Goal: Task Accomplishment & Management: Manage account settings

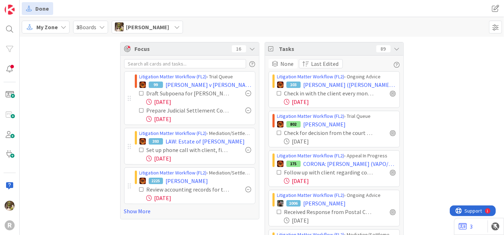
click at [62, 26] on icon at bounding box center [64, 27] width 6 height 6
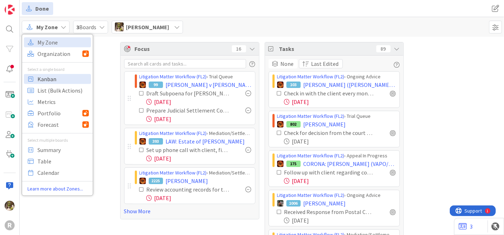
click at [61, 79] on span "Kanban" at bounding box center [62, 78] width 51 height 11
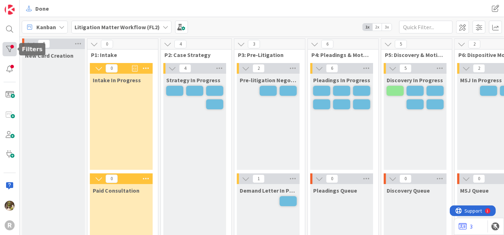
click at [10, 51] on div at bounding box center [9, 49] width 14 height 14
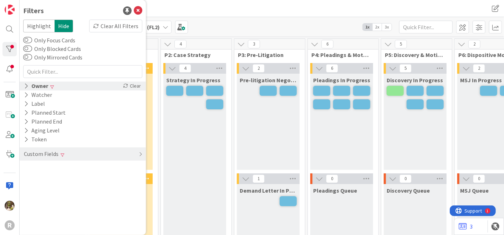
click at [26, 84] on icon at bounding box center [26, 86] width 5 height 6
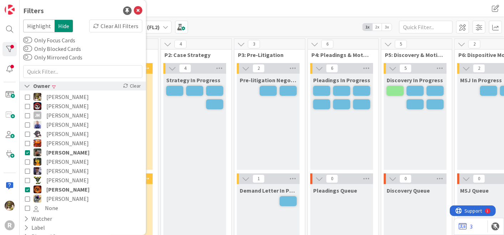
click at [27, 87] on icon at bounding box center [27, 86] width 6 height 6
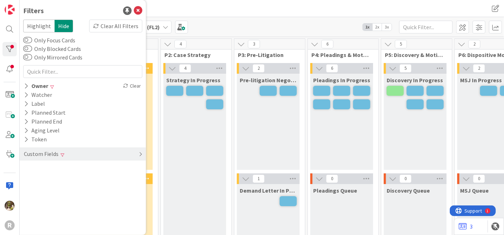
click at [136, 151] on div "Custom Fields" at bounding box center [83, 154] width 126 height 13
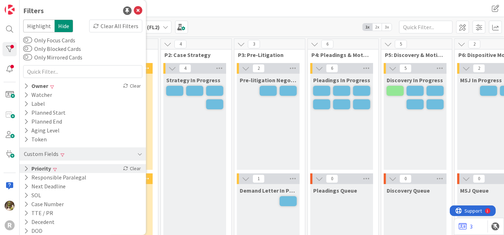
click at [27, 167] on icon at bounding box center [26, 169] width 5 height 6
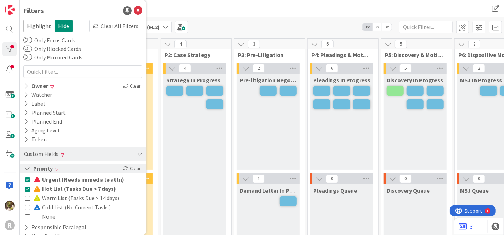
click at [27, 167] on icon at bounding box center [27, 169] width 6 height 6
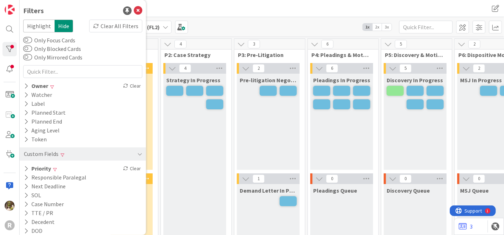
click at [222, 18] on div "Kanban Litigation Matter Workflow (FL2) 1x 2x 3x" at bounding box center [262, 27] width 484 height 20
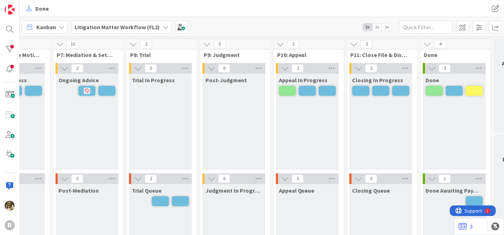
scroll to position [0, 477]
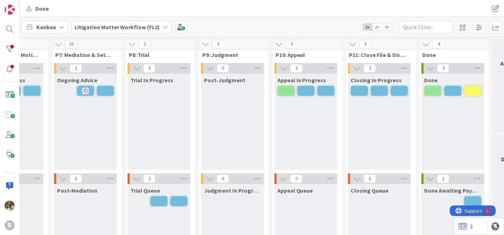
click at [379, 27] on span "2x" at bounding box center [377, 27] width 10 height 7
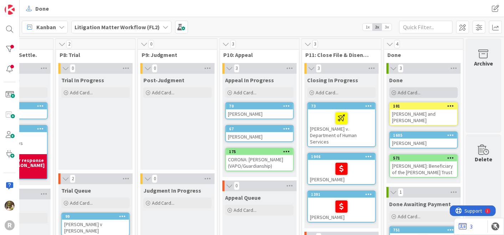
scroll to position [0, 621]
click at [418, 111] on div "SHAW, Patti and Bob" at bounding box center [423, 118] width 67 height 16
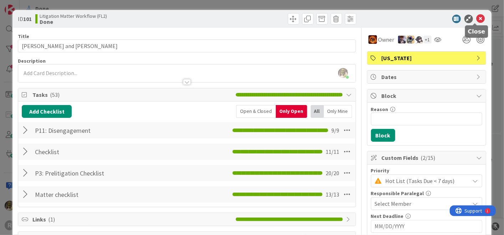
click at [477, 18] on icon at bounding box center [481, 19] width 9 height 9
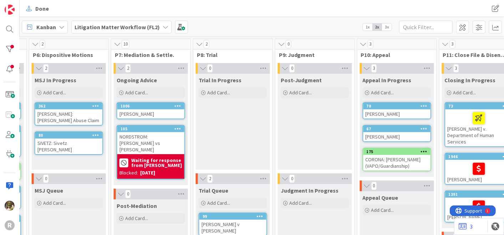
scroll to position [0, 478]
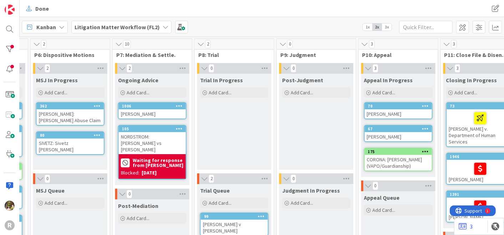
click at [408, 111] on div "[PERSON_NAME]" at bounding box center [398, 114] width 67 height 9
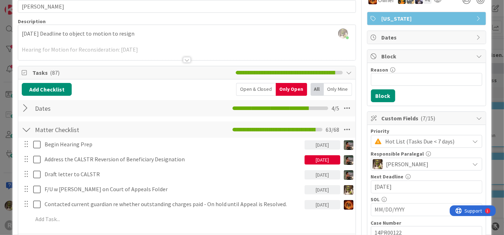
scroll to position [40, 0]
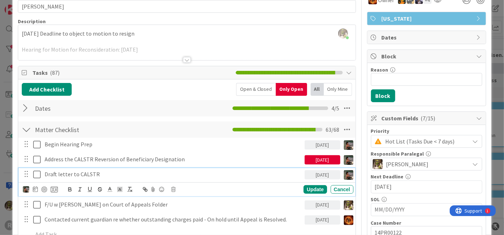
click at [82, 176] on p "Draft letter to CALSTR" at bounding box center [173, 175] width 257 height 8
click at [36, 189] on icon at bounding box center [35, 190] width 5 height 6
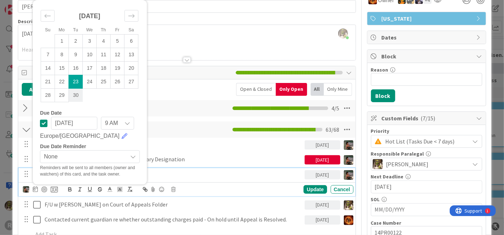
click at [75, 97] on td "30" at bounding box center [76, 95] width 14 height 14
type input "[DATE]"
click at [306, 190] on div "Update" at bounding box center [315, 190] width 23 height 9
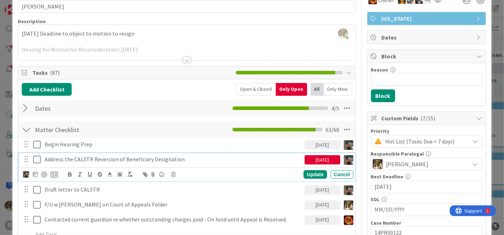
click at [161, 156] on p "Address the CALSTR Reversion of Beneficiary Designation" at bounding box center [173, 160] width 257 height 8
click at [175, 173] on icon at bounding box center [173, 174] width 4 height 5
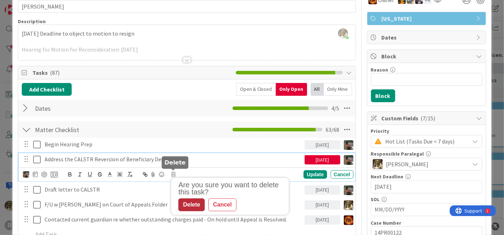
click at [189, 204] on div "Delete" at bounding box center [191, 205] width 26 height 13
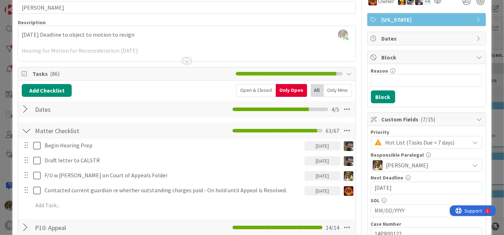
scroll to position [39, 0]
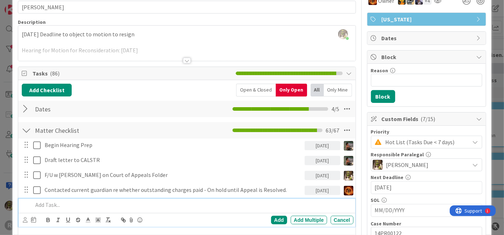
click at [85, 207] on p at bounding box center [192, 205] width 318 height 8
click at [25, 220] on icon at bounding box center [25, 220] width 5 height 5
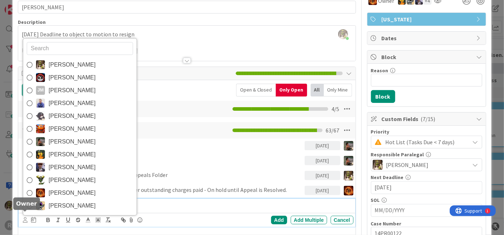
scroll to position [43, 0]
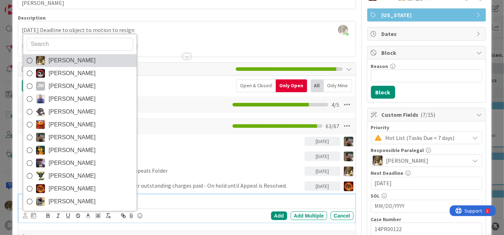
click at [106, 57] on link "[PERSON_NAME]" at bounding box center [79, 60] width 113 height 13
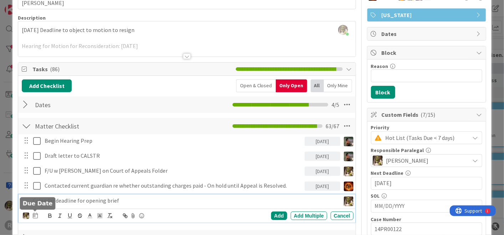
click at [34, 215] on icon at bounding box center [35, 216] width 5 height 6
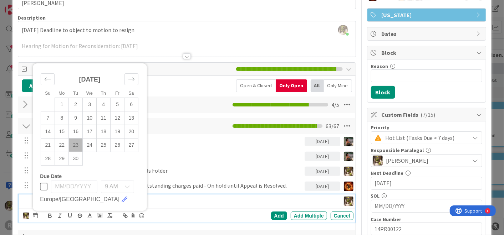
click at [76, 146] on td "23" at bounding box center [76, 145] width 14 height 14
type input "[DATE]"
click at [274, 215] on div "Add" at bounding box center [279, 216] width 16 height 9
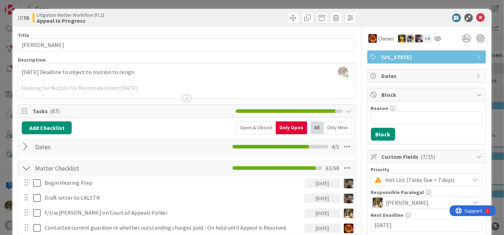
scroll to position [0, 0]
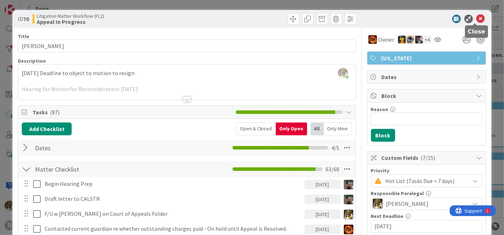
click at [477, 19] on icon at bounding box center [481, 19] width 9 height 9
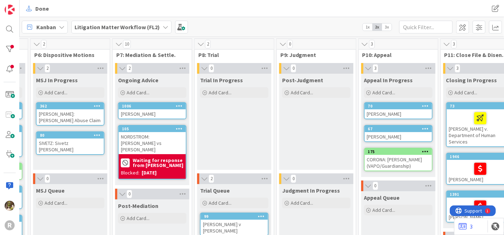
click at [380, 131] on div "67" at bounding box center [398, 129] width 67 height 6
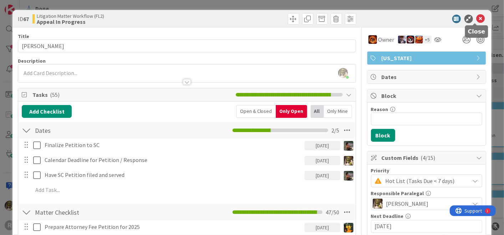
click at [477, 21] on icon at bounding box center [481, 19] width 9 height 9
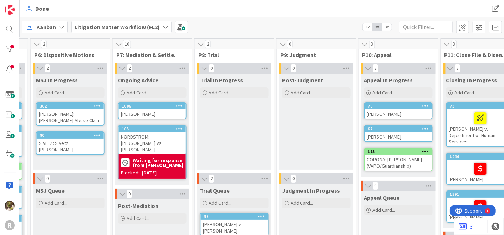
click at [379, 164] on div "CORONA: [PERSON_NAME] (VAPO/Guardianship)" at bounding box center [398, 163] width 67 height 16
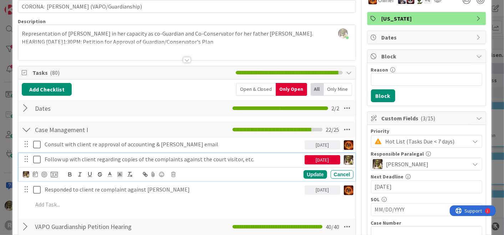
scroll to position [40, 0]
click at [252, 162] on p "Follow up with client regarding copies of the complaints against the court visi…" at bounding box center [173, 160] width 257 height 8
click at [173, 173] on icon at bounding box center [173, 174] width 4 height 5
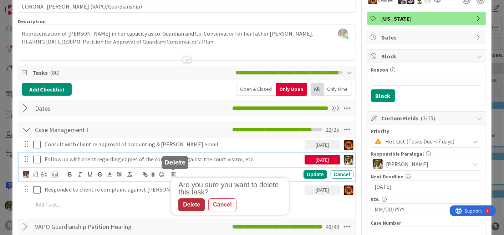
click at [193, 204] on div "Delete" at bounding box center [191, 205] width 26 height 13
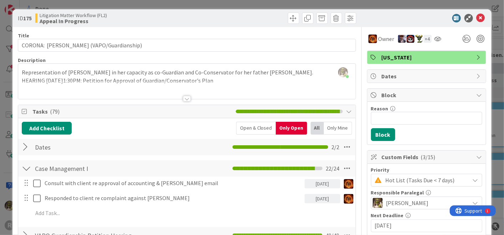
scroll to position [0, 0]
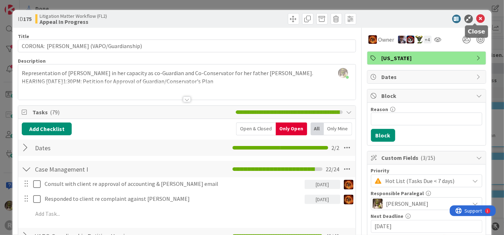
click at [477, 19] on icon at bounding box center [481, 19] width 9 height 9
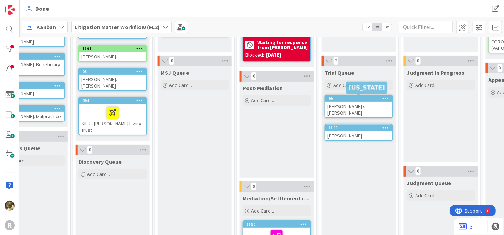
scroll to position [118, 354]
click at [359, 103] on div "[PERSON_NAME] v [PERSON_NAME]" at bounding box center [358, 110] width 67 height 16
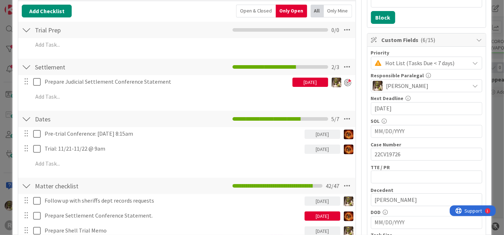
scroll to position [118, 0]
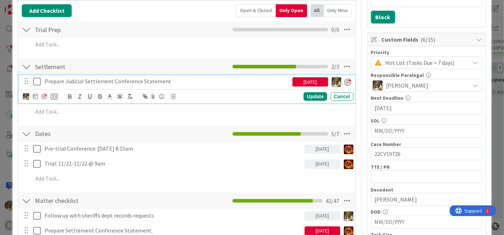
click at [36, 81] on icon at bounding box center [36, 81] width 7 height 9
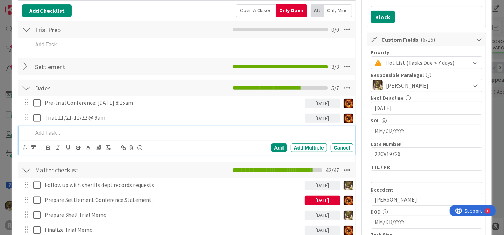
click at [76, 135] on p at bounding box center [192, 133] width 318 height 8
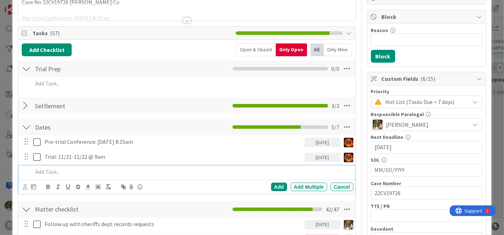
scroll to position [79, 0]
click at [25, 186] on icon at bounding box center [25, 186] width 5 height 5
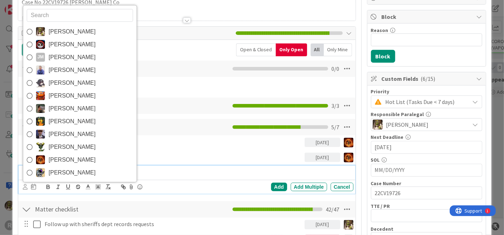
drag, startPoint x: 73, startPoint y: 30, endPoint x: 69, endPoint y: 33, distance: 4.9
click at [73, 30] on span "[PERSON_NAME]" at bounding box center [72, 31] width 47 height 11
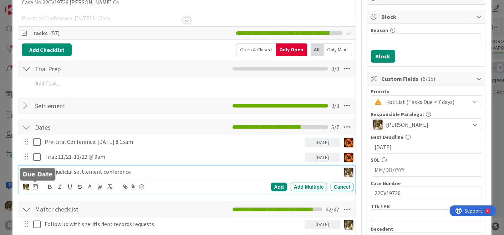
click at [36, 186] on icon at bounding box center [35, 187] width 5 height 6
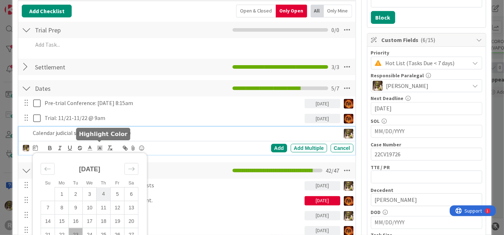
scroll to position [118, 0]
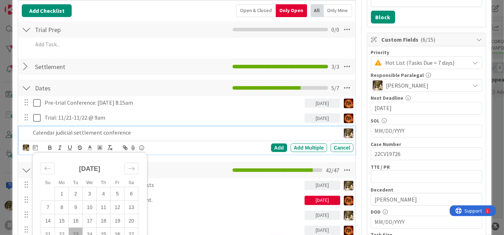
click at [77, 233] on td "23" at bounding box center [76, 235] width 14 height 14
type input "[DATE]"
click at [272, 147] on div "Add" at bounding box center [279, 148] width 16 height 9
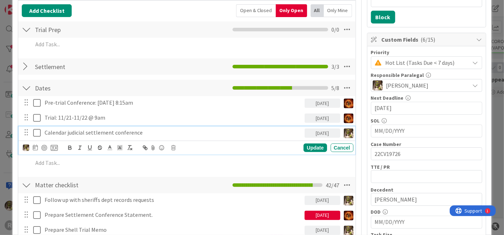
click at [51, 132] on p "Calendar judicial settlement conference" at bounding box center [173, 133] width 257 height 8
click at [44, 146] on div at bounding box center [44, 148] width 6 height 6
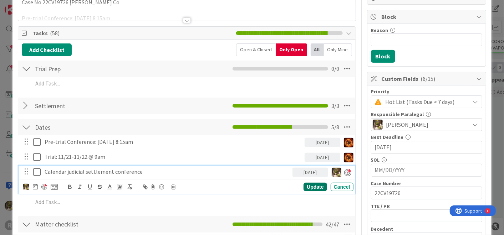
scroll to position [79, 0]
click at [313, 184] on div "Update" at bounding box center [315, 187] width 23 height 9
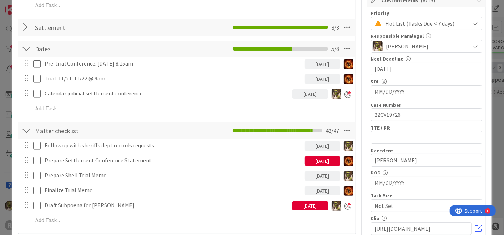
scroll to position [158, 0]
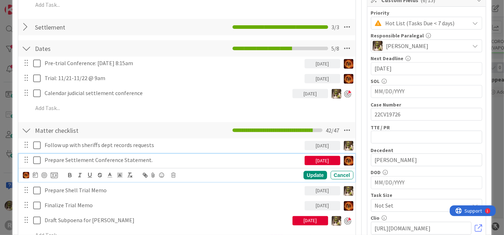
click at [36, 161] on icon at bounding box center [36, 160] width 7 height 9
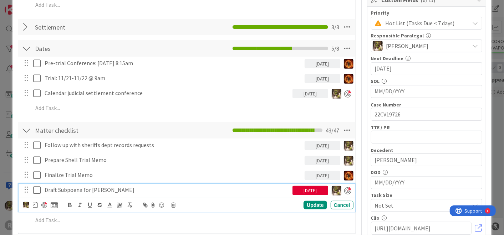
click at [138, 188] on p "Draft Subpoena for [PERSON_NAME]" at bounding box center [167, 190] width 245 height 8
click at [36, 203] on icon at bounding box center [35, 205] width 5 height 6
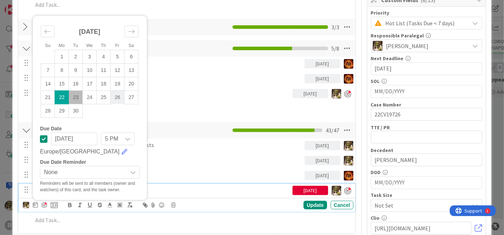
click at [120, 98] on td "26" at bounding box center [118, 98] width 14 height 14
type input "[DATE]"
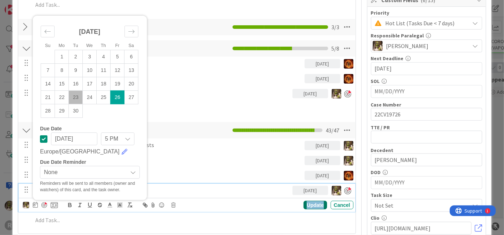
click at [310, 206] on div "Update" at bounding box center [315, 205] width 23 height 9
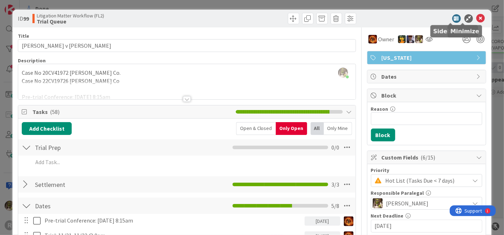
scroll to position [0, 0]
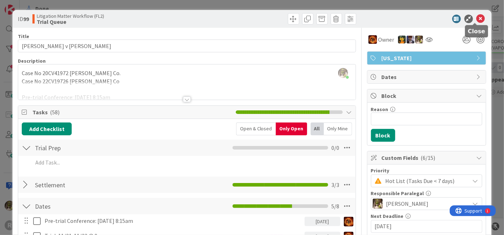
click at [477, 19] on icon at bounding box center [481, 19] width 9 height 9
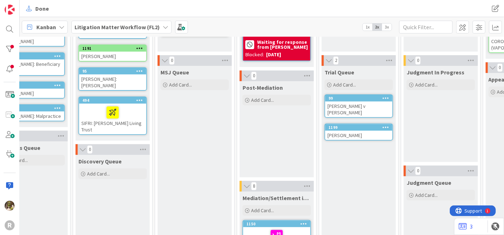
click at [345, 133] on div "[PERSON_NAME]" at bounding box center [358, 135] width 67 height 9
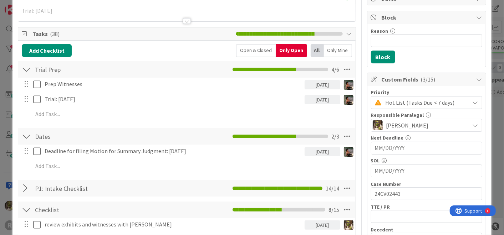
scroll to position [78, 0]
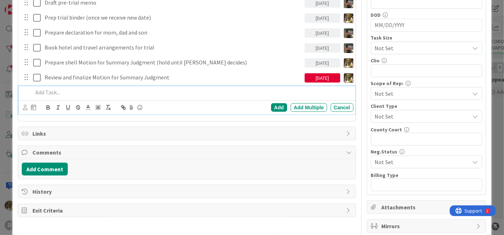
click at [54, 92] on p at bounding box center [192, 92] width 318 height 8
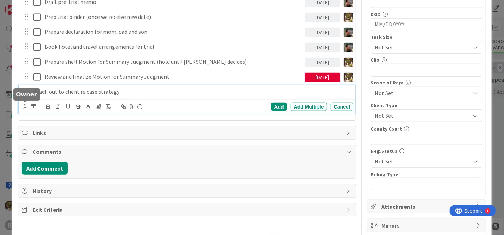
click at [24, 107] on icon at bounding box center [25, 106] width 5 height 5
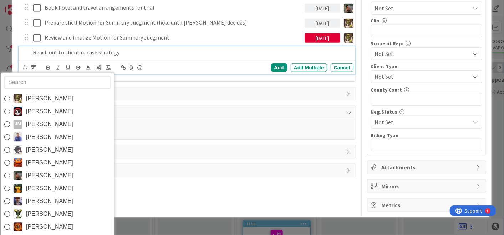
click at [26, 178] on span "[PERSON_NAME]" at bounding box center [49, 176] width 47 height 11
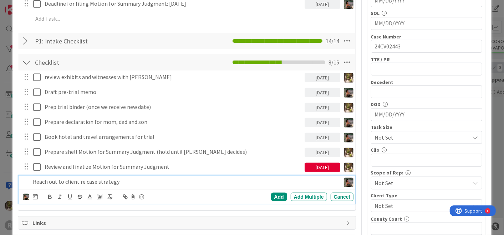
scroll to position [226, 0]
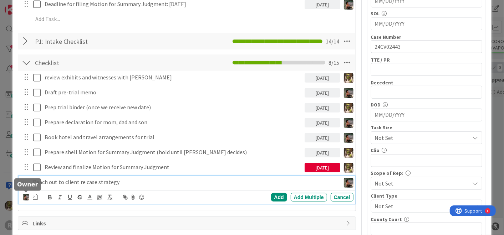
click at [27, 194] on img at bounding box center [26, 197] width 6 height 6
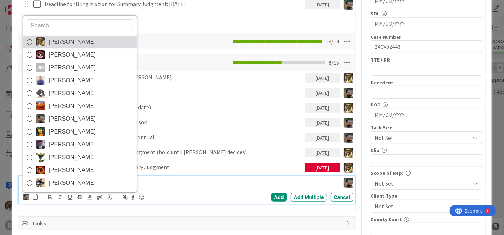
click at [77, 40] on span "[PERSON_NAME]" at bounding box center [72, 42] width 47 height 11
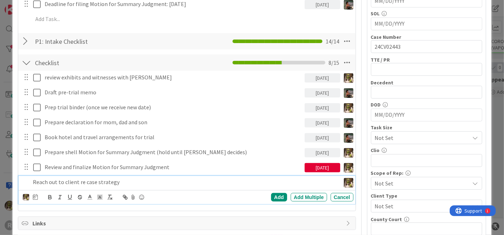
drag, startPoint x: 136, startPoint y: 179, endPoint x: 95, endPoint y: 183, distance: 41.6
click at [136, 180] on p "Reach out to client re case strategy" at bounding box center [185, 182] width 304 height 8
drag, startPoint x: 78, startPoint y: 181, endPoint x: 119, endPoint y: 181, distance: 41.4
click at [78, 181] on p "Reach out to client re case strategy" at bounding box center [185, 182] width 304 height 8
click at [33, 181] on p "Reach out to client re case strategy" at bounding box center [185, 182] width 304 height 8
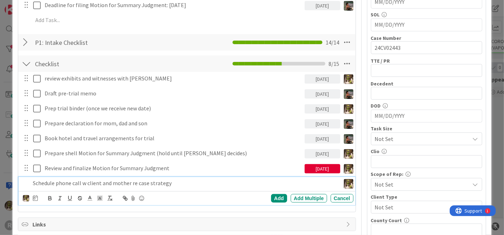
scroll to position [225, 0]
click at [33, 198] on icon at bounding box center [35, 198] width 5 height 6
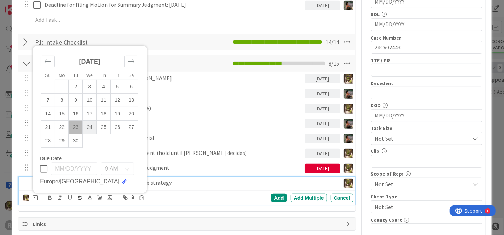
click at [93, 132] on td "24" at bounding box center [90, 128] width 14 height 14
type input "[DATE]"
click at [274, 195] on div "Add" at bounding box center [279, 198] width 16 height 9
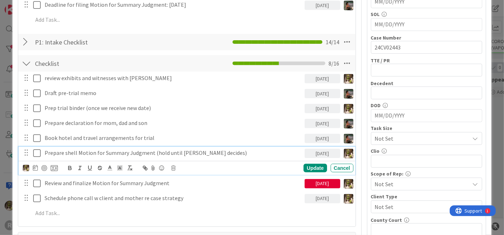
click at [79, 153] on p "Prepare shell Motion for Summary Judgment (hold until Max decides)" at bounding box center [173, 153] width 257 height 8
click at [35, 166] on icon at bounding box center [35, 168] width 5 height 6
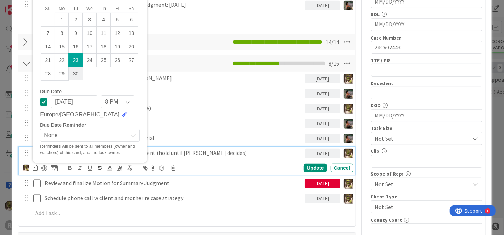
click at [75, 74] on td "30" at bounding box center [76, 74] width 14 height 14
type input "[DATE]"
click at [315, 165] on div "Update" at bounding box center [315, 168] width 23 height 9
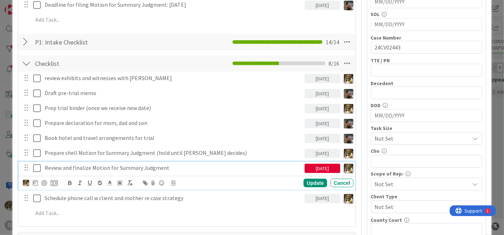
click at [82, 166] on p "Review and finalize Motion for Summary Judgment" at bounding box center [173, 168] width 257 height 8
click at [34, 180] on icon at bounding box center [35, 183] width 5 height 6
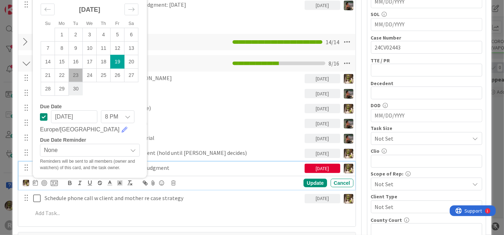
drag, startPoint x: 75, startPoint y: 91, endPoint x: 82, endPoint y: 91, distance: 7.1
click at [75, 91] on td "30" at bounding box center [76, 89] width 14 height 14
type input "[DATE]"
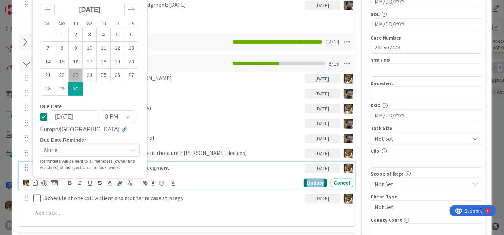
click at [309, 182] on div "Update" at bounding box center [315, 183] width 23 height 9
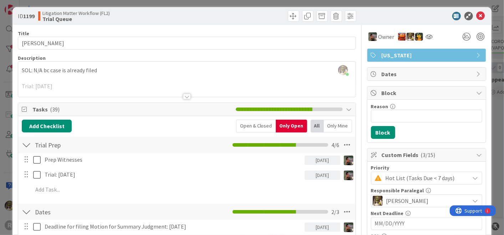
scroll to position [0, 0]
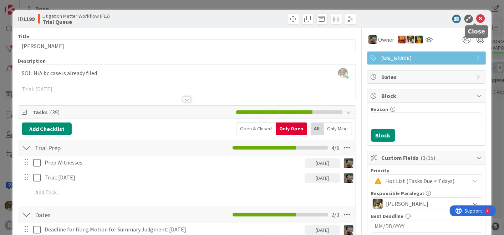
click at [477, 17] on icon at bounding box center [481, 19] width 9 height 9
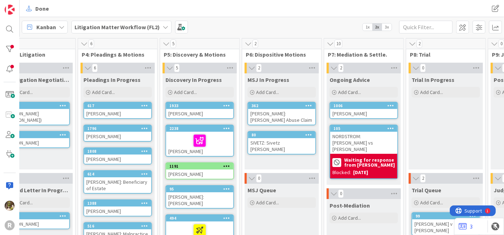
scroll to position [0, 267]
click at [350, 111] on div "[PERSON_NAME]" at bounding box center [364, 113] width 67 height 9
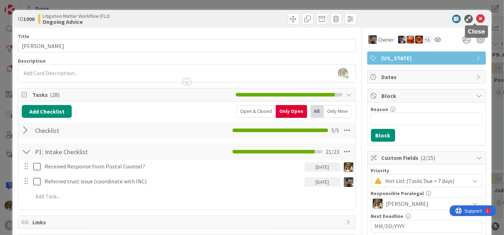
click at [477, 20] on icon at bounding box center [481, 19] width 9 height 9
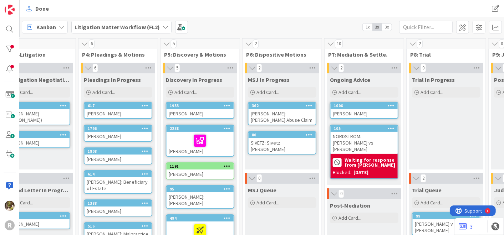
click at [373, 135] on div "NORDSTROM: [PERSON_NAME] vs [PERSON_NAME]" at bounding box center [364, 143] width 67 height 22
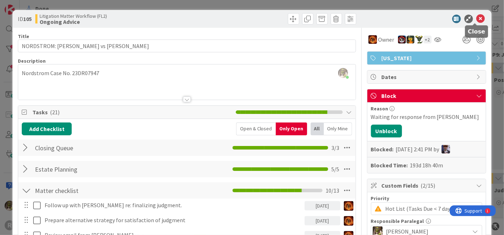
drag, startPoint x: 476, startPoint y: 21, endPoint x: 482, endPoint y: 20, distance: 6.1
click at [479, 20] on icon at bounding box center [481, 19] width 9 height 9
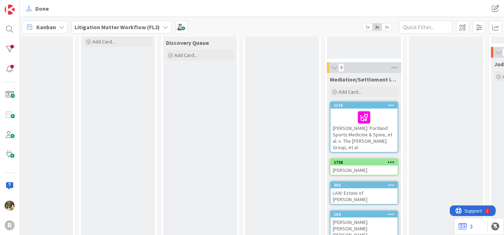
scroll to position [238, 267]
click at [364, 111] on icon at bounding box center [364, 116] width 12 height 11
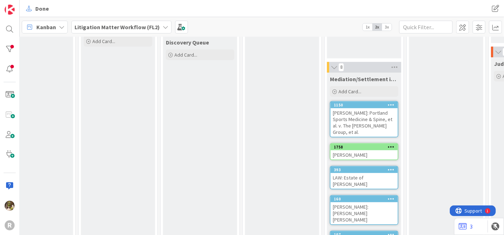
click at [383, 110] on div "[PERSON_NAME]: Portland Sports Medicine & Spine, et al. v. The [PERSON_NAME] Gr…" at bounding box center [364, 122] width 67 height 29
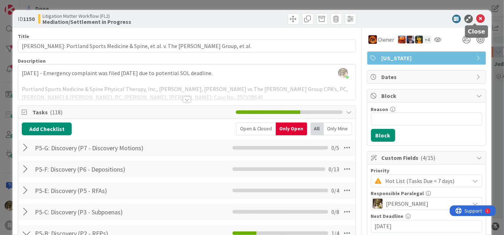
click at [477, 18] on icon at bounding box center [481, 19] width 9 height 9
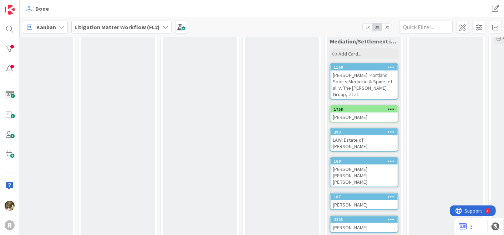
click at [361, 113] on div "[PERSON_NAME]" at bounding box center [364, 117] width 67 height 9
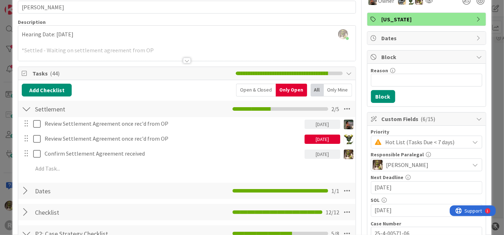
scroll to position [39, 0]
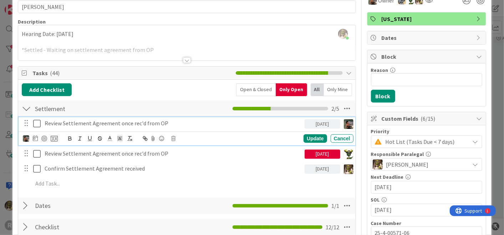
click at [92, 122] on p "Review Settlement Agreement once rec'd from OP" at bounding box center [173, 124] width 257 height 8
click at [36, 139] on icon at bounding box center [35, 139] width 5 height 6
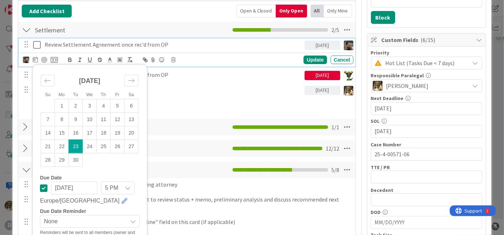
scroll to position [118, 0]
click at [76, 161] on td "30" at bounding box center [76, 160] width 14 height 14
type input "[DATE]"
click at [304, 60] on div "Update" at bounding box center [315, 60] width 23 height 9
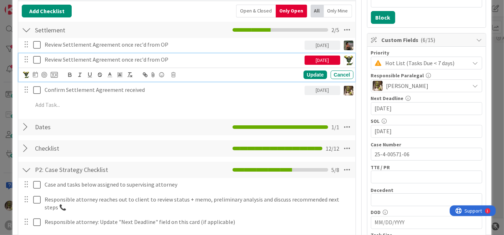
click at [63, 58] on p "Review Settlement Agreement once rec'd from OP" at bounding box center [173, 60] width 257 height 8
click at [35, 74] on icon at bounding box center [35, 75] width 5 height 6
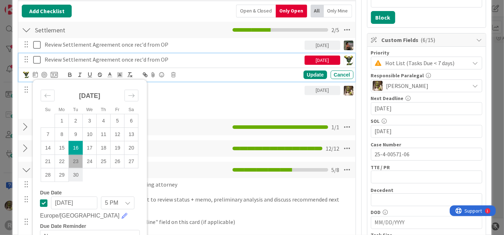
click at [74, 172] on td "30" at bounding box center [76, 175] width 14 height 14
type input "[DATE]"
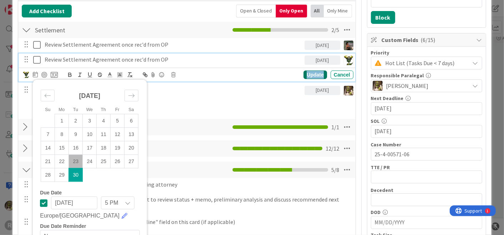
click at [304, 71] on div "Update" at bounding box center [315, 75] width 23 height 9
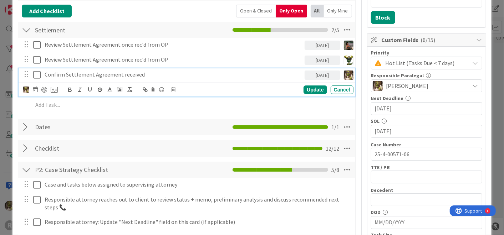
click at [80, 76] on p "Confirm Settlement Agreement received" at bounding box center [173, 75] width 257 height 8
click at [37, 88] on icon at bounding box center [35, 90] width 5 height 6
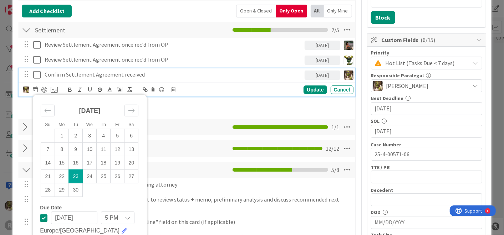
click at [83, 188] on tr "28 29 30" at bounding box center [89, 190] width 97 height 14
click at [308, 85] on div "Su Mo Tu We Th Fr Sa August 2025 1 2 3 4 5 6 7 8 9 10 11 12 13 14 15 16 17 18 1…" at bounding box center [188, 90] width 330 height 10
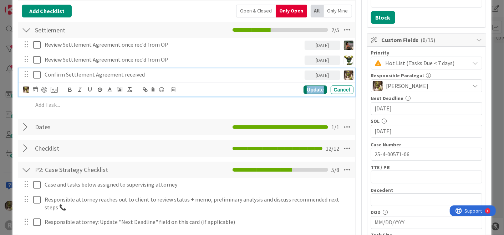
click at [305, 88] on div "Update" at bounding box center [315, 90] width 23 height 9
drag, startPoint x: 92, startPoint y: 77, endPoint x: 81, endPoint y: 80, distance: 11.3
click at [89, 78] on div "Confirm Settlement Agreement received" at bounding box center [173, 75] width 263 height 12
click at [35, 90] on icon at bounding box center [35, 90] width 5 height 6
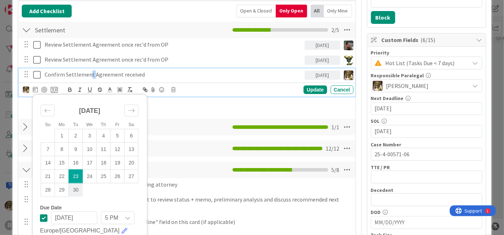
click at [75, 189] on td "30" at bounding box center [76, 190] width 14 height 14
type input "[DATE]"
click at [308, 89] on div "Update" at bounding box center [315, 90] width 23 height 9
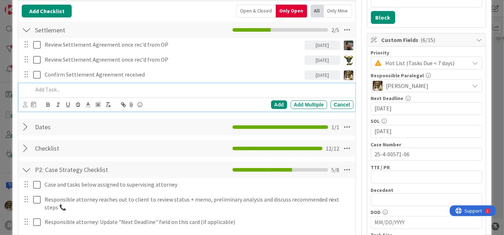
click at [118, 86] on p at bounding box center [192, 90] width 318 height 8
click at [27, 103] on icon at bounding box center [25, 104] width 5 height 5
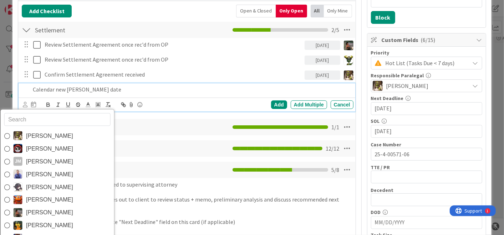
click at [35, 137] on span "[PERSON_NAME]" at bounding box center [49, 136] width 47 height 11
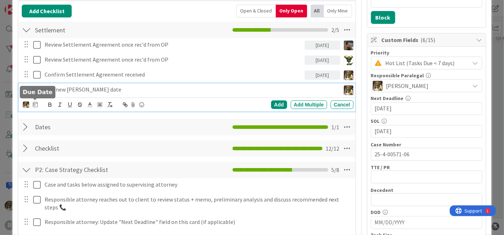
click at [34, 104] on icon at bounding box center [35, 105] width 5 height 6
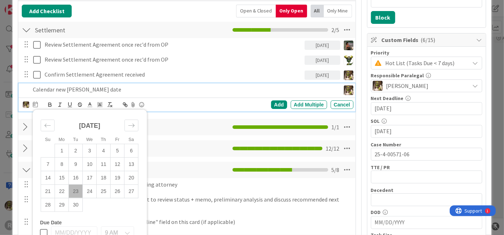
click at [76, 189] on td "23" at bounding box center [76, 192] width 14 height 14
type input "[DATE]"
click at [272, 103] on div "Add" at bounding box center [279, 105] width 16 height 9
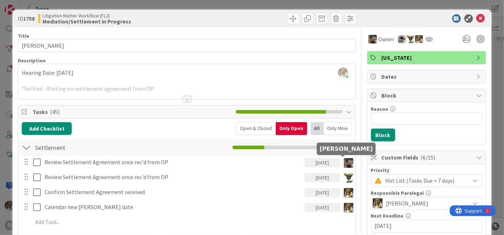
scroll to position [0, 0]
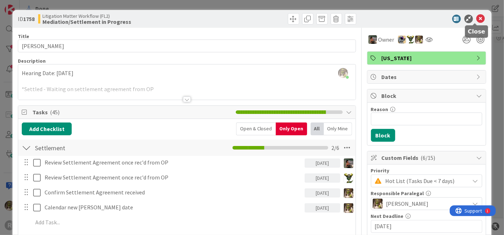
click at [477, 17] on icon at bounding box center [481, 19] width 9 height 9
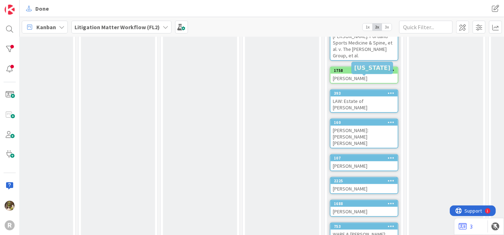
scroll to position [315, 267]
click at [350, 96] on div "LAW: Estate of [PERSON_NAME]" at bounding box center [364, 104] width 67 height 16
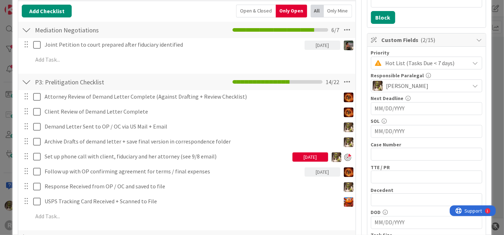
scroll to position [118, 0]
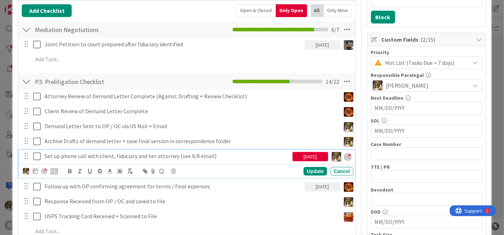
click at [93, 152] on p "Set up phone call with client, fiduciary and her attorney (see 9/8 email)" at bounding box center [167, 156] width 245 height 8
click at [37, 170] on icon at bounding box center [35, 171] width 5 height 6
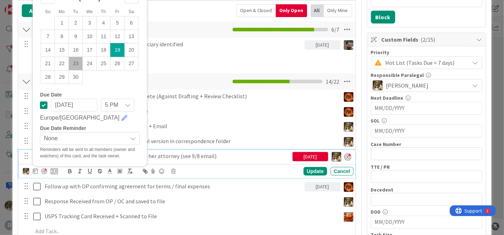
click at [74, 63] on td "23" at bounding box center [76, 64] width 14 height 14
type input "[DATE]"
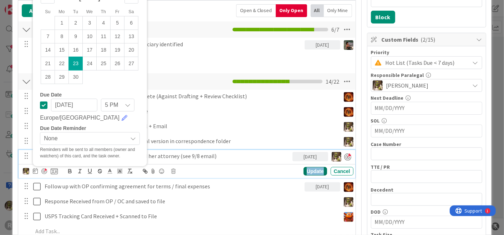
click at [311, 168] on div "Update" at bounding box center [315, 171] width 23 height 9
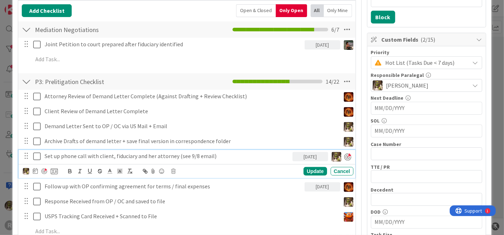
click at [68, 155] on p "Set up phone call with client, fiduciary and her attorney (see 9/8 email)" at bounding box center [167, 156] width 245 height 8
click at [309, 170] on div "Update" at bounding box center [315, 171] width 23 height 9
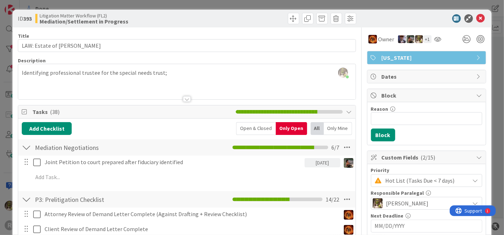
scroll to position [0, 0]
click at [477, 17] on icon at bounding box center [481, 19] width 9 height 9
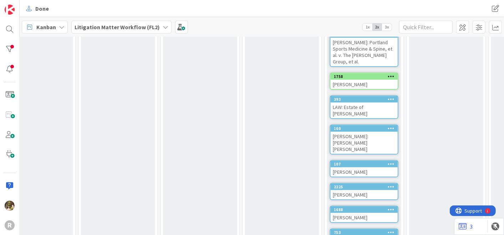
click at [371, 103] on div "LAW: Estate of [PERSON_NAME]" at bounding box center [364, 111] width 67 height 16
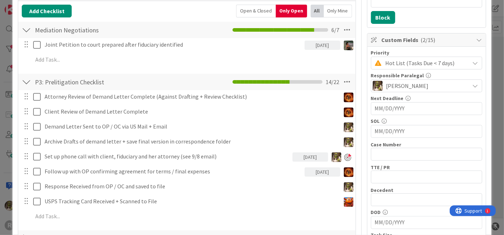
scroll to position [118, 0]
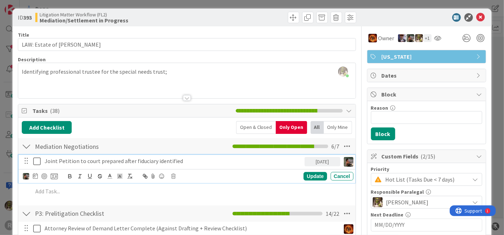
click at [59, 157] on p "Joint Petition to court prepared after fiduciary identified" at bounding box center [173, 161] width 257 height 8
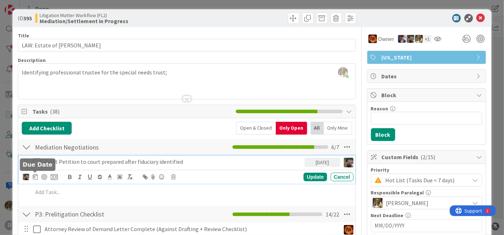
scroll to position [1, 0]
drag, startPoint x: 35, startPoint y: 174, endPoint x: 40, endPoint y: 172, distance: 5.4
click at [36, 174] on icon at bounding box center [35, 177] width 5 height 6
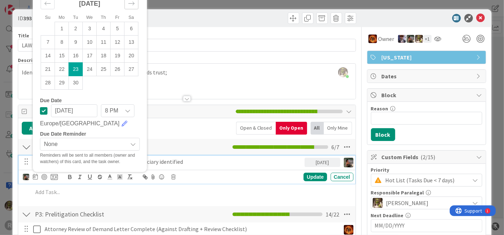
click at [128, 5] on icon "Move forward to switch to the next month." at bounding box center [131, 3] width 7 height 7
drag, startPoint x: 118, startPoint y: 30, endPoint x: 118, endPoint y: 34, distance: 3.9
click at [118, 30] on td "3" at bounding box center [118, 29] width 14 height 14
type input "10/03/2025"
click at [309, 174] on div "Update" at bounding box center [315, 177] width 23 height 9
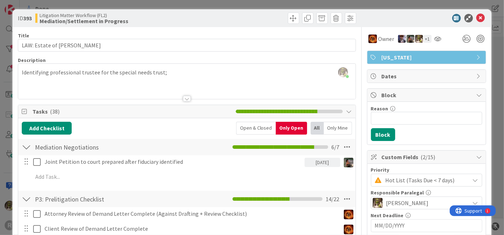
scroll to position [0, 0]
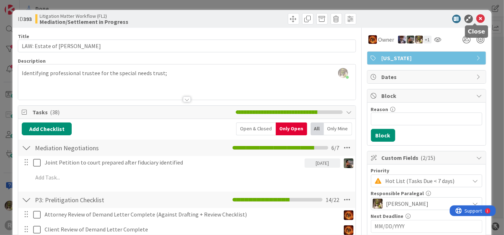
click at [477, 18] on icon at bounding box center [481, 19] width 9 height 9
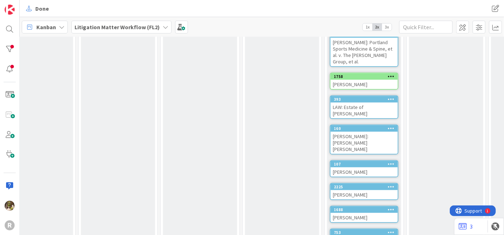
click at [357, 132] on div "[PERSON_NAME]: [PERSON_NAME] [PERSON_NAME]" at bounding box center [364, 143] width 67 height 22
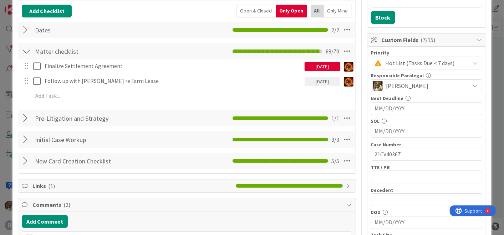
scroll to position [118, 0]
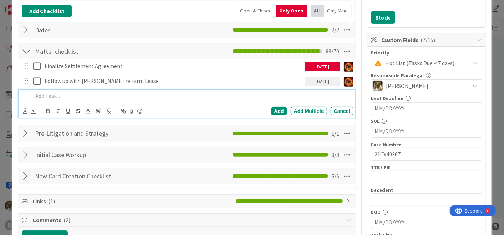
click at [52, 101] on div at bounding box center [191, 96] width 323 height 12
click at [25, 108] on icon at bounding box center [25, 110] width 5 height 5
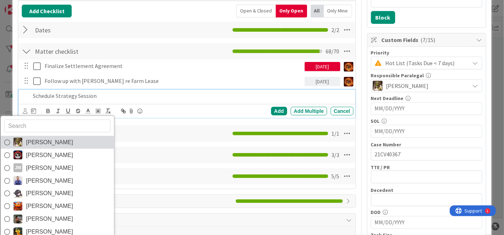
click at [34, 138] on span "[PERSON_NAME]" at bounding box center [49, 142] width 47 height 11
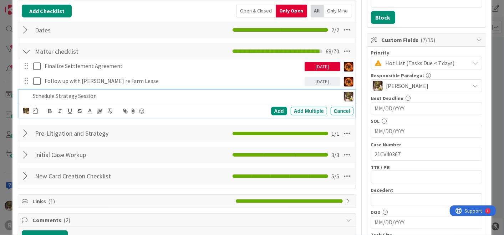
click at [33, 113] on div at bounding box center [35, 111] width 5 height 9
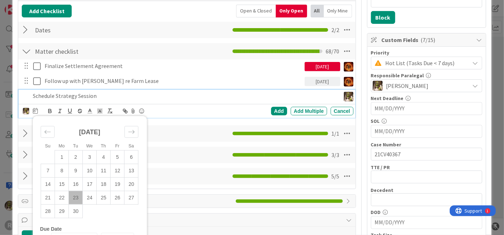
click at [77, 197] on td "23" at bounding box center [76, 198] width 14 height 14
type input "[DATE]"
click at [273, 111] on div "Add" at bounding box center [279, 111] width 16 height 9
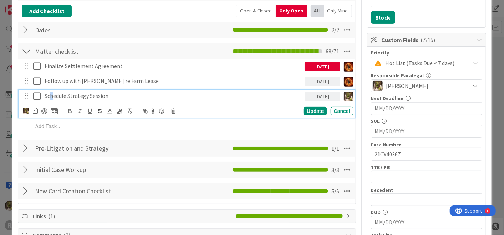
drag, startPoint x: 51, startPoint y: 93, endPoint x: 51, endPoint y: 97, distance: 4.0
click at [52, 94] on p "Schedule Strategy Session" at bounding box center [173, 96] width 257 height 8
click at [45, 110] on div at bounding box center [44, 111] width 6 height 6
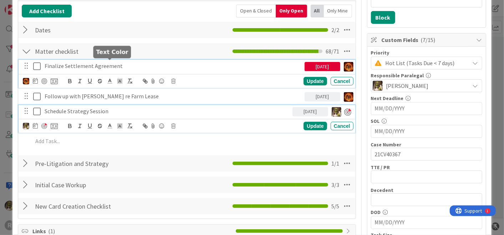
click at [111, 62] on div "Finalize Settlement Agreement 09/19/2025 Update Cancel" at bounding box center [187, 74] width 336 height 28
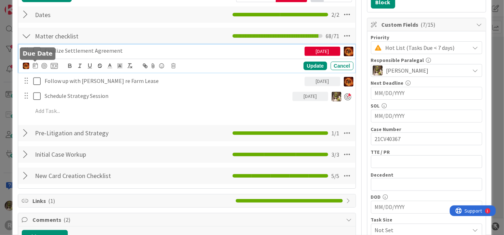
click at [35, 63] on icon at bounding box center [35, 66] width 5 height 6
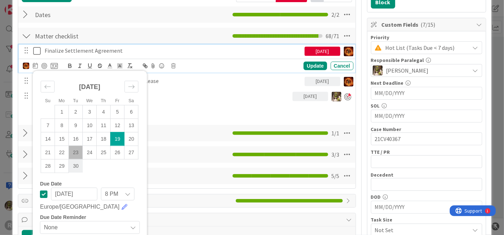
click at [75, 169] on td "30" at bounding box center [76, 166] width 14 height 14
type input "[DATE]"
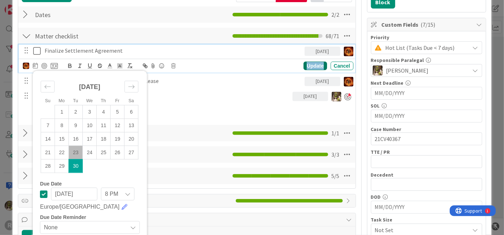
click at [316, 62] on div "Update" at bounding box center [315, 66] width 23 height 9
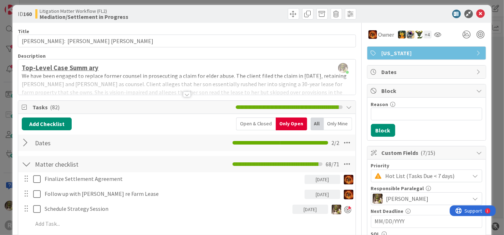
scroll to position [0, 0]
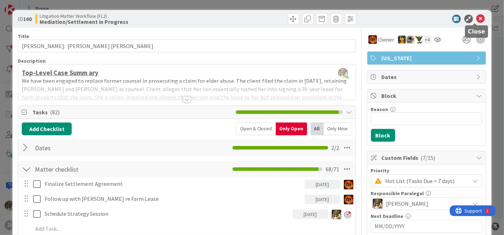
click at [477, 19] on icon at bounding box center [481, 19] width 9 height 9
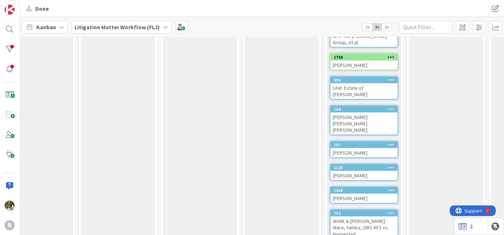
click at [357, 148] on div "[PERSON_NAME]" at bounding box center [364, 152] width 67 height 9
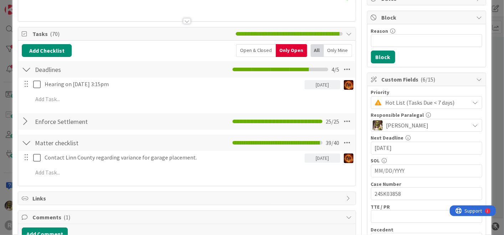
scroll to position [78, 0]
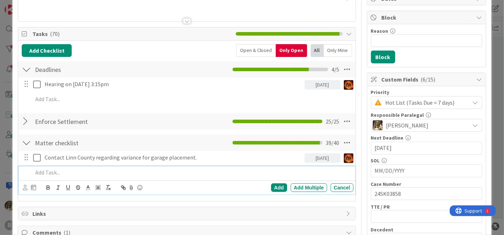
click at [88, 172] on p at bounding box center [192, 173] width 318 height 8
click at [23, 185] on icon at bounding box center [25, 187] width 5 height 5
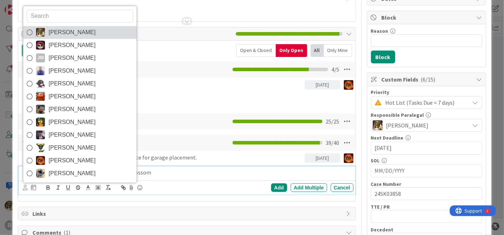
click at [69, 29] on span "[PERSON_NAME]" at bounding box center [72, 32] width 47 height 11
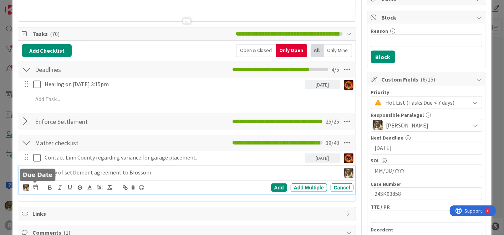
click at [35, 187] on icon at bounding box center [35, 188] width 5 height 6
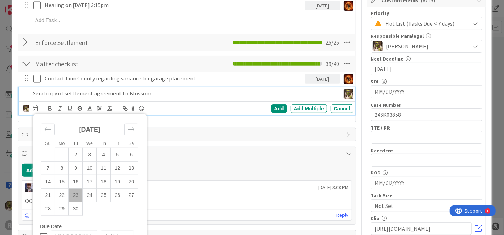
scroll to position [158, 0]
click at [77, 194] on td "23" at bounding box center [76, 196] width 14 height 14
type input "[DATE]"
click at [274, 107] on div "Add" at bounding box center [279, 109] width 16 height 9
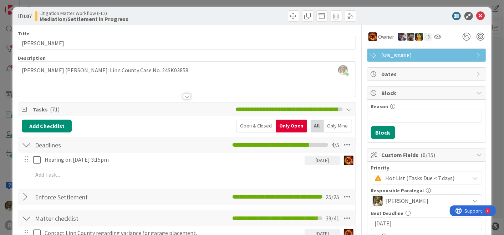
scroll to position [0, 0]
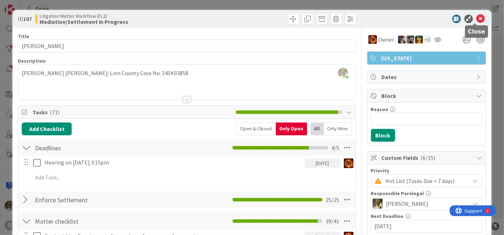
click at [477, 16] on icon at bounding box center [481, 19] width 9 height 9
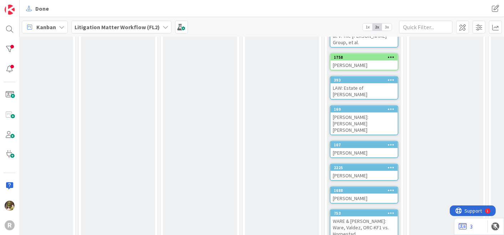
click at [362, 171] on div "[PERSON_NAME]" at bounding box center [364, 175] width 67 height 9
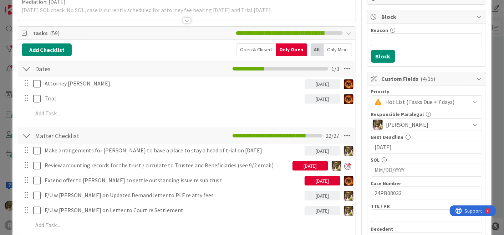
scroll to position [79, 0]
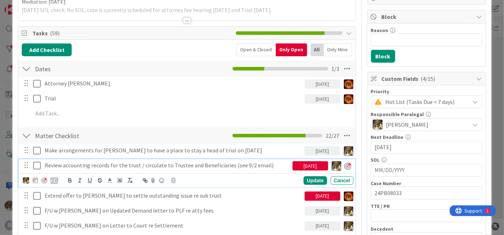
drag, startPoint x: 87, startPoint y: 166, endPoint x: 83, endPoint y: 168, distance: 5.1
click at [87, 166] on p "Review accounting records for the trust / circulate to Trustee and Beneficiarie…" at bounding box center [167, 166] width 245 height 8
click at [31, 181] on div at bounding box center [40, 181] width 35 height 9
click at [33, 179] on icon at bounding box center [35, 181] width 5 height 6
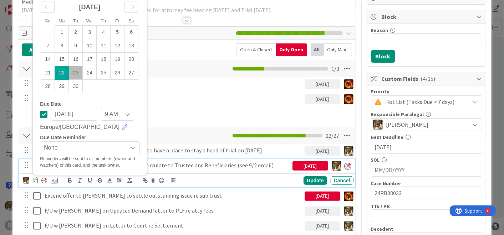
click at [76, 72] on td "23" at bounding box center [76, 73] width 14 height 14
type input "[DATE]"
click at [311, 181] on div "Update" at bounding box center [315, 181] width 23 height 9
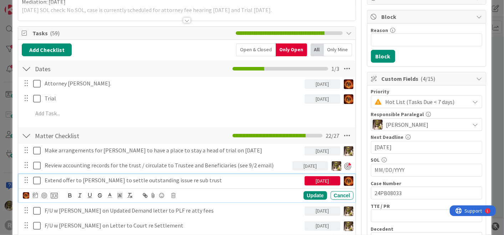
click at [122, 179] on p "Extend offer to Postma to settle outstanding issue re sub trust" at bounding box center [173, 181] width 257 height 8
click at [36, 196] on icon at bounding box center [35, 196] width 5 height 6
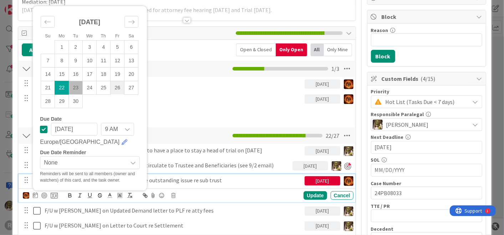
click at [117, 87] on td "26" at bounding box center [118, 88] width 14 height 14
type input "[DATE]"
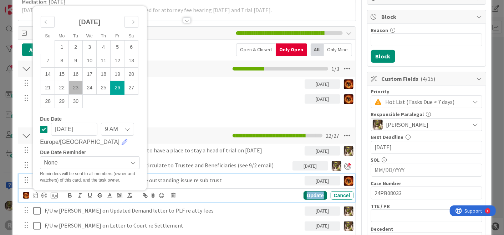
click at [314, 194] on div "Update" at bounding box center [315, 196] width 23 height 9
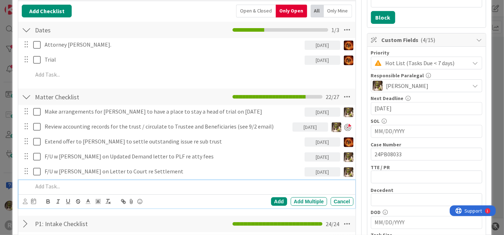
click at [73, 190] on div at bounding box center [191, 187] width 323 height 12
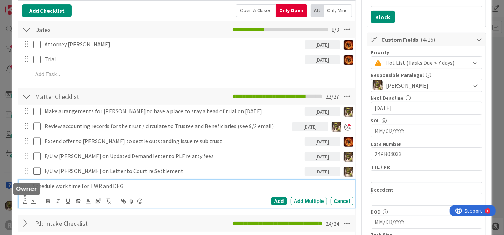
click at [24, 200] on icon at bounding box center [25, 201] width 5 height 5
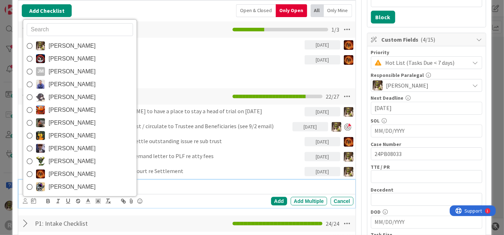
click at [159, 188] on p "Schedule work time for TWR and DEG" at bounding box center [192, 186] width 318 height 8
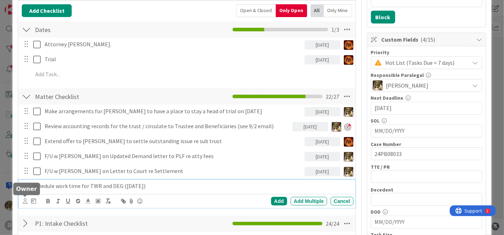
click at [26, 201] on icon at bounding box center [25, 201] width 5 height 5
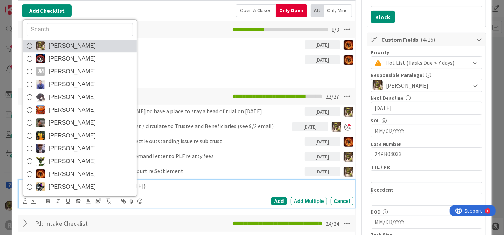
click at [67, 43] on span "[PERSON_NAME]" at bounding box center [72, 46] width 47 height 11
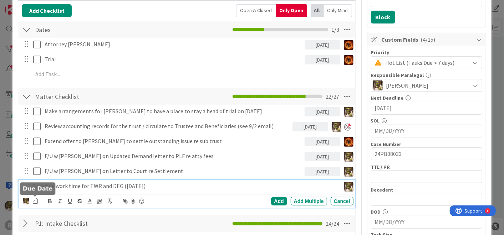
click at [34, 199] on icon at bounding box center [35, 201] width 5 height 6
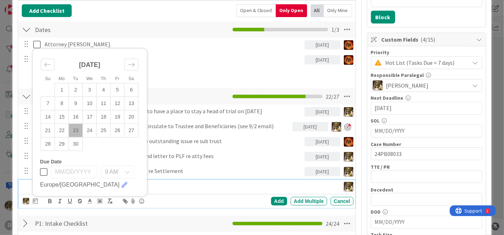
drag, startPoint x: 78, startPoint y: 130, endPoint x: 78, endPoint y: 134, distance: 3.9
click at [77, 130] on td "23" at bounding box center [76, 131] width 14 height 14
type input "[DATE]"
drag, startPoint x: 278, startPoint y: 198, endPoint x: 131, endPoint y: 196, distance: 146.3
click at [277, 198] on div "Add" at bounding box center [279, 201] width 16 height 9
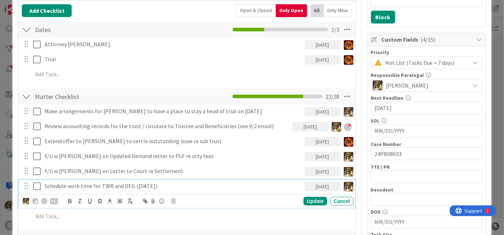
click at [56, 186] on p "Schedule work time for TWR and DEG ([DATE])" at bounding box center [173, 186] width 257 height 8
drag, startPoint x: 44, startPoint y: 201, endPoint x: 103, endPoint y: 209, distance: 59.8
click at [44, 200] on div at bounding box center [44, 202] width 6 height 6
click at [305, 200] on div "Update" at bounding box center [315, 201] width 23 height 9
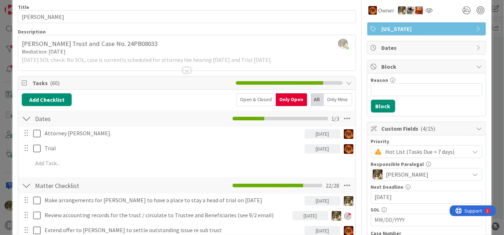
scroll to position [0, 0]
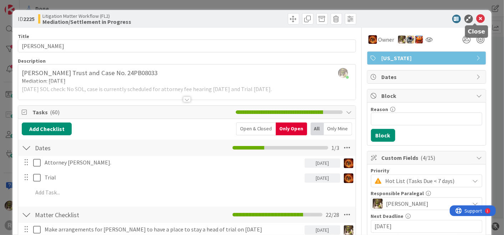
click at [477, 17] on icon at bounding box center [481, 19] width 9 height 9
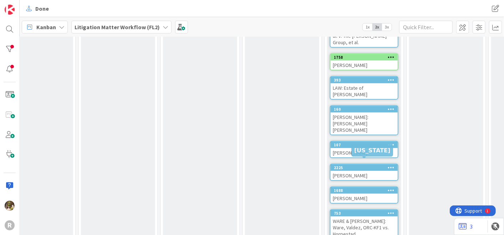
click at [343, 194] on div "[PERSON_NAME]" at bounding box center [364, 198] width 67 height 9
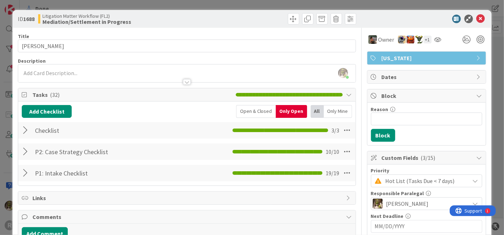
click at [25, 128] on div at bounding box center [26, 130] width 9 height 13
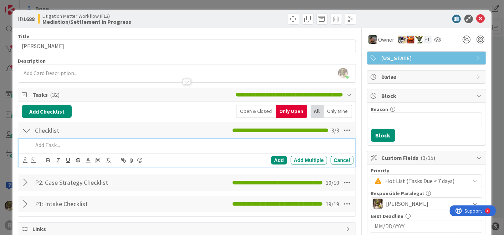
click at [108, 144] on p at bounding box center [192, 145] width 318 height 8
click at [24, 159] on icon at bounding box center [25, 160] width 5 height 5
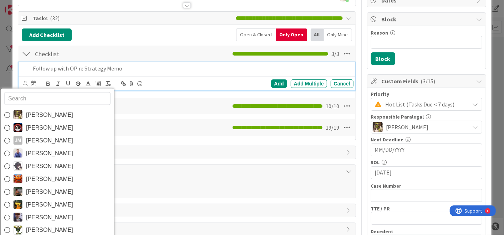
click at [29, 193] on span "[PERSON_NAME]" at bounding box center [49, 192] width 47 height 11
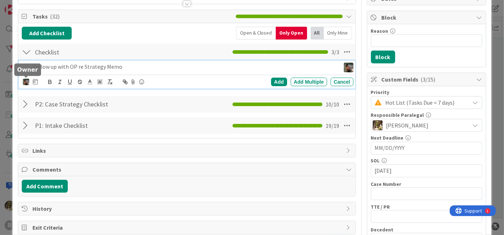
scroll to position [78, 0]
click at [34, 80] on icon at bounding box center [35, 82] width 5 height 6
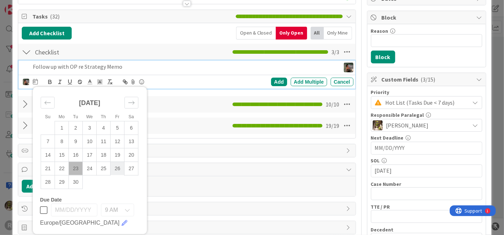
click at [113, 169] on td "26" at bounding box center [118, 169] width 14 height 14
type input "[DATE]"
click at [275, 81] on div "Add" at bounding box center [279, 82] width 16 height 9
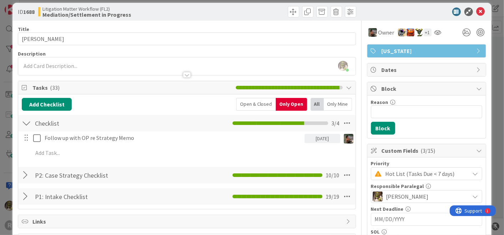
scroll to position [0, 0]
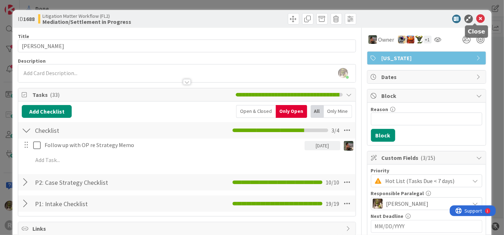
click at [477, 19] on icon at bounding box center [481, 19] width 9 height 9
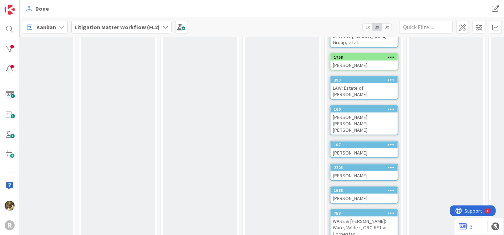
click at [359, 217] on div "WARE & [PERSON_NAME]: Ware, Valdez, ORC-KF1 vs. Horpestad, [GEOGRAPHIC_DATA] an…" at bounding box center [364, 234] width 67 height 35
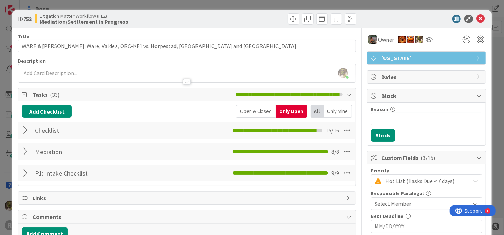
click at [24, 130] on div at bounding box center [26, 130] width 9 height 13
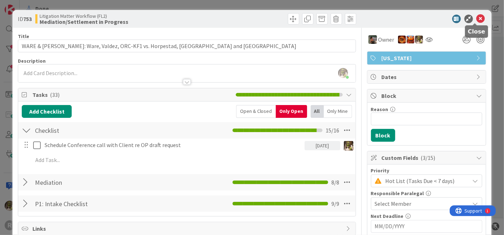
click at [477, 17] on icon at bounding box center [481, 19] width 9 height 9
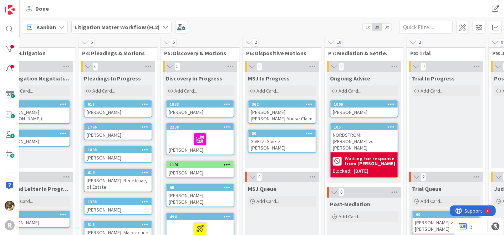
scroll to position [0, 267]
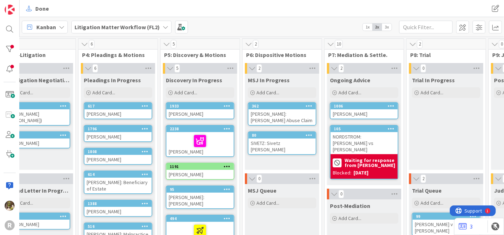
click at [288, 114] on div "[PERSON_NAME]: [PERSON_NAME] Abuse Claim" at bounding box center [282, 118] width 67 height 16
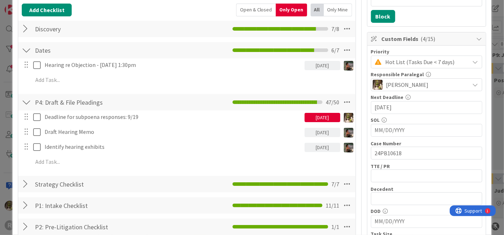
scroll to position [119, 0]
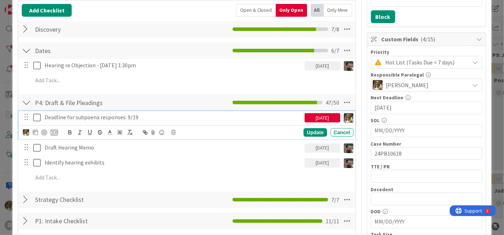
click at [169, 113] on p "Deadline for subpoena responses: 9/19" at bounding box center [173, 117] width 257 height 8
click at [37, 119] on icon at bounding box center [36, 117] width 7 height 9
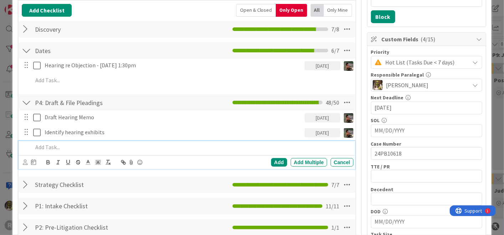
click at [52, 145] on p at bounding box center [192, 147] width 318 height 8
click at [26, 162] on icon at bounding box center [25, 162] width 5 height 5
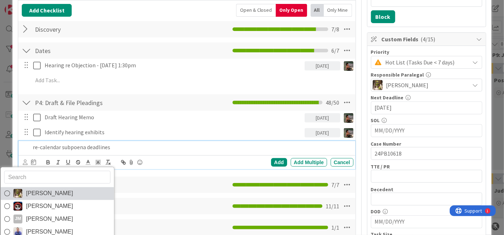
click at [32, 193] on span "[PERSON_NAME]" at bounding box center [49, 193] width 47 height 11
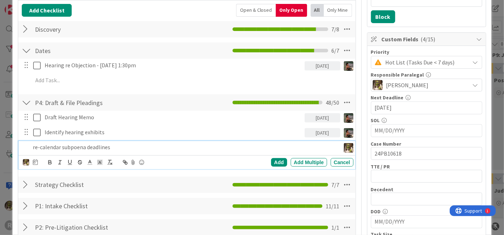
click at [31, 160] on div "[PERSON_NAME] [PERSON_NAME] [PERSON_NAME] [PERSON_NAME] [PERSON_NAME] [PERSON_N…" at bounding box center [30, 162] width 15 height 9
click at [36, 162] on icon at bounding box center [35, 162] width 5 height 6
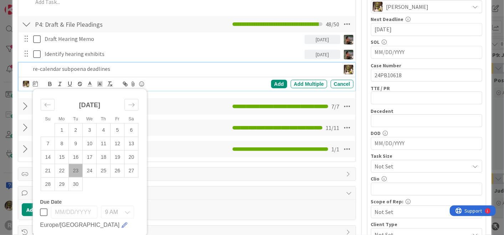
scroll to position [198, 0]
click at [118, 168] on td "26" at bounding box center [118, 171] width 14 height 14
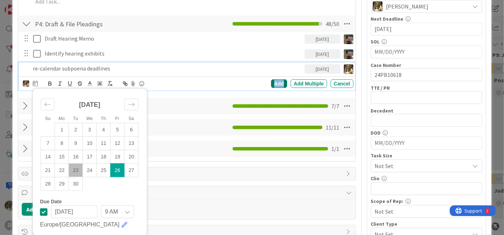
click at [274, 82] on div "Add" at bounding box center [279, 84] width 16 height 9
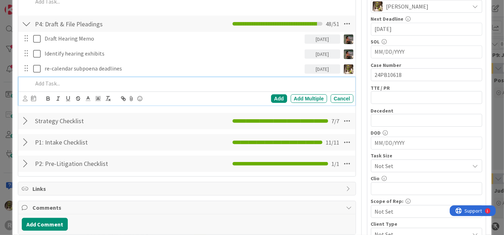
click at [56, 81] on p at bounding box center [192, 84] width 318 height 8
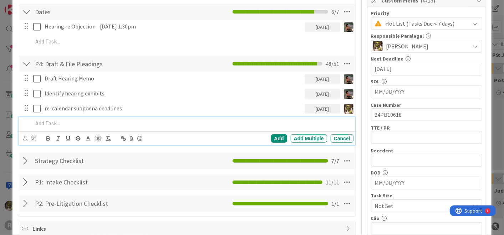
scroll to position [158, 0]
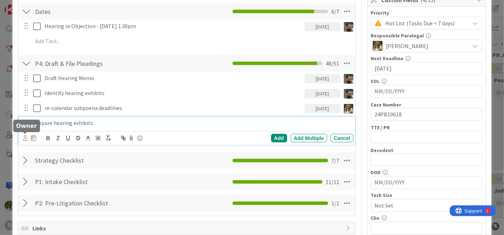
click at [25, 138] on icon at bounding box center [25, 138] width 5 height 5
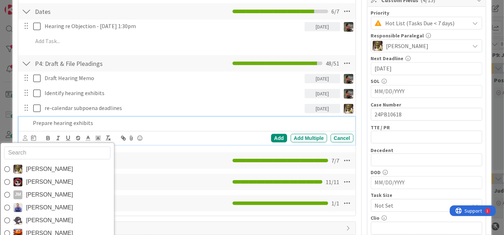
click at [47, 171] on span "[PERSON_NAME]" at bounding box center [49, 169] width 47 height 11
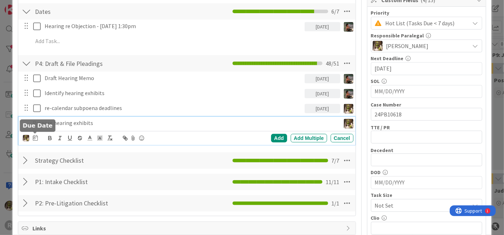
click at [35, 136] on icon at bounding box center [35, 138] width 5 height 6
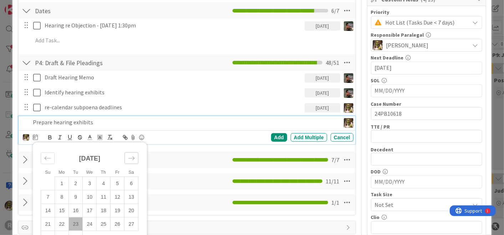
scroll to position [158, 0]
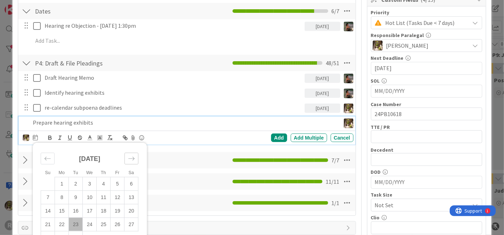
click at [132, 156] on icon "Move forward to switch to the next month." at bounding box center [131, 159] width 7 height 7
click at [76, 197] on td "7" at bounding box center [76, 198] width 14 height 14
click at [271, 138] on div "Add" at bounding box center [279, 138] width 16 height 9
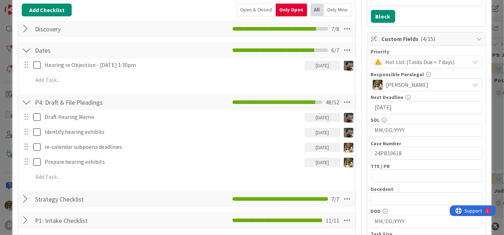
scroll to position [119, 0]
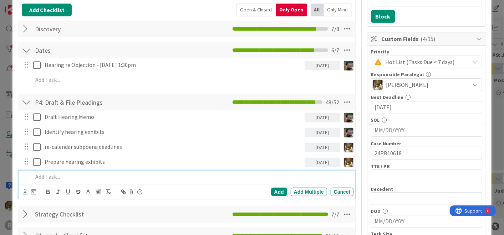
click at [72, 178] on p at bounding box center [192, 177] width 318 height 8
click at [24, 192] on icon at bounding box center [25, 191] width 5 height 5
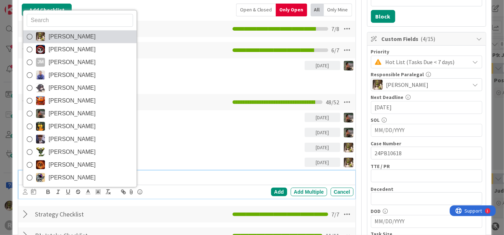
click at [61, 36] on span "[PERSON_NAME]" at bounding box center [72, 36] width 47 height 11
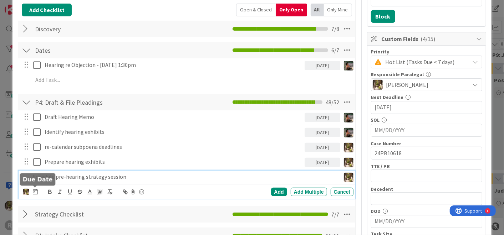
click at [39, 193] on div "Devine Gines Jasmin Sanchez JM Jeff Myers John Grant Kelly Nguyen Kiara Adams M…" at bounding box center [188, 192] width 330 height 10
click at [36, 191] on icon at bounding box center [35, 192] width 5 height 6
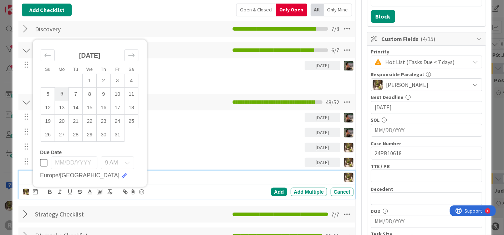
click at [63, 97] on td "6" at bounding box center [62, 94] width 14 height 14
type input "[DATE]"
click at [271, 192] on div "Add" at bounding box center [279, 192] width 16 height 9
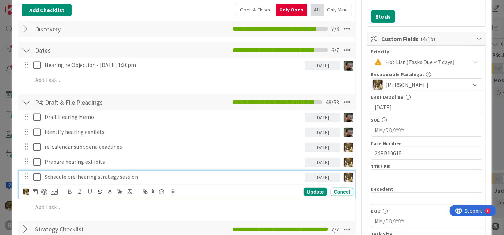
click at [63, 179] on p "Schedule pre-hearing strategy session" at bounding box center [173, 177] width 257 height 8
click at [34, 192] on icon at bounding box center [35, 192] width 5 height 6
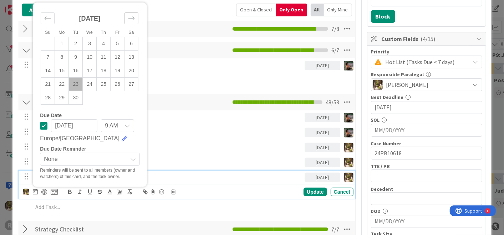
click at [133, 17] on icon "Move forward to switch to the next month." at bounding box center [131, 18] width 6 height 4
click at [311, 191] on div "Update" at bounding box center [315, 192] width 23 height 9
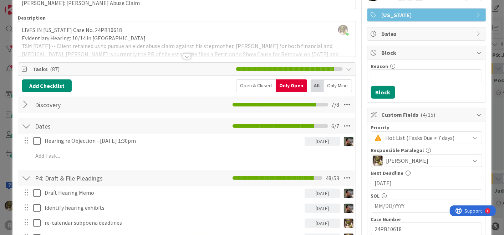
scroll to position [0, 0]
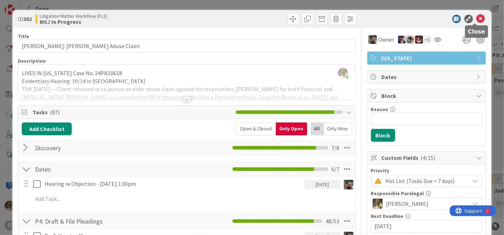
click at [477, 18] on icon at bounding box center [481, 19] width 9 height 9
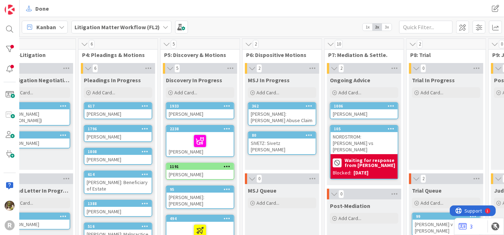
click at [252, 143] on div "SIVETZ: Sivetz [PERSON_NAME]" at bounding box center [282, 147] width 67 height 16
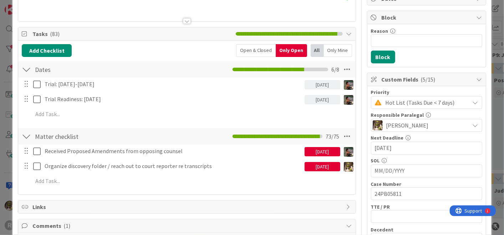
scroll to position [79, 0]
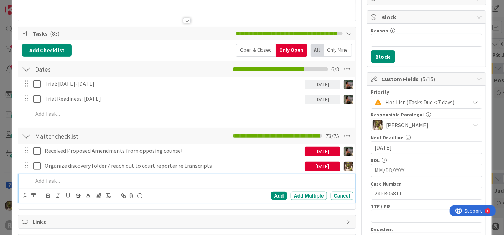
click at [86, 183] on p at bounding box center [192, 181] width 318 height 8
click at [117, 177] on p "Send trial letter to client" at bounding box center [192, 181] width 318 height 8
click at [33, 181] on p "Send trial letter to clients" at bounding box center [192, 181] width 318 height 8
click at [24, 196] on icon at bounding box center [25, 195] width 5 height 5
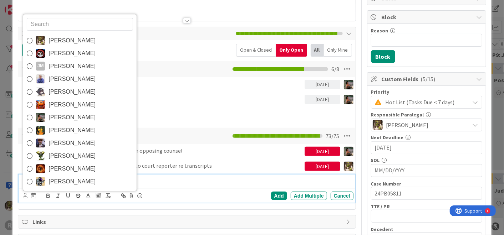
click at [71, 115] on span "[PERSON_NAME]" at bounding box center [72, 117] width 47 height 11
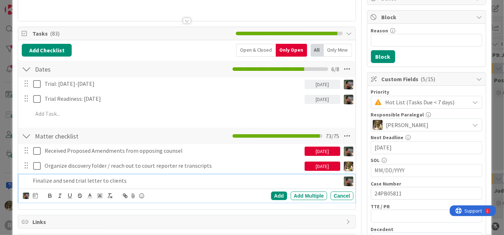
click at [38, 195] on div "Devine Gines Jasmin Sanchez JM Jeff Myers John Grant Kelly Nguyen Kiara Adams M…" at bounding box center [188, 196] width 330 height 10
click at [36, 195] on icon at bounding box center [35, 196] width 5 height 6
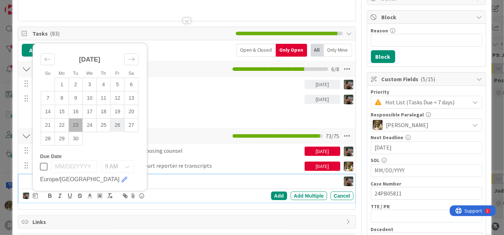
click at [114, 123] on td "26" at bounding box center [118, 125] width 14 height 14
type input "[DATE]"
click at [275, 197] on div "Add" at bounding box center [279, 196] width 16 height 9
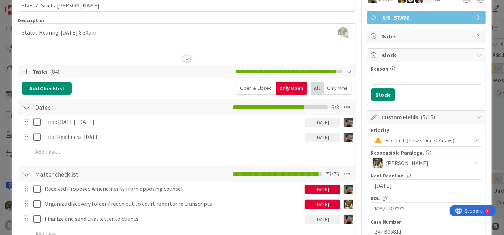
scroll to position [40, 0]
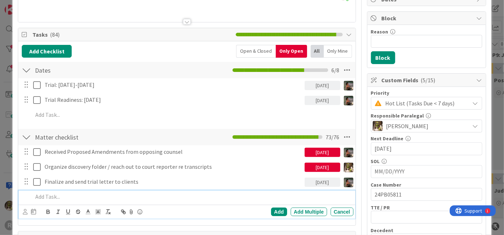
click at [67, 196] on p at bounding box center [192, 197] width 318 height 8
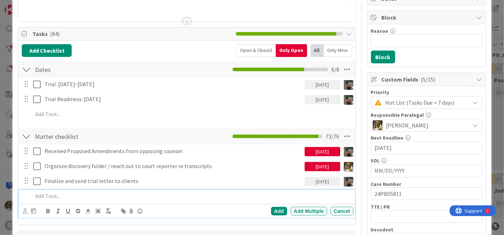
scroll to position [79, 0]
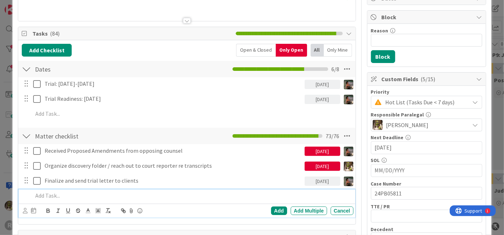
click at [334, 214] on div "Devine Gines Jasmin Sanchez JM Jeff Myers John Grant Kelly Nguyen Kiara Adams M…" at bounding box center [188, 211] width 330 height 10
click at [334, 209] on div "Cancel" at bounding box center [342, 211] width 23 height 9
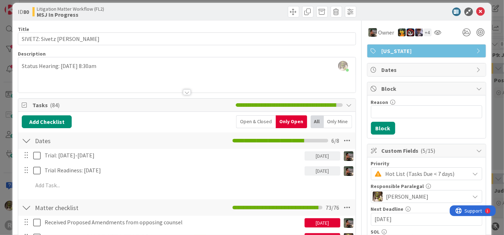
scroll to position [0, 0]
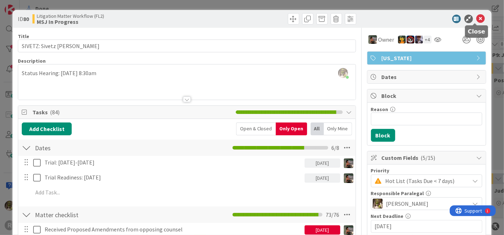
click at [477, 17] on icon at bounding box center [481, 19] width 9 height 9
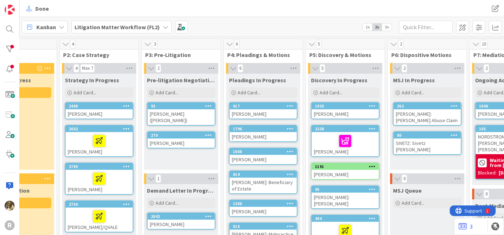
scroll to position [0, 123]
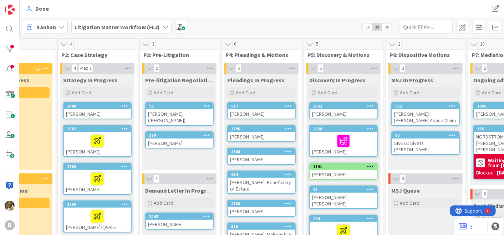
click at [346, 114] on div "[PERSON_NAME]" at bounding box center [343, 114] width 67 height 9
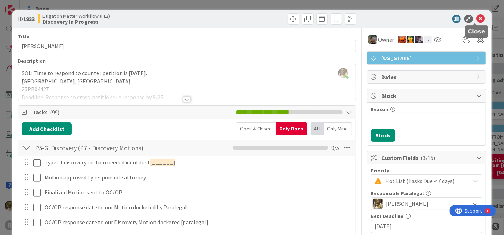
click at [477, 19] on icon at bounding box center [481, 19] width 9 height 9
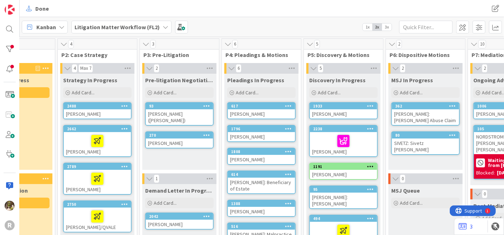
click at [370, 146] on div at bounding box center [343, 141] width 63 height 15
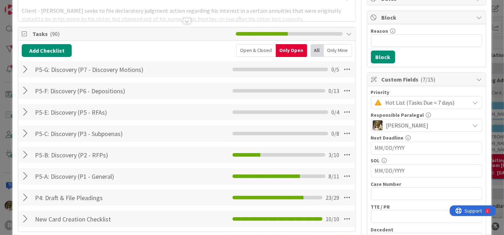
scroll to position [79, 0]
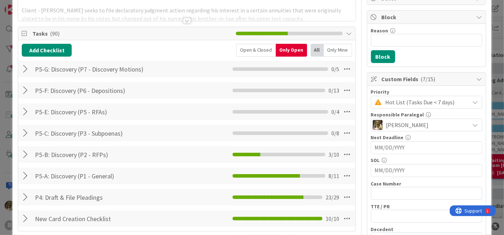
drag, startPoint x: 21, startPoint y: 153, endPoint x: 34, endPoint y: 154, distance: 12.8
click at [23, 153] on div at bounding box center [26, 154] width 9 height 13
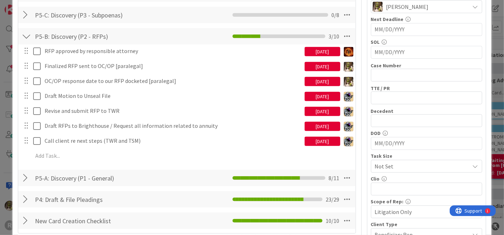
scroll to position [198, 0]
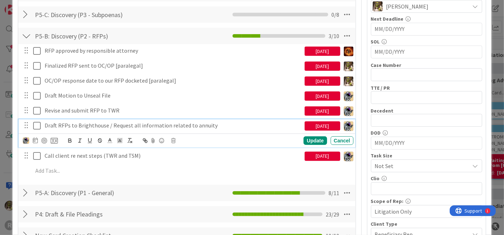
click at [38, 126] on icon at bounding box center [36, 126] width 7 height 9
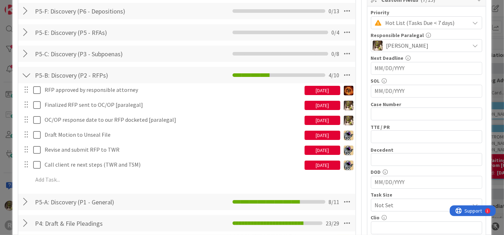
scroll to position [158, 0]
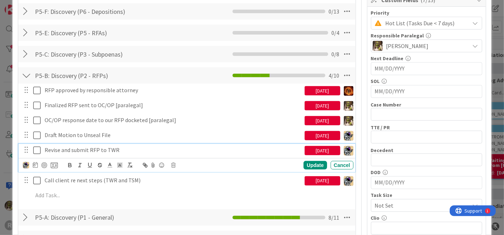
click at [39, 150] on icon at bounding box center [36, 150] width 7 height 9
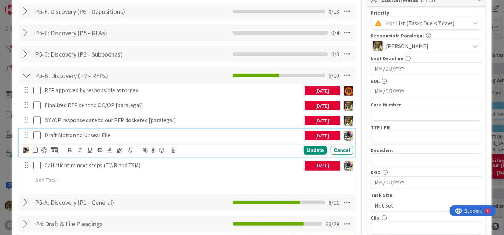
click at [84, 137] on p "Draft Motion to Unseal File" at bounding box center [173, 135] width 257 height 8
click at [35, 151] on icon at bounding box center [35, 150] width 5 height 6
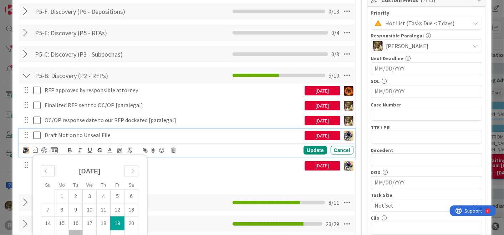
click at [78, 232] on td "23" at bounding box center [76, 237] width 14 height 14
type input "[DATE]"
click at [304, 148] on div "Update" at bounding box center [315, 150] width 23 height 9
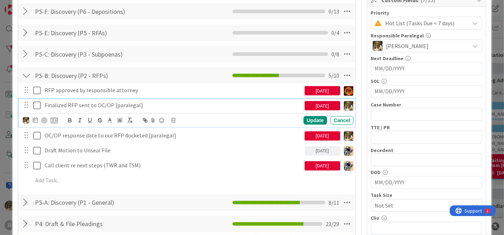
click at [113, 104] on p "Finalized RFP sent to OC/OP [paralegal]" at bounding box center [173, 105] width 257 height 8
click at [35, 121] on icon at bounding box center [35, 120] width 5 height 6
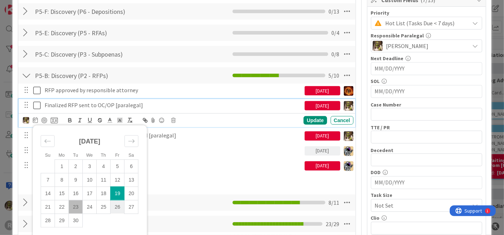
click at [119, 207] on td "26" at bounding box center [118, 208] width 14 height 14
type input "[DATE]"
click at [304, 118] on div "Update" at bounding box center [315, 120] width 23 height 9
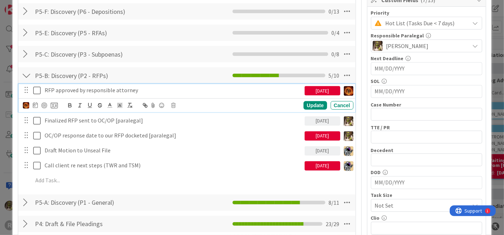
drag, startPoint x: 112, startPoint y: 87, endPoint x: 111, endPoint y: 91, distance: 3.6
click at [112, 87] on p "RFP approved by responsible attorney" at bounding box center [173, 90] width 257 height 8
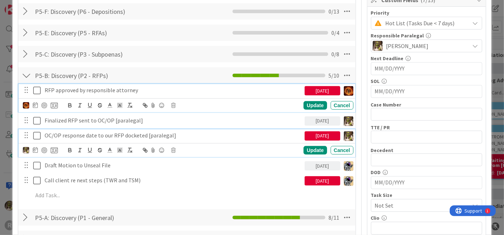
click at [80, 133] on p "OC/OP response date to our RFP docketed [paralegal]" at bounding box center [173, 136] width 257 height 8
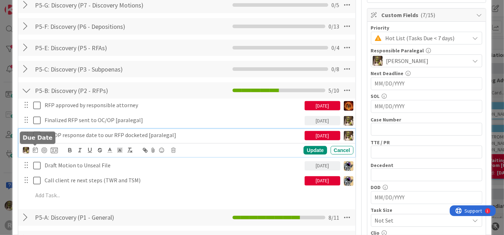
click at [34, 149] on icon at bounding box center [35, 150] width 5 height 6
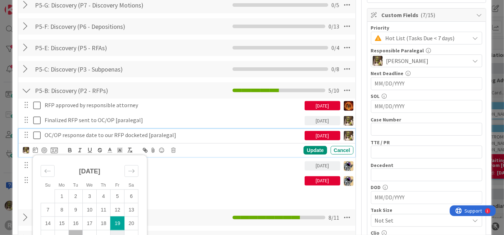
click at [118, 232] on td "26" at bounding box center [118, 237] width 14 height 14
type input "[DATE]"
click at [305, 149] on div "Update" at bounding box center [315, 150] width 23 height 9
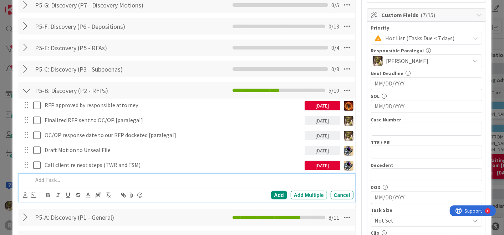
click at [51, 180] on p at bounding box center [192, 180] width 318 height 8
click at [25, 194] on icon at bounding box center [25, 195] width 5 height 5
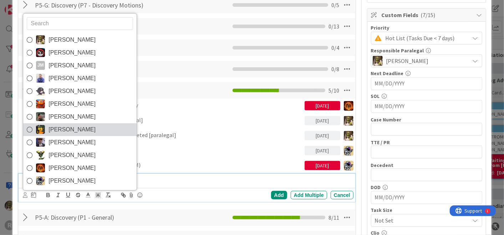
click at [77, 129] on span "[PERSON_NAME]" at bounding box center [72, 130] width 47 height 11
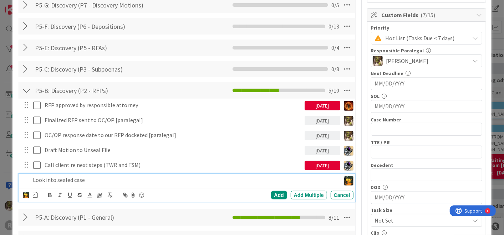
click at [103, 181] on p "Look into sealed case" at bounding box center [185, 180] width 304 height 8
click at [39, 197] on div "Devine Gines Jasmin Sanchez JM Jeff Myers John Grant Kelly Nguyen Kiara Adams M…" at bounding box center [188, 196] width 330 height 10
click at [35, 193] on icon at bounding box center [35, 195] width 5 height 6
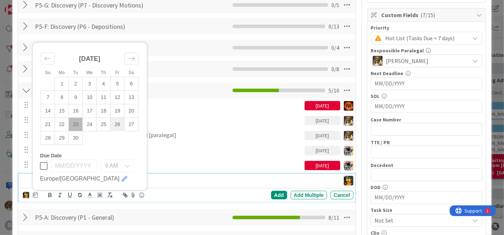
click at [119, 123] on td "26" at bounding box center [118, 125] width 14 height 14
type input "[DATE]"
click at [274, 195] on div "Add" at bounding box center [279, 195] width 16 height 9
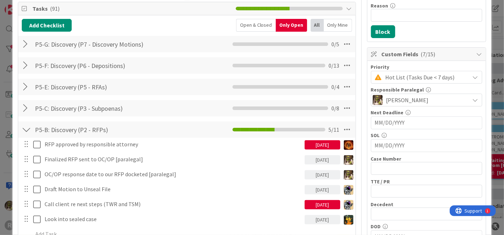
scroll to position [104, 0]
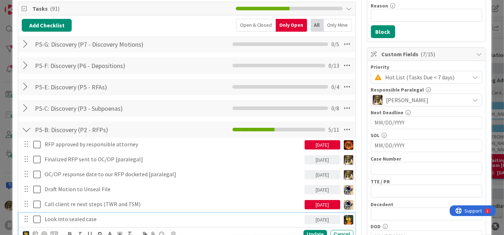
click at [121, 217] on p "Look into sealed case" at bounding box center [173, 219] width 257 height 8
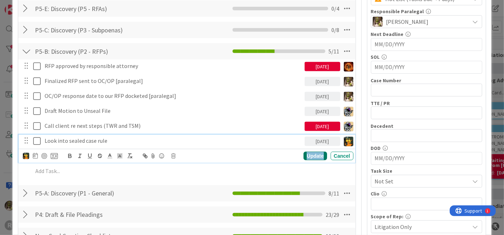
click at [312, 156] on div "Update" at bounding box center [315, 156] width 23 height 9
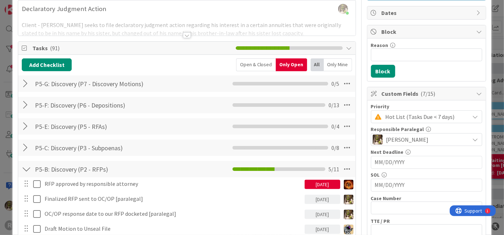
scroll to position [64, 0]
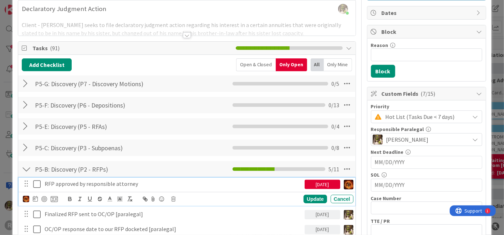
click at [121, 184] on p "RFP approved by responsible attorney" at bounding box center [173, 184] width 257 height 8
click at [33, 198] on icon at bounding box center [35, 199] width 5 height 6
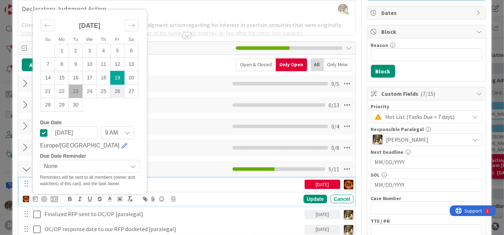
click at [116, 91] on td "26" at bounding box center [118, 92] width 14 height 14
type input "[DATE]"
drag, startPoint x: 303, startPoint y: 198, endPoint x: 281, endPoint y: 206, distance: 22.5
click at [304, 197] on div "Update" at bounding box center [315, 199] width 23 height 9
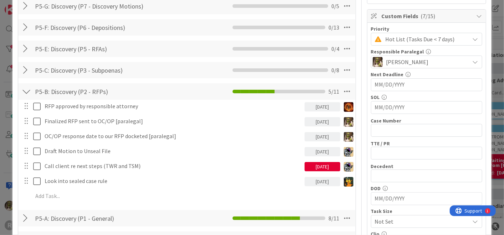
click at [70, 203] on div "RFP approved by responsible attorney 09/26/2025 Su Mo Tu We Th Fr Sa August 202…" at bounding box center [187, 153] width 330 height 106
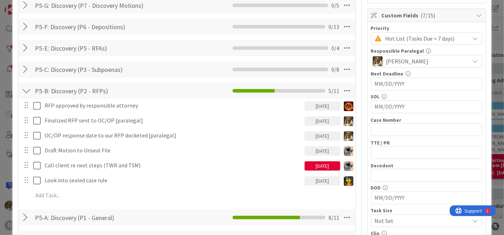
scroll to position [143, 0]
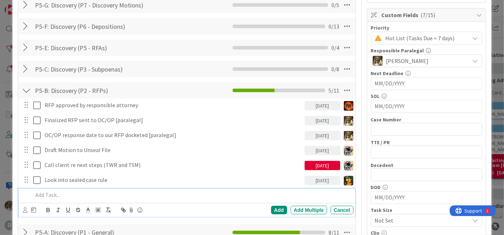
click at [75, 199] on div at bounding box center [191, 195] width 323 height 12
click at [24, 209] on icon at bounding box center [25, 210] width 5 height 5
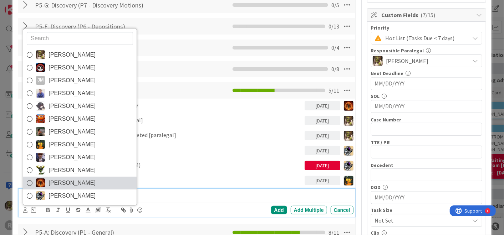
click at [64, 177] on link "[PERSON_NAME]" at bounding box center [79, 183] width 113 height 13
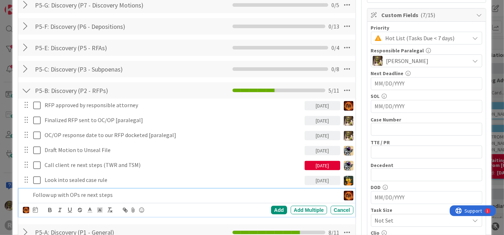
click at [35, 209] on icon at bounding box center [35, 210] width 5 height 6
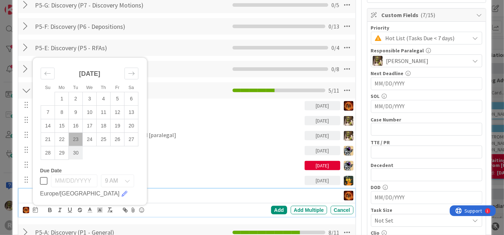
click at [80, 155] on td "30" at bounding box center [76, 153] width 14 height 14
type input "[DATE]"
click at [275, 210] on div "Add" at bounding box center [279, 210] width 16 height 9
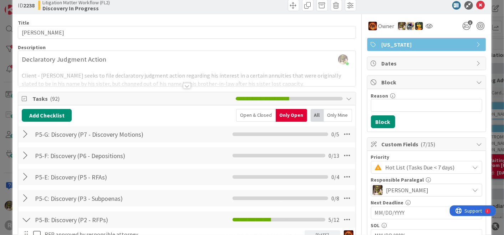
scroll to position [0, 0]
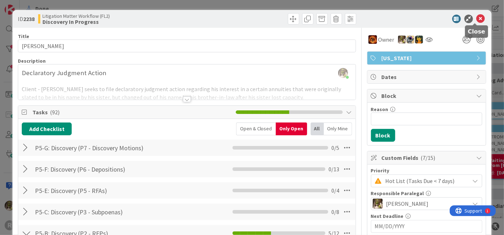
click at [477, 18] on icon at bounding box center [481, 19] width 9 height 9
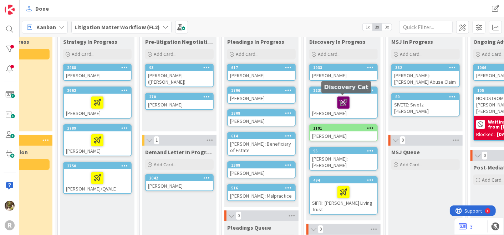
scroll to position [39, 123]
click at [343, 100] on icon at bounding box center [344, 101] width 12 height 11
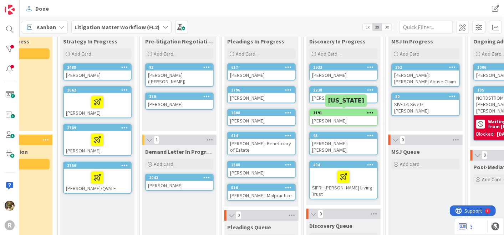
click at [357, 112] on div "1191" at bounding box center [345, 113] width 64 height 5
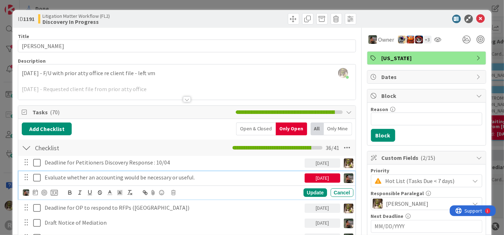
click at [108, 178] on p "Evaluate whether an accounting would be necessary or useful." at bounding box center [173, 178] width 257 height 8
click at [38, 176] on icon at bounding box center [36, 178] width 7 height 9
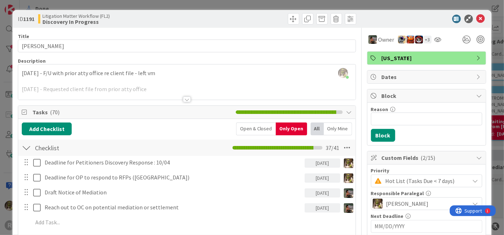
click at [184, 99] on div at bounding box center [187, 100] width 8 height 6
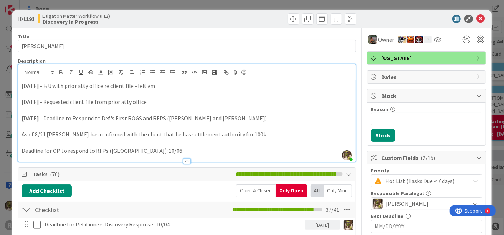
click at [174, 151] on p "Deadline for OP to respond to RFPs (King County): 10/06" at bounding box center [187, 151] width 330 height 8
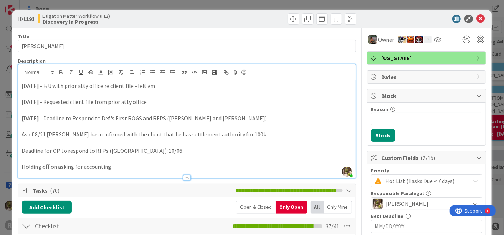
click at [19, 167] on div "5/21/25 - F/U with prior atty office re client file - left vm 5/19/25 - Request…" at bounding box center [186, 130] width 337 height 98
click at [140, 166] on p "Holding off on asking for accounting" at bounding box center [187, 167] width 330 height 8
click at [477, 17] on icon at bounding box center [481, 19] width 9 height 9
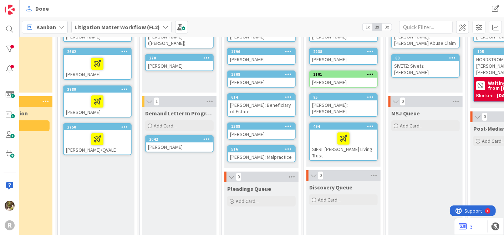
scroll to position [78, 123]
click at [334, 100] on div "[PERSON_NAME]: [PERSON_NAME]" at bounding box center [343, 108] width 67 height 16
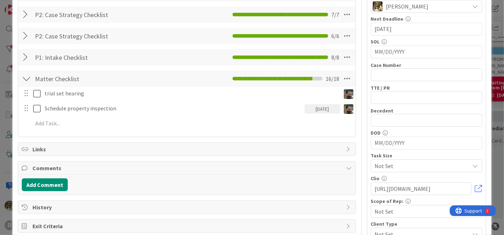
scroll to position [198, 0]
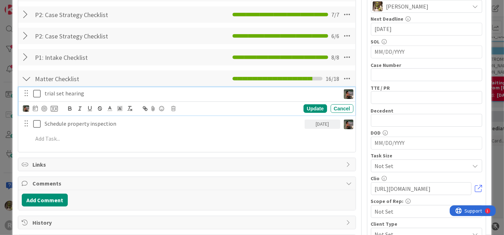
click at [37, 92] on icon at bounding box center [36, 94] width 7 height 9
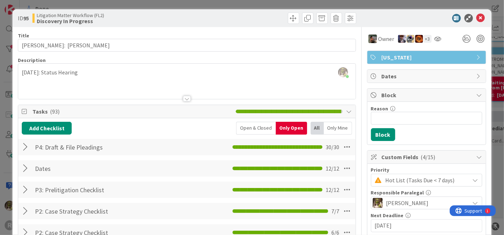
scroll to position [1, 0]
click at [26, 87] on div at bounding box center [186, 90] width 337 height 18
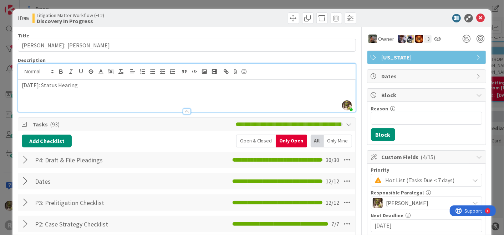
click at [96, 98] on div "9/22/2025: Status Hearing" at bounding box center [186, 96] width 337 height 32
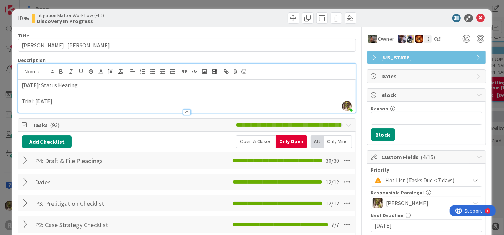
click at [273, 59] on div "Description" at bounding box center [187, 60] width 338 height 6
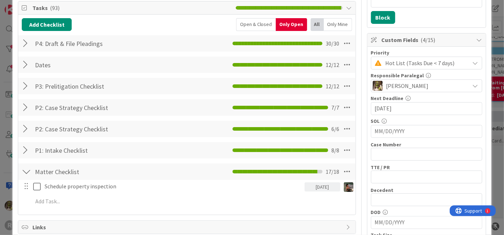
scroll to position [118, 0]
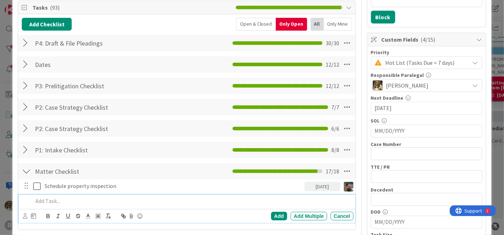
click at [93, 200] on p at bounding box center [192, 201] width 318 height 8
click at [26, 215] on icon at bounding box center [25, 216] width 5 height 5
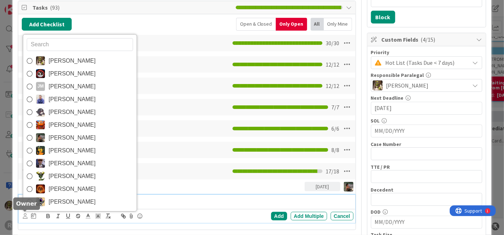
scroll to position [119, 0]
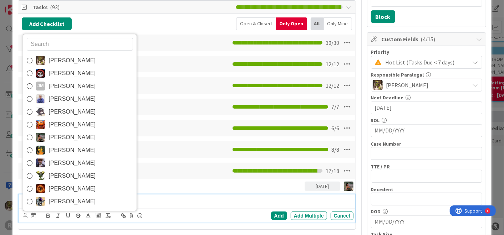
drag, startPoint x: 56, startPoint y: 60, endPoint x: 58, endPoint y: 70, distance: 10.2
click at [56, 60] on span "[PERSON_NAME]" at bounding box center [72, 60] width 47 height 11
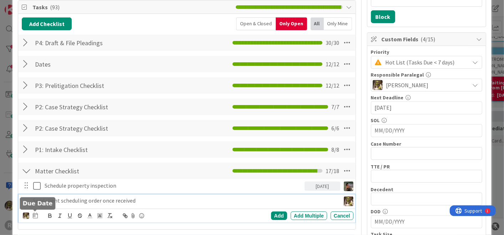
click at [33, 215] on icon at bounding box center [35, 216] width 5 height 6
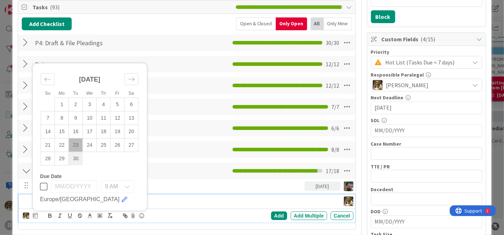
click at [80, 159] on td "30" at bounding box center [76, 159] width 14 height 14
click at [274, 212] on div "Add" at bounding box center [279, 216] width 16 height 9
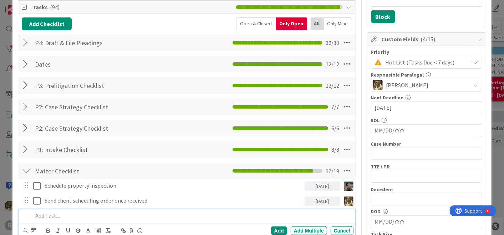
drag, startPoint x: 58, startPoint y: 218, endPoint x: 62, endPoint y: 217, distance: 4.8
click at [58, 217] on p at bounding box center [192, 216] width 318 height 8
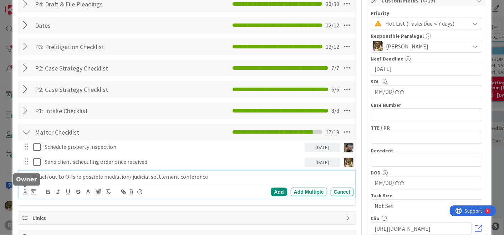
scroll to position [158, 0]
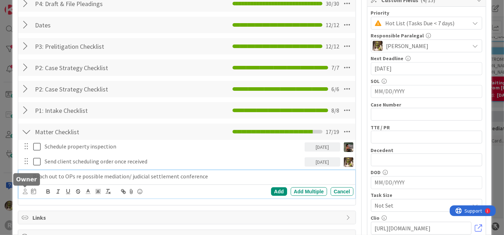
click at [23, 192] on icon at bounding box center [25, 191] width 5 height 5
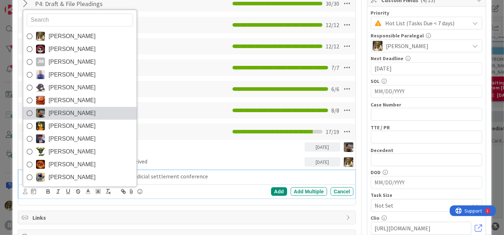
click at [82, 114] on span "[PERSON_NAME]" at bounding box center [72, 113] width 47 height 11
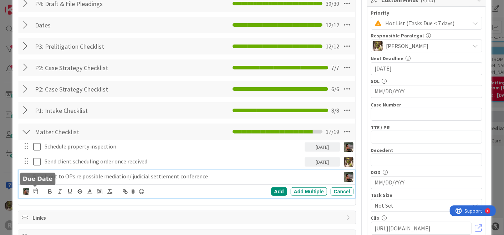
click at [35, 192] on icon at bounding box center [35, 192] width 5 height 6
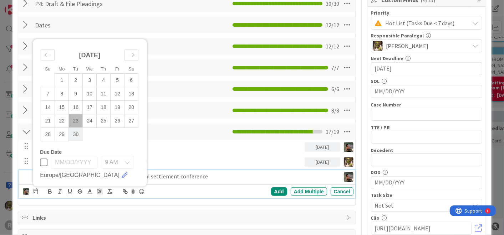
click at [80, 130] on td "30" at bounding box center [76, 135] width 14 height 14
type input "[DATE]"
click at [273, 189] on div "Add" at bounding box center [279, 192] width 16 height 9
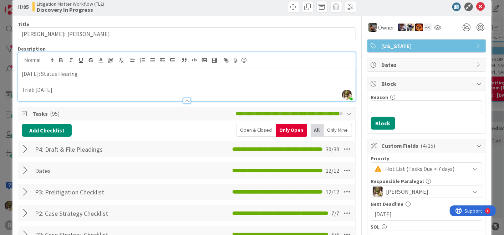
scroll to position [0, 0]
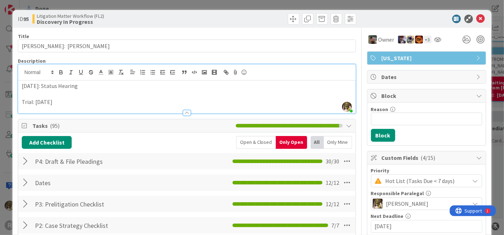
click at [470, 20] on div at bounding box center [423, 19] width 126 height 9
click at [477, 20] on icon at bounding box center [481, 19] width 9 height 9
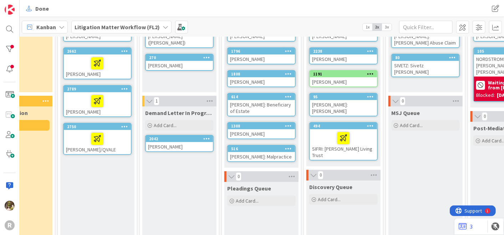
click at [323, 131] on div at bounding box center [343, 138] width 63 height 15
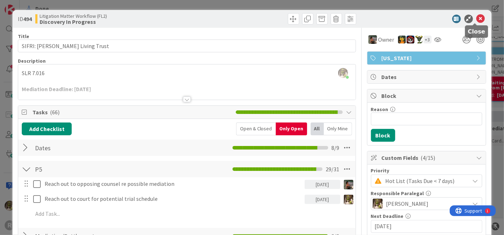
click at [478, 18] on icon at bounding box center [481, 19] width 9 height 9
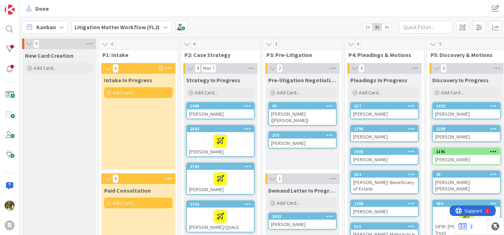
click at [365, 116] on div "[PERSON_NAME]" at bounding box center [384, 114] width 67 height 9
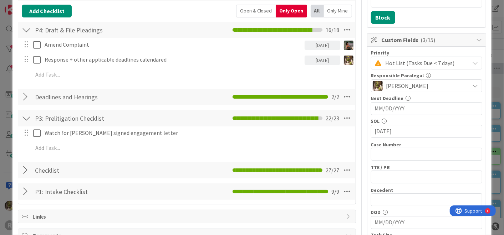
scroll to position [118, 0]
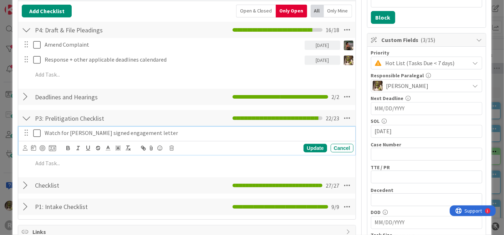
click at [76, 133] on p "Watch for K. Quach signed engagement letter" at bounding box center [198, 133] width 306 height 8
click at [25, 147] on icon at bounding box center [25, 148] width 5 height 5
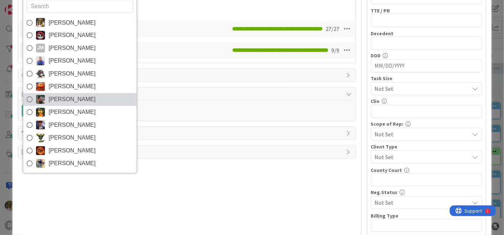
scroll to position [276, 0]
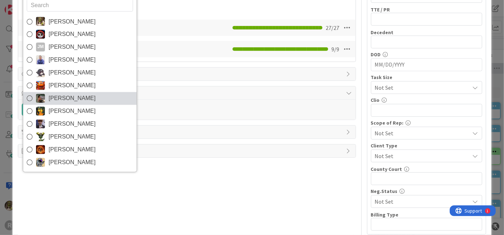
click at [54, 101] on span "[PERSON_NAME]" at bounding box center [72, 98] width 47 height 11
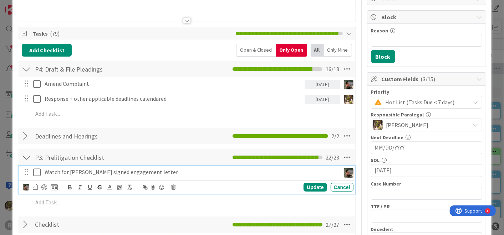
scroll to position [78, 0]
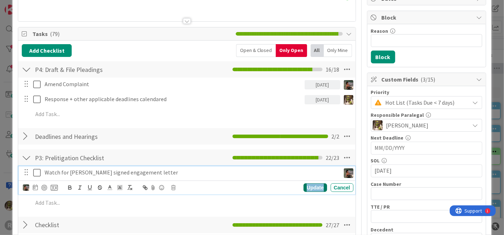
click at [304, 185] on div "Update" at bounding box center [315, 188] width 23 height 9
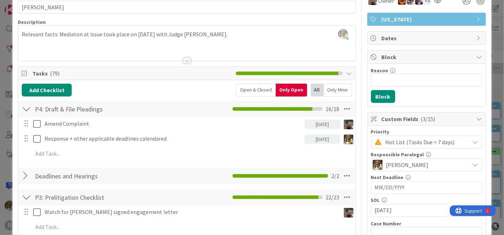
scroll to position [0, 0]
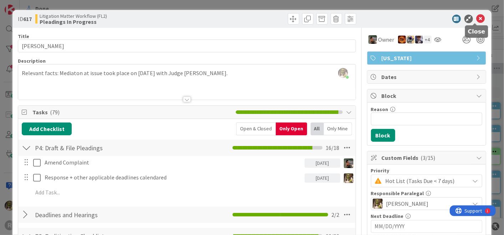
click at [477, 18] on icon at bounding box center [481, 19] width 9 height 9
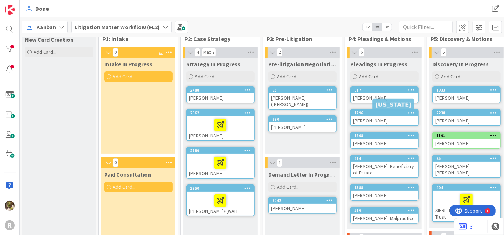
scroll to position [27, 0]
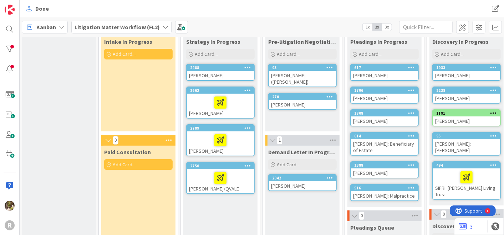
click at [376, 95] on div "[PERSON_NAME]" at bounding box center [384, 98] width 67 height 9
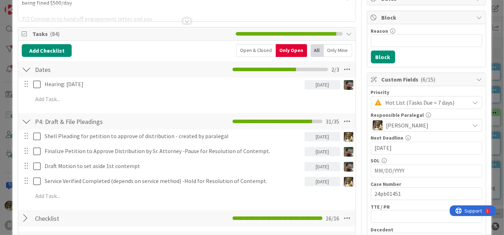
scroll to position [79, 0]
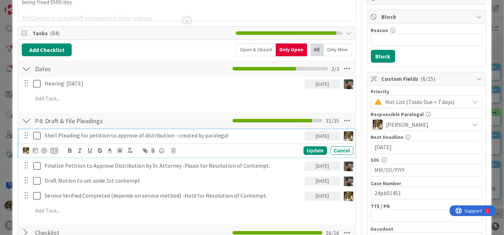
click at [107, 137] on p "Shell Pleading for petition to approve of distribution - created by paralegal" at bounding box center [173, 136] width 257 height 8
drag, startPoint x: 70, startPoint y: 138, endPoint x: 189, endPoint y: 146, distance: 119.4
click at [187, 147] on div "Shell Pleading for petition to approve of distribution - created by paralegal 0…" at bounding box center [187, 144] width 336 height 28
click at [247, 134] on p "Shell Pleading for petition to approve of distribution - created by paralegal" at bounding box center [173, 136] width 257 height 8
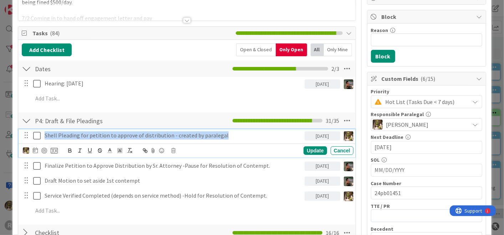
drag, startPoint x: 227, startPoint y: 137, endPoint x: 34, endPoint y: 145, distance: 193.2
click at [34, 145] on div "Shell Pleading for petition to approve of distribution - created by paralegal 0…" at bounding box center [187, 144] width 336 height 28
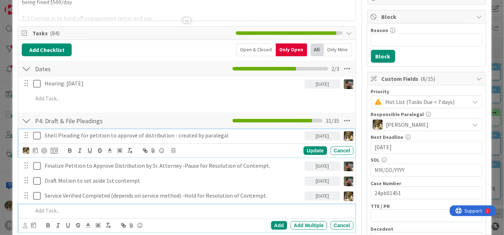
click at [126, 209] on p at bounding box center [192, 211] width 318 height 8
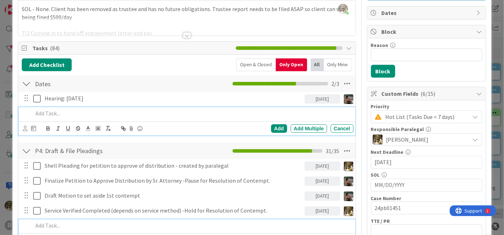
click at [243, 111] on div "Add Add Multiple Cancel" at bounding box center [187, 121] width 336 height 28
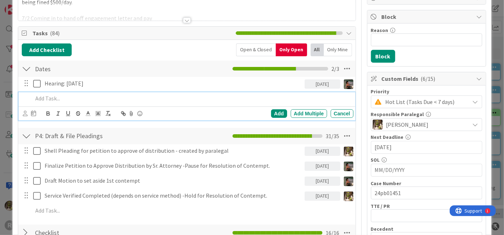
drag, startPoint x: 117, startPoint y: 157, endPoint x: 111, endPoint y: 158, distance: 5.8
click at [117, 157] on div "Shell Pleading for petition to approve of distribution - created by paralegal 0…" at bounding box center [187, 182] width 330 height 76
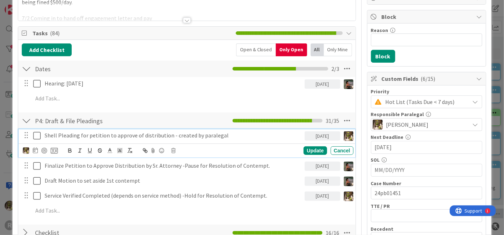
click at [68, 139] on div "Shell Pleading for petition to approve of distribution - created by paralegal" at bounding box center [173, 136] width 263 height 12
click at [44, 148] on div at bounding box center [44, 151] width 6 height 6
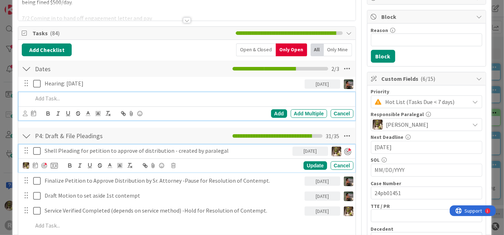
click at [163, 93] on div "Add Add Multiple Cancel" at bounding box center [187, 106] width 336 height 28
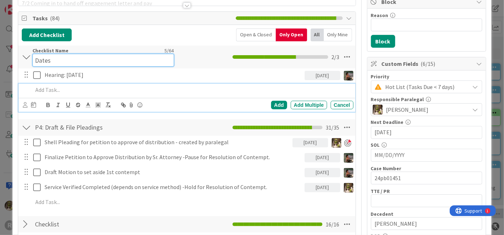
scroll to position [101, 0]
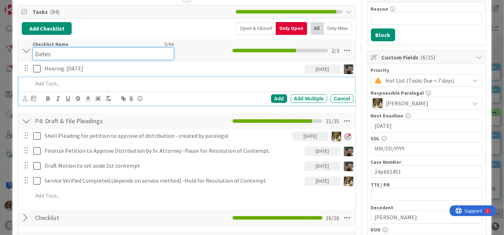
click at [165, 53] on input "Dates" at bounding box center [102, 53] width 141 height 13
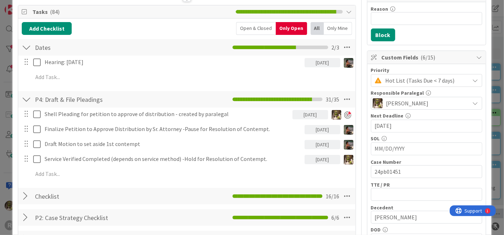
click at [459, 36] on div "Reason 0 / 256 Block" at bounding box center [426, 23] width 118 height 43
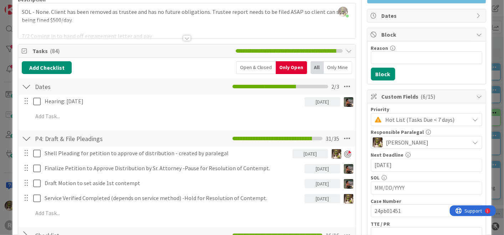
scroll to position [61, 0]
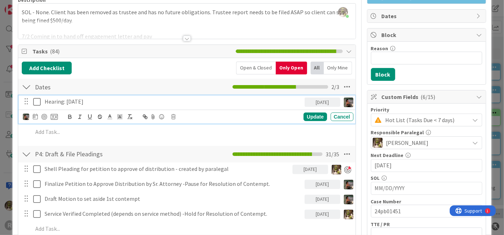
click at [63, 100] on p "Hearing: October 9, 2025" at bounding box center [173, 102] width 257 height 8
click at [46, 101] on p "Hearing: October 9, 2025" at bounding box center [173, 102] width 257 height 8
click at [316, 115] on div "Update" at bounding box center [315, 117] width 23 height 9
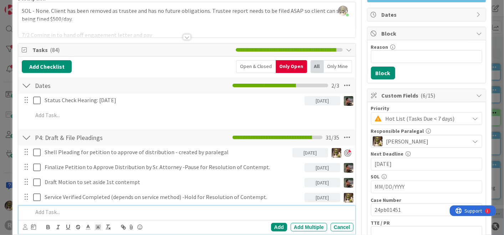
click at [61, 212] on p at bounding box center [192, 212] width 318 height 8
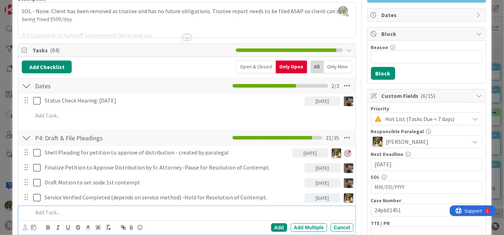
scroll to position [62, 0]
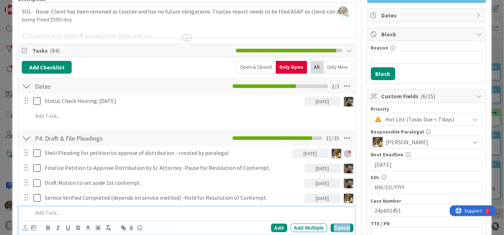
click at [341, 228] on div "Cancel" at bounding box center [342, 228] width 23 height 9
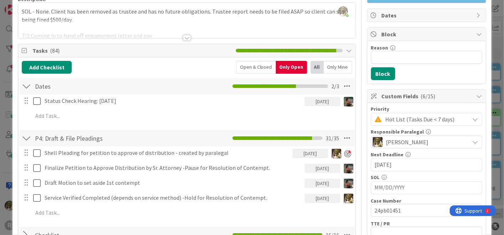
click at [82, 220] on div "Shell Pleading for petition to approve of distribution - created by paralegal 0…" at bounding box center [187, 185] width 330 height 76
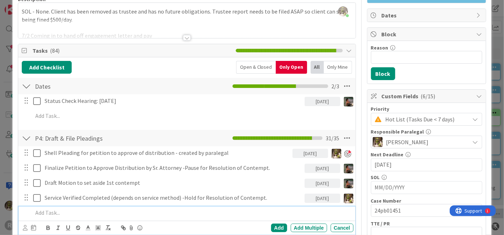
click at [76, 211] on p at bounding box center [192, 213] width 318 height 8
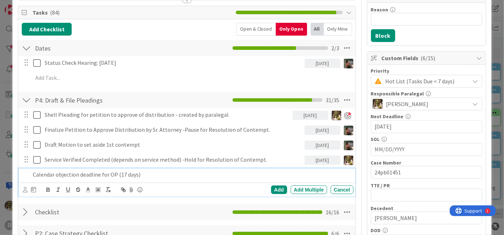
scroll to position [101, 0]
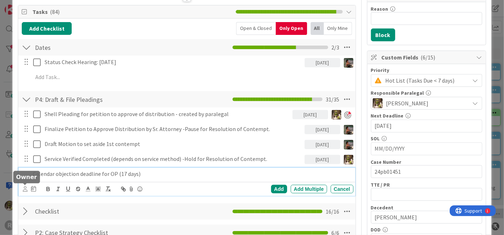
drag, startPoint x: 24, startPoint y: 187, endPoint x: 31, endPoint y: 183, distance: 8.1
click at [25, 187] on icon at bounding box center [25, 189] width 5 height 5
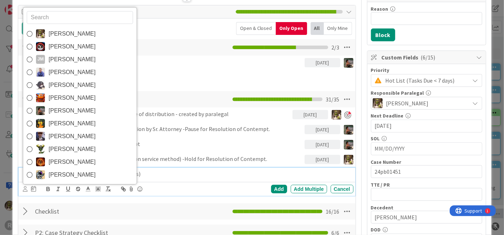
drag, startPoint x: 74, startPoint y: 31, endPoint x: 75, endPoint y: 40, distance: 9.4
click at [73, 31] on span "[PERSON_NAME]" at bounding box center [72, 34] width 47 height 11
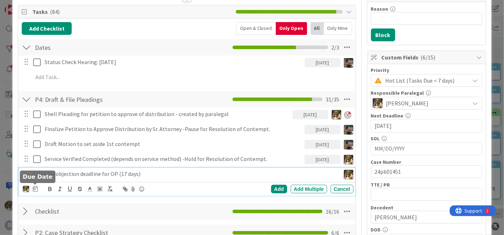
click at [34, 189] on icon at bounding box center [35, 189] width 5 height 6
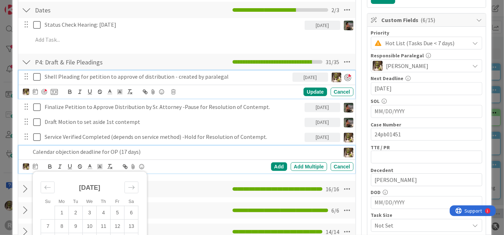
click at [73, 81] on div "Shell Pleading for petition to approve of distribution - created by paralegal 0…" at bounding box center [187, 123] width 330 height 106
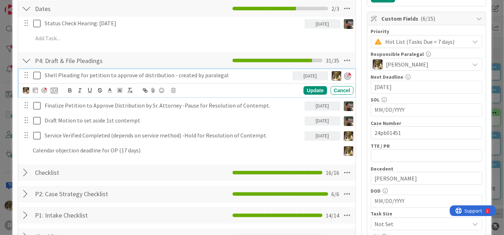
scroll to position [140, 0]
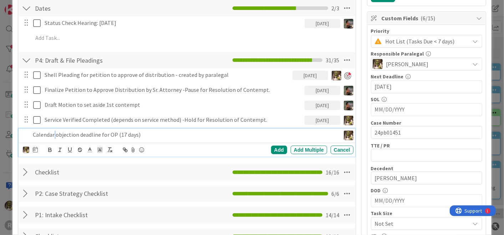
drag, startPoint x: 55, startPoint y: 150, endPoint x: 50, endPoint y: 149, distance: 5.1
click at [55, 150] on div "Calendar objection deadline for OP (17 days) Devine Gines Jasmin Sanchez JM Jef…" at bounding box center [187, 143] width 336 height 28
click at [34, 148] on icon at bounding box center [35, 150] width 5 height 6
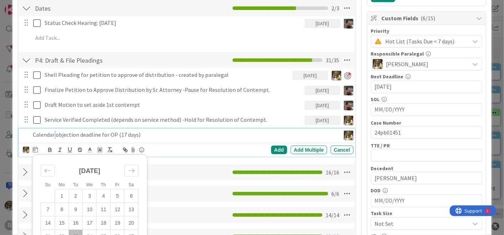
click at [76, 231] on td "23" at bounding box center [76, 237] width 14 height 14
type input "[DATE]"
click at [276, 147] on div "Add" at bounding box center [279, 150] width 16 height 9
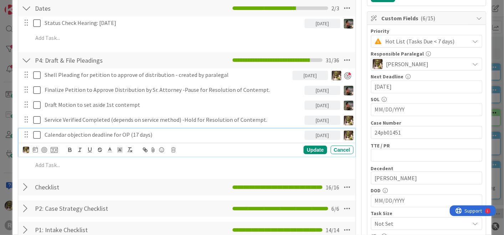
drag, startPoint x: 56, startPoint y: 130, endPoint x: 57, endPoint y: 136, distance: 6.5
click at [56, 131] on p "Calendar objection deadline for OP (17 days)" at bounding box center [173, 135] width 257 height 8
click at [41, 149] on div at bounding box center [40, 150] width 35 height 9
click at [46, 148] on div at bounding box center [44, 150] width 6 height 6
click at [321, 147] on div "Update" at bounding box center [315, 150] width 23 height 9
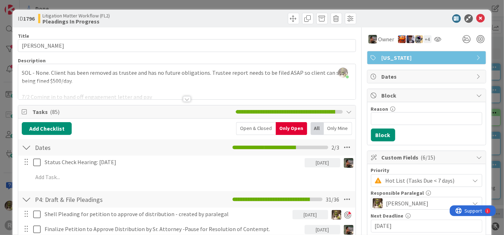
scroll to position [0, 0]
click at [478, 16] on icon at bounding box center [481, 19] width 9 height 9
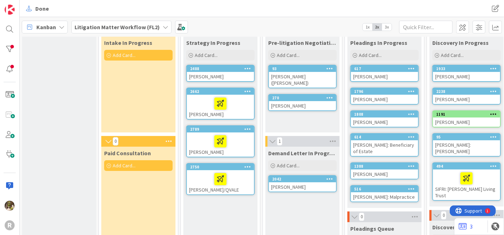
click at [383, 118] on div "[PERSON_NAME]" at bounding box center [384, 122] width 67 height 9
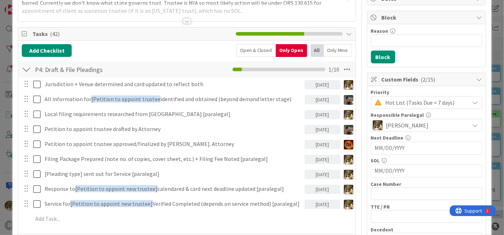
scroll to position [78, 0]
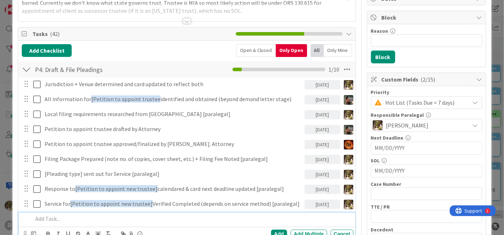
click at [60, 215] on p at bounding box center [192, 219] width 318 height 8
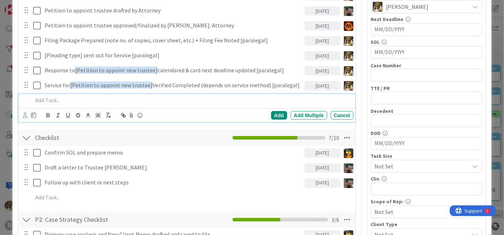
scroll to position [198, 0]
click at [72, 189] on div "Confirm SOL and prepare memo 09/23/2025 Update Cancel Draft a letter to Trustee…" at bounding box center [187, 176] width 330 height 61
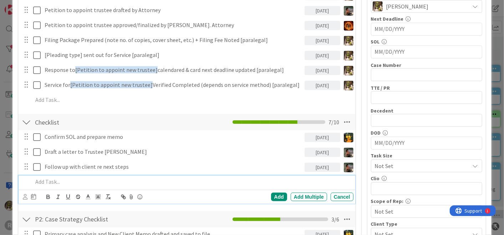
click at [80, 185] on p at bounding box center [192, 182] width 318 height 8
click at [333, 199] on div "Cancel" at bounding box center [342, 197] width 23 height 9
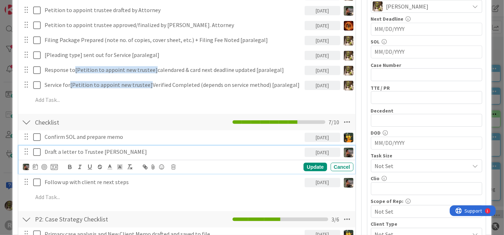
click at [131, 149] on p "Draft a letter to Trustee Darryl Andrews" at bounding box center [173, 152] width 257 height 8
click at [26, 166] on img at bounding box center [26, 167] width 6 height 6
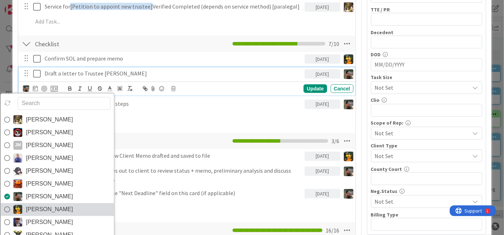
scroll to position [277, 0]
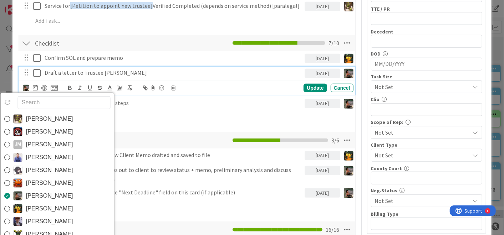
click at [21, 205] on img at bounding box center [18, 209] width 9 height 9
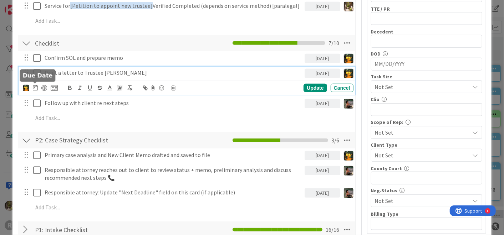
click at [35, 85] on icon at bounding box center [35, 88] width 5 height 6
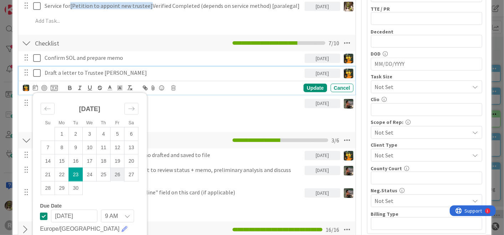
click at [119, 171] on td "26" at bounding box center [118, 175] width 14 height 14
click at [136, 109] on div "Move forward to switch to the next month." at bounding box center [132, 109] width 14 height 12
click at [118, 131] on td "3" at bounding box center [118, 134] width 14 height 14
type input "10/03/2025"
click at [311, 84] on div "Update" at bounding box center [315, 88] width 23 height 9
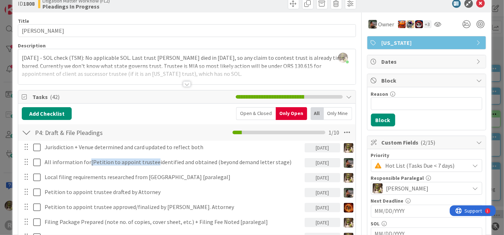
scroll to position [0, 0]
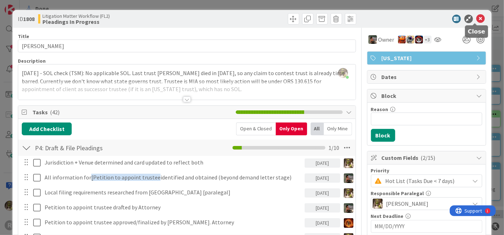
click at [477, 18] on icon at bounding box center [481, 19] width 9 height 9
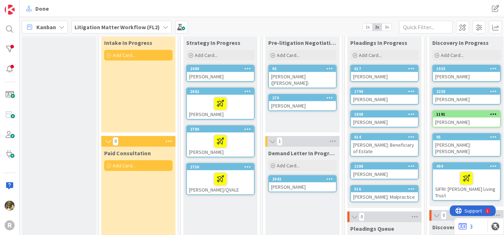
click at [364, 144] on div "[PERSON_NAME]: Beneficiary of Estate" at bounding box center [384, 149] width 67 height 16
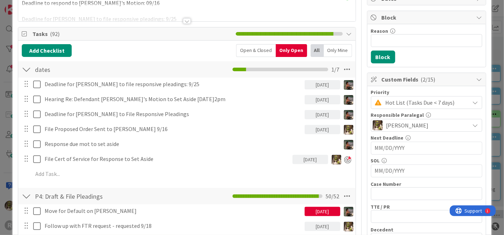
scroll to position [79, 0]
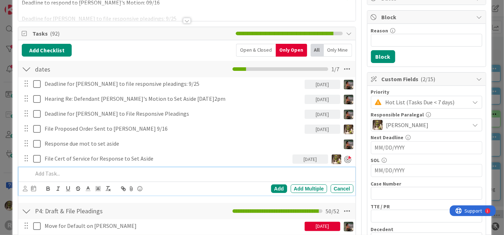
click at [70, 170] on p at bounding box center [192, 174] width 318 height 8
click at [79, 173] on p "File Declaration for Motion to Set Aside" at bounding box center [192, 174] width 318 height 8
click at [25, 188] on icon at bounding box center [25, 188] width 5 height 5
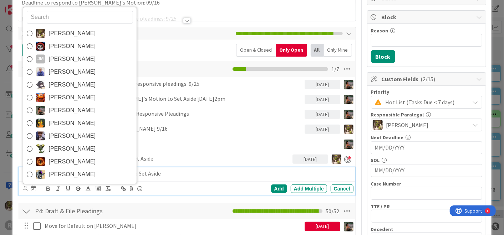
drag, startPoint x: 76, startPoint y: 30, endPoint x: 77, endPoint y: 40, distance: 9.7
click at [76, 30] on span "[PERSON_NAME]" at bounding box center [72, 33] width 47 height 11
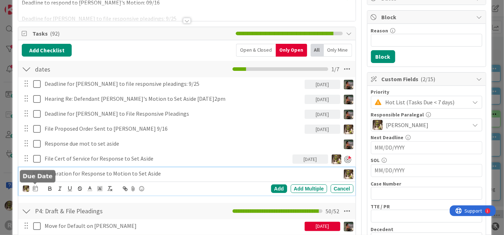
click at [37, 188] on icon at bounding box center [35, 189] width 5 height 6
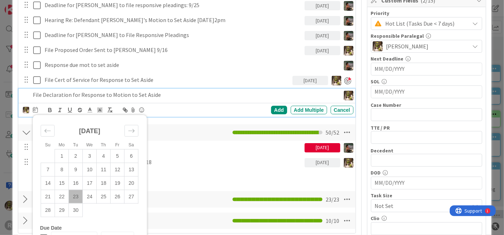
scroll to position [158, 0]
click at [76, 197] on td "23" at bounding box center [76, 197] width 14 height 14
type input "[DATE]"
click at [276, 108] on div "Add" at bounding box center [279, 110] width 16 height 9
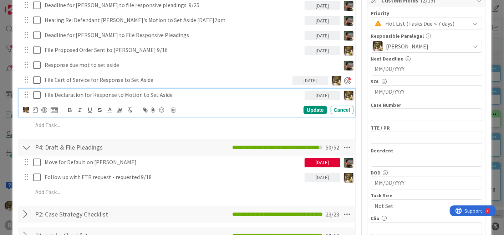
click at [73, 95] on p "File Declaration for Response to Motion to Set Aside" at bounding box center [173, 95] width 257 height 8
click at [45, 109] on div at bounding box center [44, 110] width 6 height 6
click at [305, 109] on div "Update" at bounding box center [315, 110] width 23 height 9
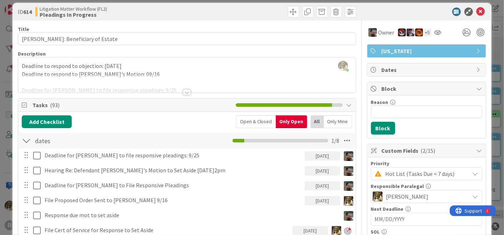
scroll to position [0, 0]
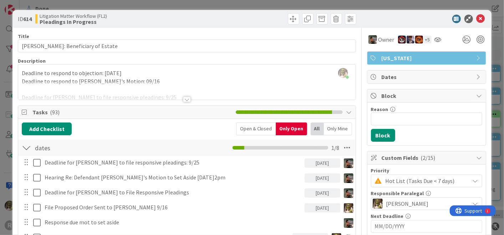
click at [184, 100] on div at bounding box center [187, 100] width 8 height 6
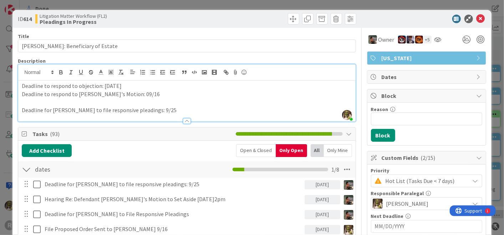
drag, startPoint x: 142, startPoint y: 86, endPoint x: 17, endPoint y: 85, distance: 124.9
click at [22, 92] on p "Deadline to respond to Suzanne Mark's Motion: 09/16" at bounding box center [187, 94] width 330 height 8
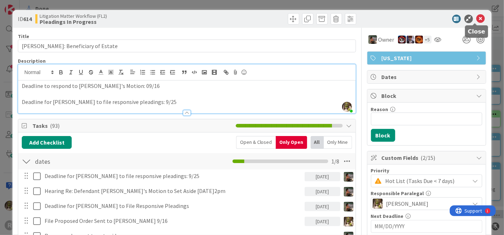
click at [477, 19] on icon at bounding box center [481, 19] width 9 height 9
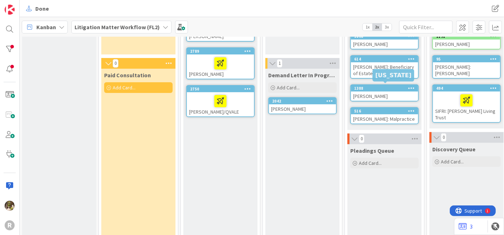
scroll to position [116, 0]
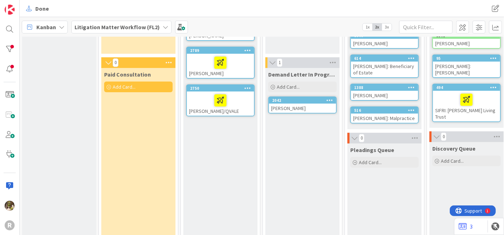
click at [374, 94] on div "[PERSON_NAME]" at bounding box center [384, 95] width 67 height 9
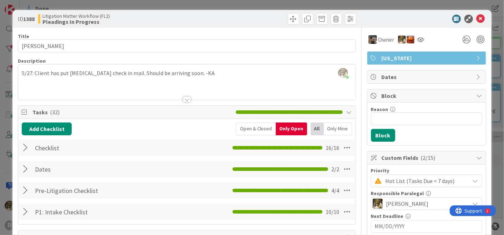
click at [29, 170] on div at bounding box center [26, 169] width 9 height 13
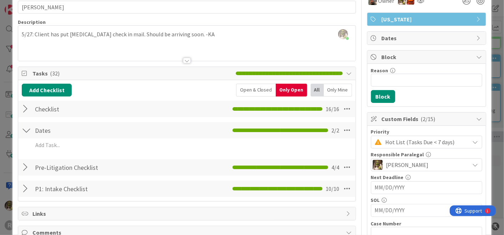
scroll to position [39, 0]
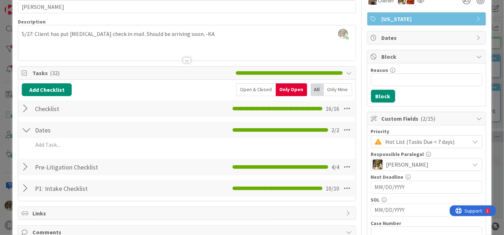
click at [25, 107] on div at bounding box center [26, 108] width 9 height 13
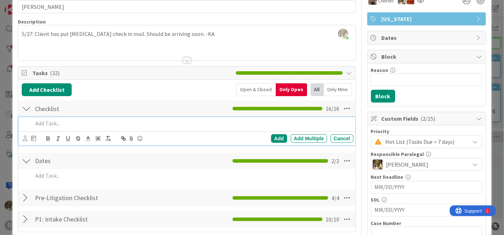
click at [69, 123] on p at bounding box center [192, 124] width 318 height 8
click at [23, 136] on div "Add Add Multiple Cancel" at bounding box center [187, 139] width 336 height 14
click at [24, 138] on icon at bounding box center [25, 138] width 5 height 5
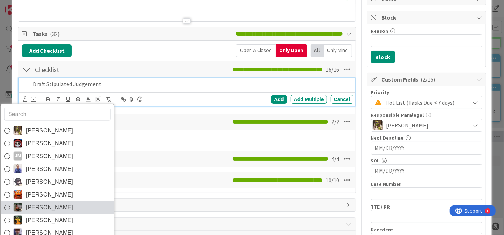
scroll to position [78, 0]
click at [35, 210] on span "[PERSON_NAME]" at bounding box center [49, 207] width 47 height 11
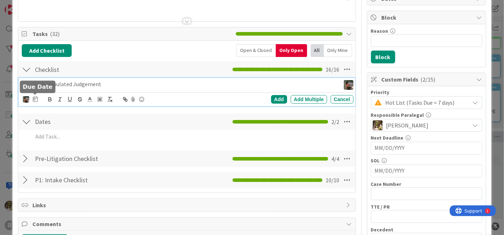
click at [35, 96] on icon at bounding box center [35, 99] width 5 height 6
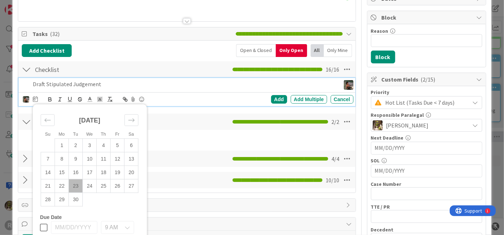
drag, startPoint x: 118, startPoint y: 186, endPoint x: 185, endPoint y: 130, distance: 87.4
click at [118, 185] on td "26" at bounding box center [118, 186] width 14 height 14
click at [271, 100] on div "Add" at bounding box center [279, 99] width 16 height 9
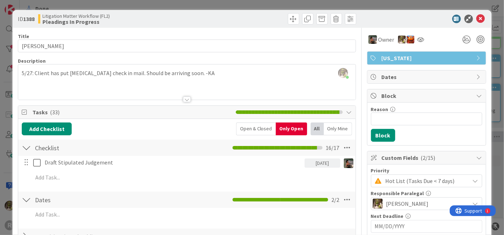
scroll to position [0, 0]
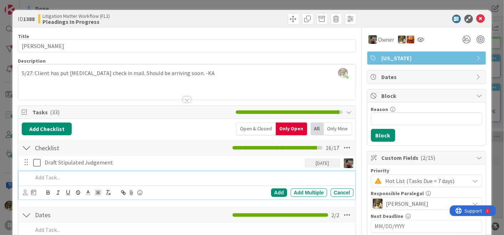
click at [68, 174] on p at bounding box center [192, 178] width 318 height 8
click at [26, 190] on icon at bounding box center [25, 192] width 5 height 5
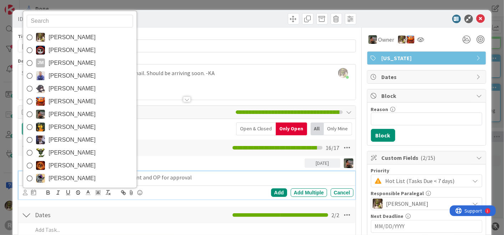
click at [65, 35] on span "[PERSON_NAME]" at bounding box center [72, 37] width 47 height 11
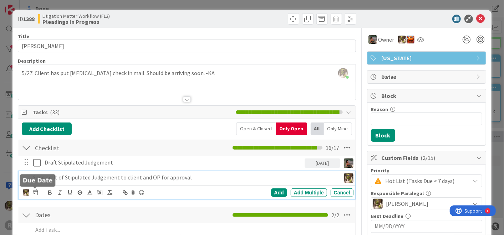
click at [36, 193] on icon at bounding box center [35, 193] width 5 height 6
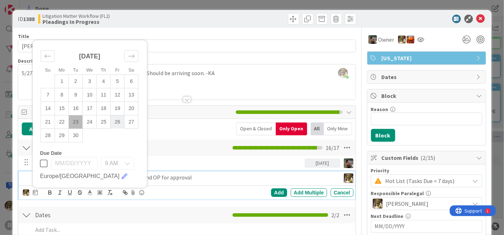
click at [115, 122] on td "26" at bounding box center [118, 122] width 14 height 14
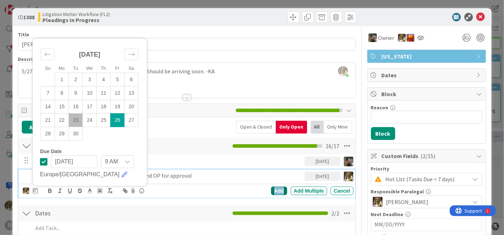
click at [274, 189] on div "Add" at bounding box center [279, 191] width 16 height 9
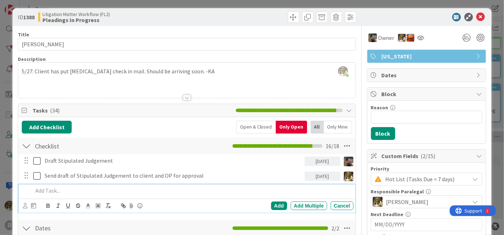
click at [61, 193] on p at bounding box center [192, 191] width 318 height 8
click at [149, 187] on p "Use court form for Stip. Judgement" at bounding box center [192, 191] width 318 height 8
click at [101, 188] on p "Use court form for Stip. Judgement" at bounding box center [192, 191] width 318 height 8
click at [129, 188] on p "Use court form for Stip. Judgement" at bounding box center [192, 191] width 318 height 8
click at [26, 205] on icon at bounding box center [25, 205] width 5 height 5
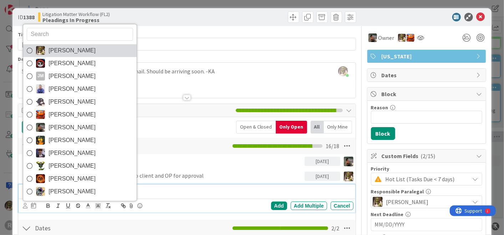
click at [71, 51] on span "[PERSON_NAME]" at bounding box center [72, 50] width 47 height 11
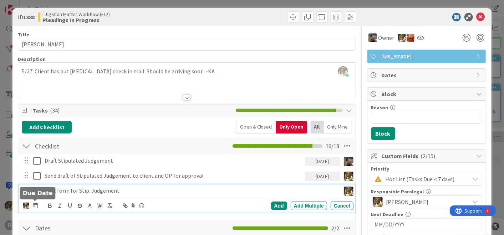
click at [36, 205] on icon at bounding box center [35, 206] width 5 height 6
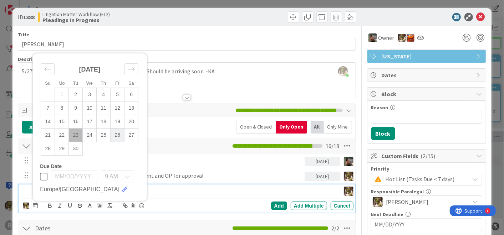
click at [121, 136] on td "26" at bounding box center [118, 135] width 14 height 14
type input "[DATE]"
click at [277, 207] on div "Add" at bounding box center [279, 206] width 16 height 9
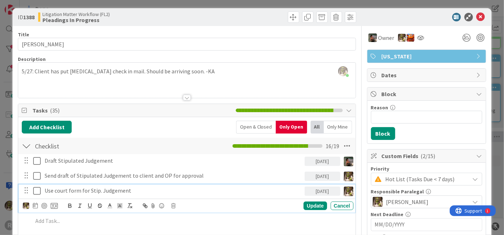
click at [147, 188] on p "Use court form for Stip. Judgement" at bounding box center [173, 191] width 257 height 8
click at [306, 204] on div "Update" at bounding box center [315, 206] width 23 height 9
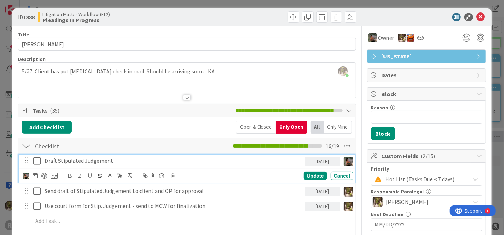
click at [55, 159] on p "Draft Stipulated Judgement" at bounding box center [173, 161] width 257 height 8
click at [304, 175] on div "Update" at bounding box center [315, 176] width 23 height 9
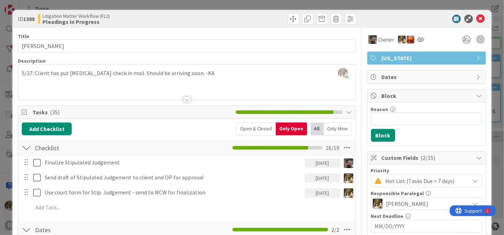
scroll to position [0, 0]
drag, startPoint x: 127, startPoint y: 85, endPoint x: 148, endPoint y: 91, distance: 21.1
click at [127, 85] on div at bounding box center [186, 91] width 337 height 18
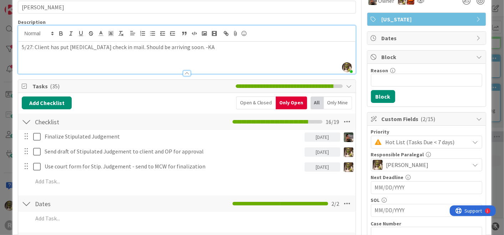
scroll to position [39, 0]
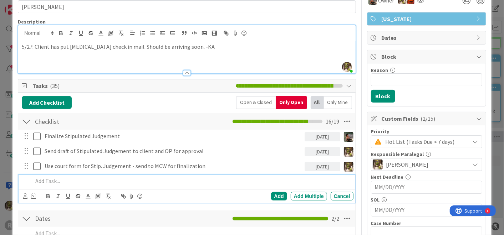
click at [41, 183] on p at bounding box center [192, 181] width 318 height 8
click at [23, 196] on icon at bounding box center [25, 196] width 5 height 5
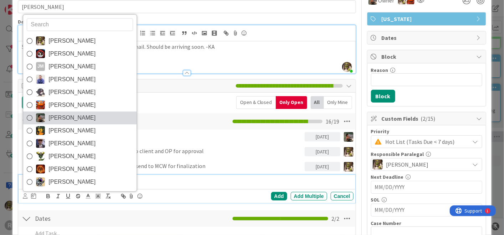
click at [30, 116] on icon at bounding box center [30, 118] width 6 height 11
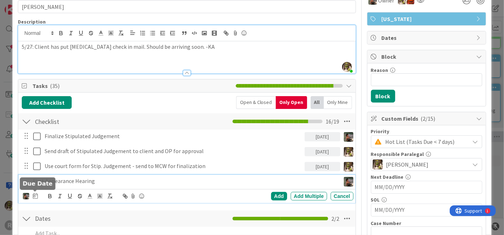
click at [35, 197] on icon at bounding box center [35, 196] width 5 height 6
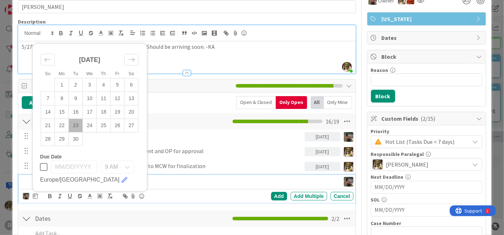
click at [91, 129] on td "24" at bounding box center [90, 126] width 14 height 14
type input "[DATE]"
click at [275, 194] on div "Add" at bounding box center [279, 196] width 16 height 9
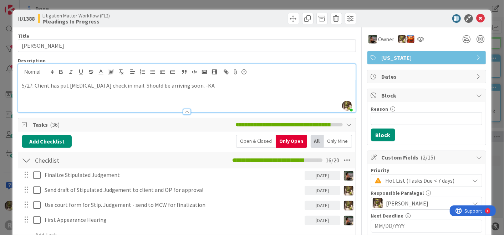
scroll to position [0, 0]
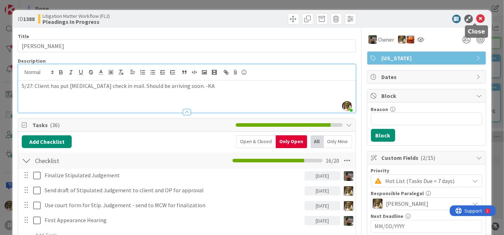
click at [477, 18] on icon at bounding box center [481, 19] width 9 height 9
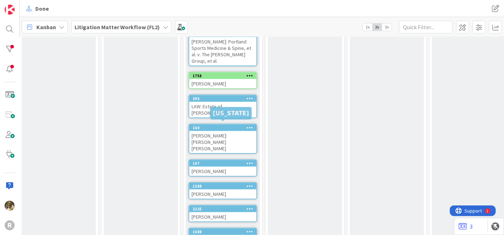
scroll to position [350, 408]
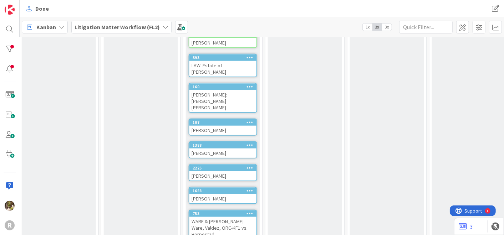
click at [223, 149] on div "[PERSON_NAME]" at bounding box center [222, 153] width 67 height 9
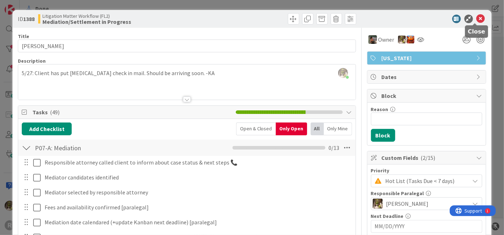
click at [477, 21] on icon at bounding box center [481, 19] width 9 height 9
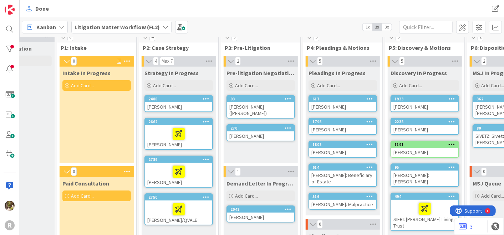
scroll to position [0, 42]
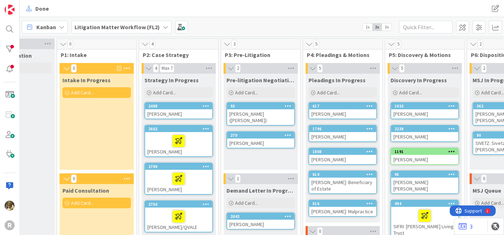
click at [336, 210] on div "[PERSON_NAME]: Malpractice" at bounding box center [342, 211] width 67 height 9
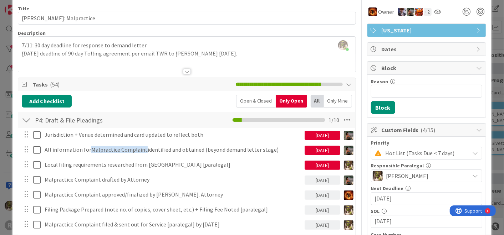
scroll to position [34, 0]
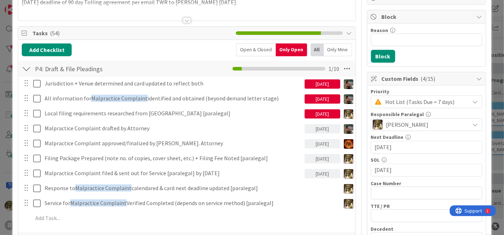
scroll to position [79, 0]
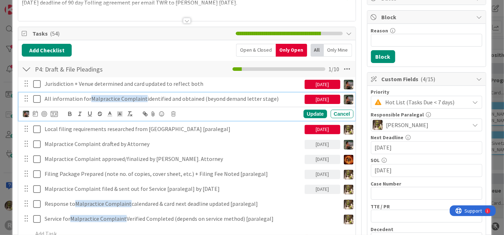
click at [162, 97] on p "All information for Malpractice Complaint identified and obtained (beyond deman…" at bounding box center [173, 99] width 257 height 8
click at [34, 113] on icon at bounding box center [35, 114] width 5 height 6
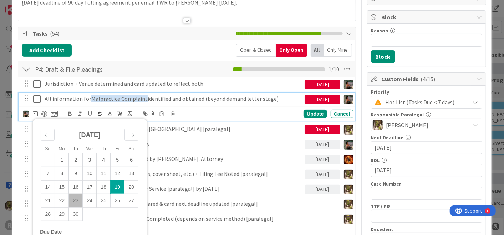
click at [67, 97] on p "All information for Malpractice Complaint identified and obtained (beyond deman…" at bounding box center [173, 99] width 257 height 8
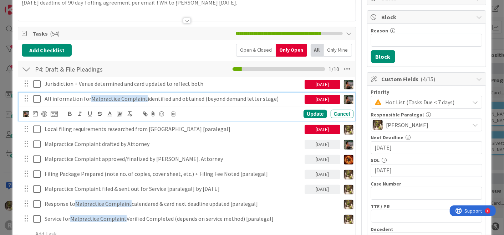
click at [37, 100] on icon at bounding box center [36, 99] width 7 height 9
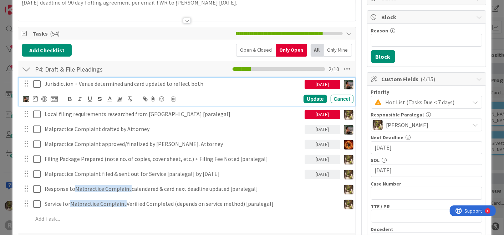
click at [36, 84] on icon at bounding box center [36, 84] width 7 height 9
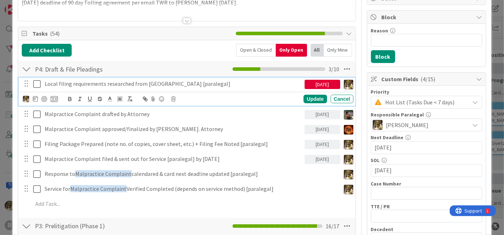
click at [95, 83] on p "Local filing requirements researched from [GEOGRAPHIC_DATA] [paralegal]" at bounding box center [173, 84] width 257 height 8
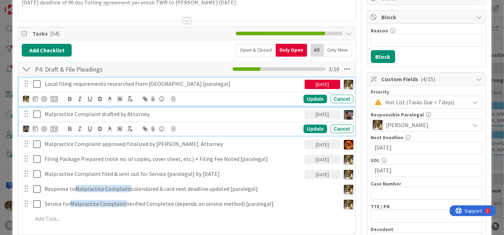
click at [260, 117] on div "Malpractice Complaint drafted by Attorney" at bounding box center [173, 114] width 263 height 12
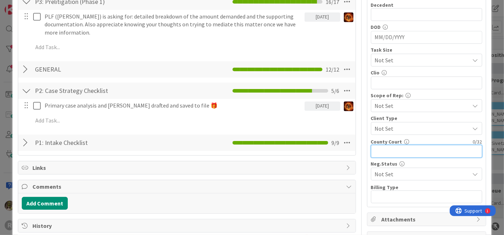
click at [388, 148] on input "text" at bounding box center [426, 151] width 111 height 13
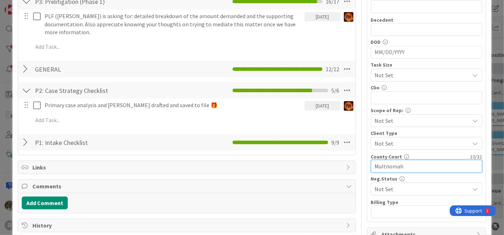
type input "Multnomah"
click at [336, 167] on span "Links" at bounding box center [187, 167] width 310 height 9
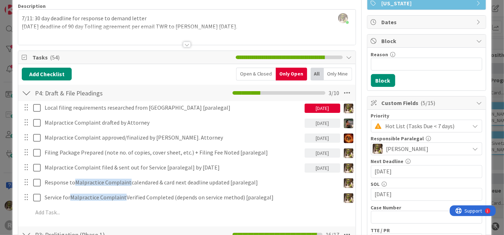
scroll to position [56, 0]
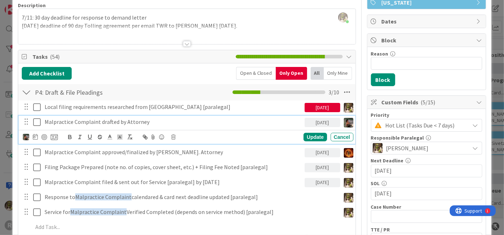
click at [153, 120] on p "Malpractice Complaint drafted by Attorney" at bounding box center [173, 122] width 257 height 8
click at [25, 135] on img at bounding box center [26, 137] width 6 height 6
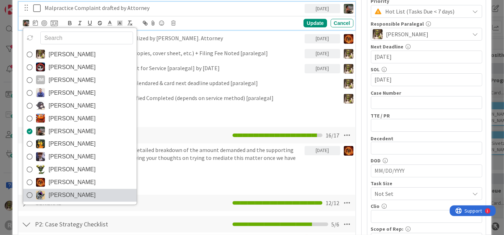
click at [34, 195] on link "[PERSON_NAME]" at bounding box center [79, 195] width 113 height 13
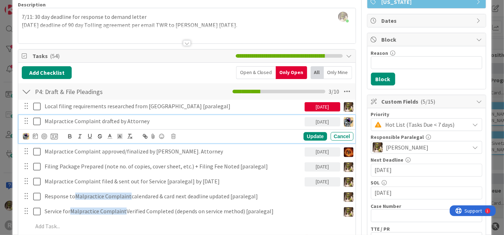
scroll to position [56, 0]
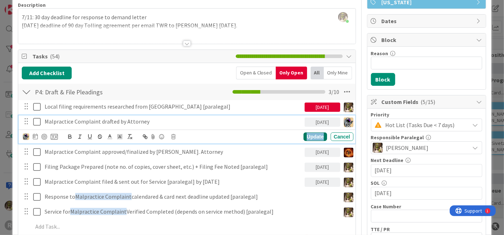
click at [304, 136] on div "Update" at bounding box center [315, 137] width 23 height 9
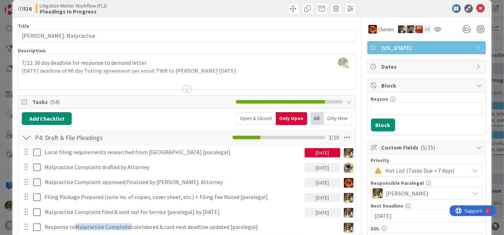
scroll to position [0, 0]
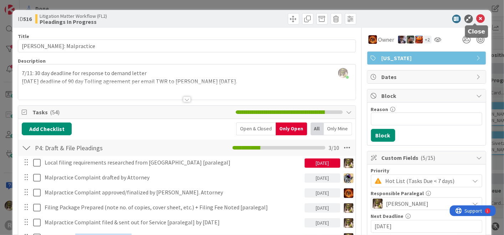
click at [477, 21] on icon at bounding box center [481, 19] width 9 height 9
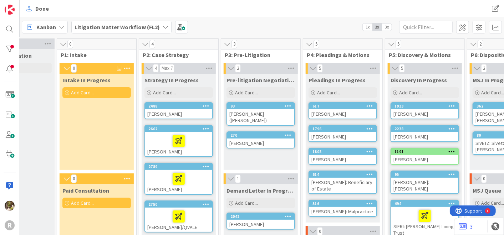
scroll to position [0, 40]
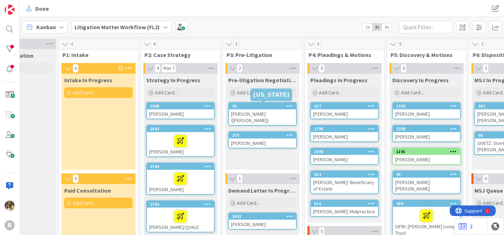
click at [238, 105] on div "93" at bounding box center [264, 106] width 64 height 5
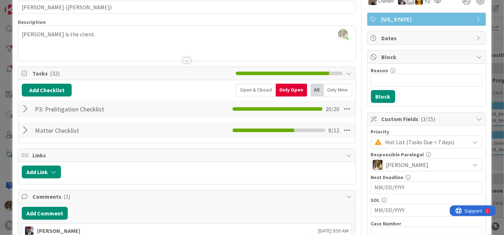
scroll to position [39, 0]
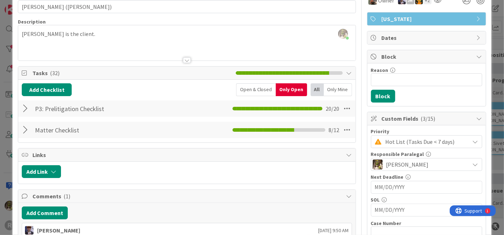
click at [23, 128] on div at bounding box center [26, 130] width 9 height 13
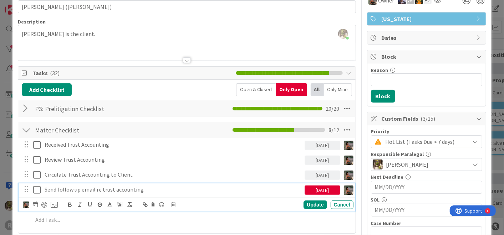
click at [37, 190] on icon at bounding box center [36, 190] width 7 height 9
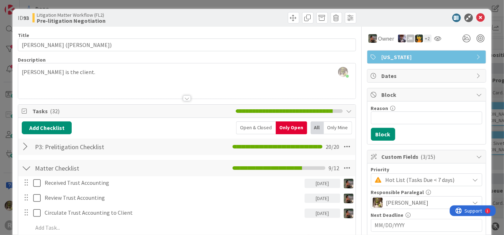
scroll to position [0, 0]
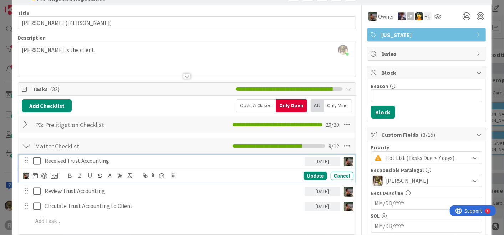
click at [64, 160] on p "Received Trust Accounting" at bounding box center [173, 161] width 257 height 8
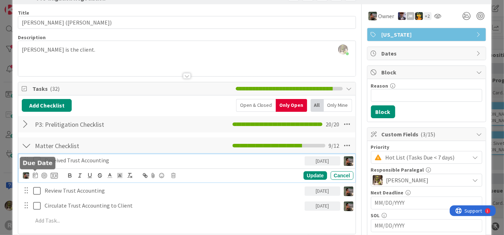
click at [36, 173] on icon at bounding box center [35, 176] width 5 height 6
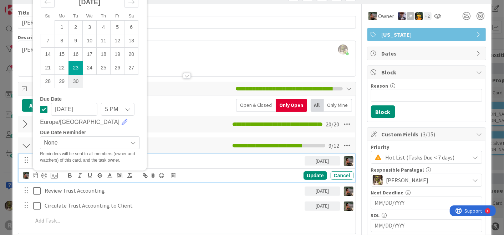
click at [77, 83] on td "30" at bounding box center [76, 82] width 14 height 14
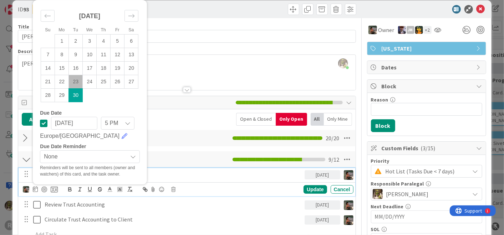
scroll to position [0, 0]
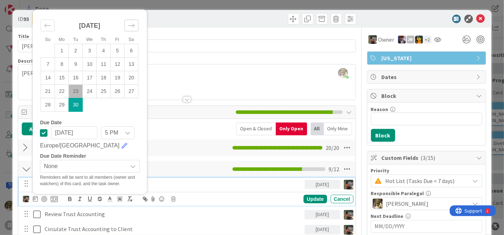
click at [131, 28] on div "Move forward to switch to the next month." at bounding box center [132, 26] width 14 height 12
click at [95, 50] on td "1" at bounding box center [90, 51] width 14 height 14
type input "[DATE]"
click at [308, 199] on div "Update" at bounding box center [315, 199] width 23 height 9
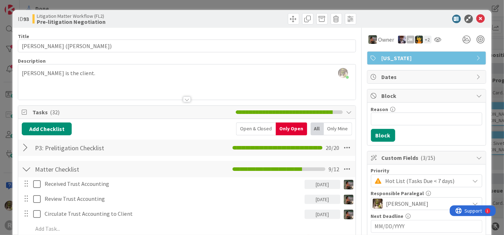
click at [311, 199] on div "[DATE]" at bounding box center [323, 199] width 36 height 9
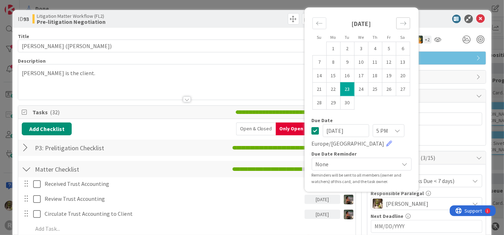
click at [400, 20] on icon "Move forward to switch to the next month." at bounding box center [403, 23] width 7 height 7
click at [356, 46] on td "1" at bounding box center [361, 49] width 14 height 14
type input "[DATE]"
click at [315, 213] on div "[DATE]" at bounding box center [323, 214] width 36 height 9
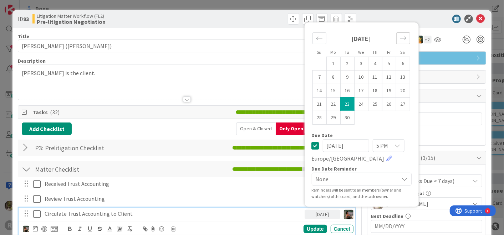
drag, startPoint x: 402, startPoint y: 38, endPoint x: 394, endPoint y: 44, distance: 10.0
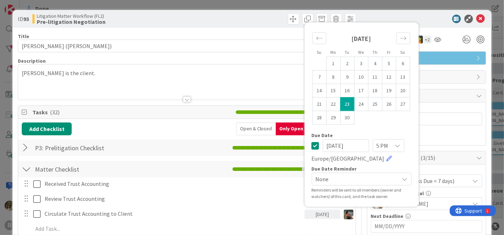
click at [400, 38] on div "Move forward to switch to the next month." at bounding box center [403, 38] width 14 height 12
click at [356, 62] on td "1" at bounding box center [361, 64] width 14 height 14
type input "[DATE]"
click at [234, 205] on div "Received Trust Accounting [DATE] Su Mo Tu We Th Fr Sa [DATE] 1 2 3 4 5 6 7 8 9 …" at bounding box center [187, 208] width 330 height 61
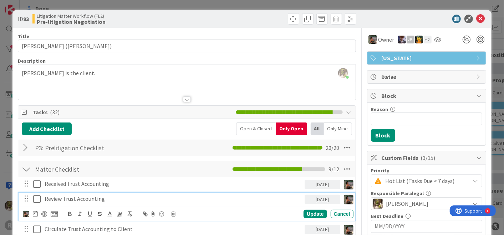
click at [168, 204] on div "Review Trust Accounting" at bounding box center [173, 199] width 263 height 12
click at [304, 211] on div "Update" at bounding box center [315, 214] width 23 height 9
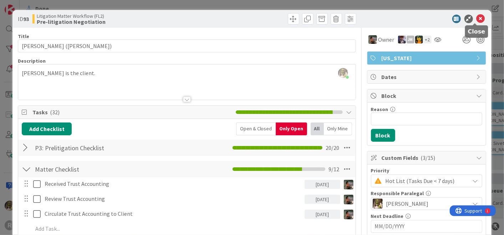
click at [477, 19] on icon at bounding box center [481, 19] width 9 height 9
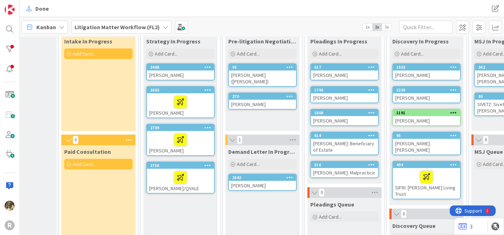
scroll to position [39, 40]
click at [261, 93] on div "270 [PERSON_NAME]" at bounding box center [262, 101] width 67 height 16
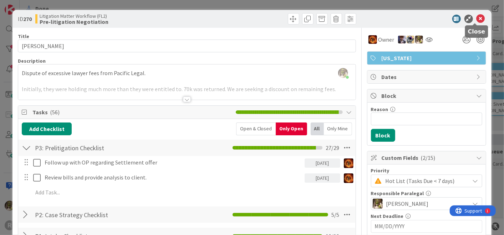
click at [477, 17] on icon at bounding box center [481, 19] width 9 height 9
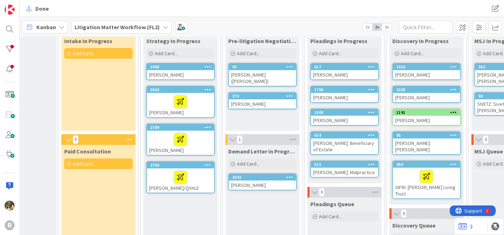
click at [258, 183] on div "[PERSON_NAME]" at bounding box center [262, 185] width 67 height 9
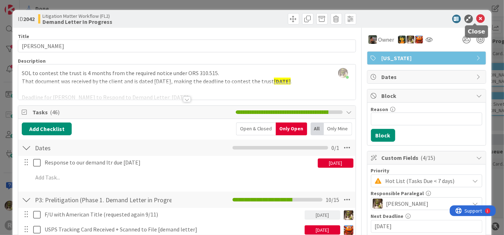
click at [477, 16] on icon at bounding box center [481, 19] width 9 height 9
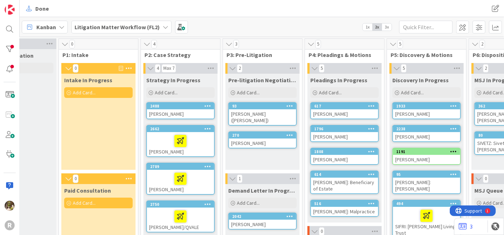
scroll to position [0, 31]
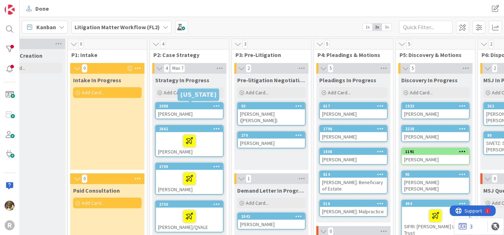
click at [182, 109] on div "2488" at bounding box center [189, 106] width 67 height 6
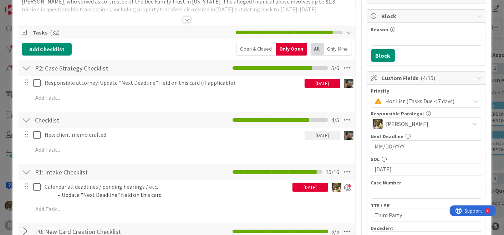
scroll to position [79, 0]
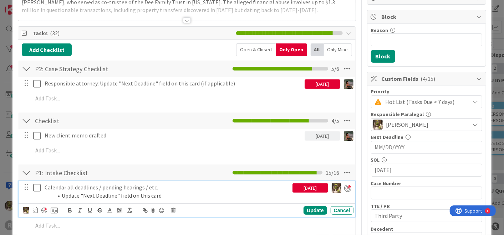
click at [102, 184] on p "Calendar all deadlines / pending hearings / etc." at bounding box center [167, 188] width 245 height 8
click at [36, 211] on icon at bounding box center [35, 211] width 5 height 6
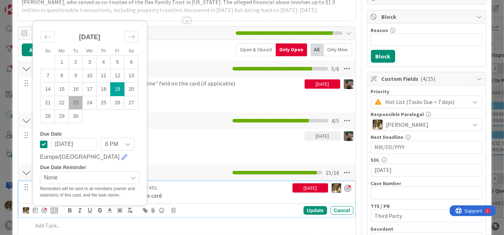
click at [75, 101] on td "23" at bounding box center [76, 103] width 14 height 14
type input "[DATE]"
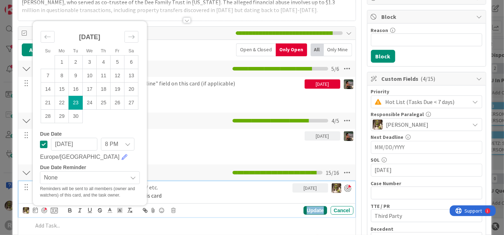
click at [308, 210] on div "Update" at bounding box center [315, 211] width 23 height 9
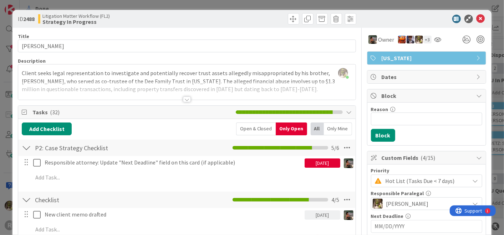
scroll to position [0, 0]
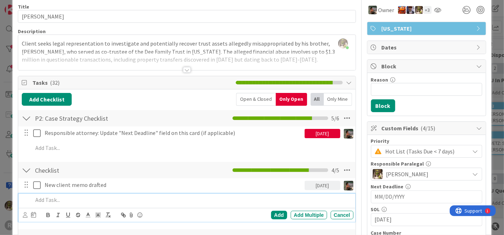
click at [50, 203] on p at bounding box center [192, 200] width 318 height 8
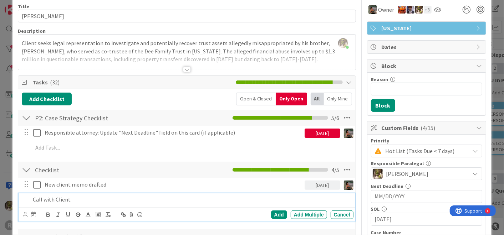
click at [30, 199] on div "Call with Client" at bounding box center [191, 200] width 323 height 12
click at [23, 212] on icon at bounding box center [25, 214] width 5 height 5
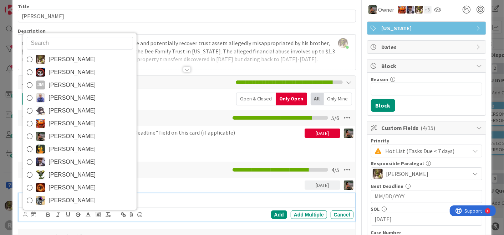
drag, startPoint x: 61, startPoint y: 131, endPoint x: 57, endPoint y: 139, distance: 9.1
click at [61, 131] on span "[PERSON_NAME]" at bounding box center [72, 136] width 47 height 11
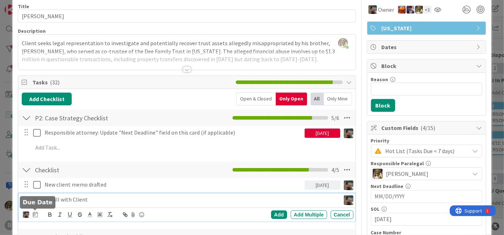
click at [35, 213] on icon at bounding box center [35, 215] width 5 height 6
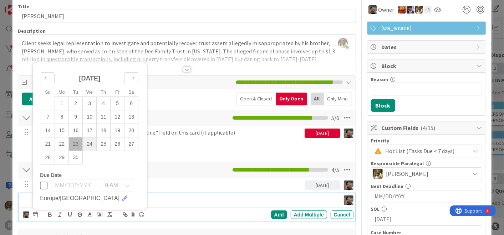
click at [92, 144] on td "24" at bounding box center [90, 144] width 14 height 14
type input "[DATE]"
click at [271, 212] on div "Add" at bounding box center [279, 215] width 16 height 9
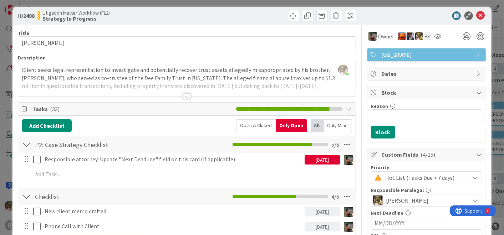
scroll to position [0, 0]
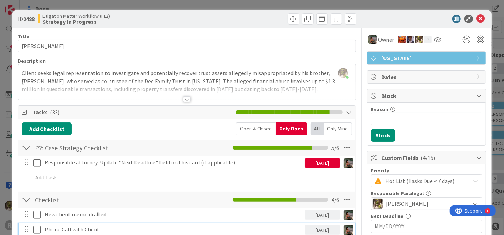
click at [126, 229] on p "Phone Call with Client" at bounding box center [173, 230] width 257 height 8
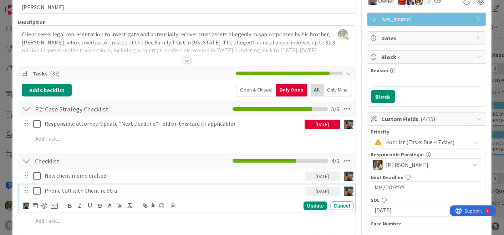
scroll to position [39, 0]
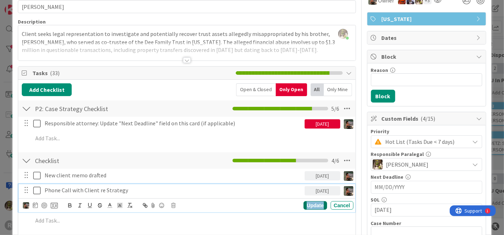
click at [308, 205] on div "Update" at bounding box center [315, 206] width 23 height 9
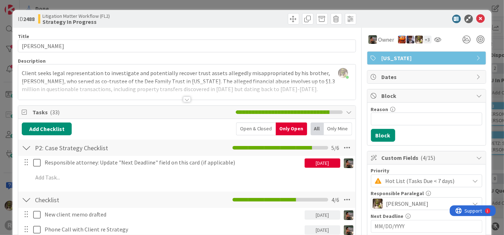
scroll to position [0, 0]
click at [477, 17] on icon at bounding box center [481, 19] width 9 height 9
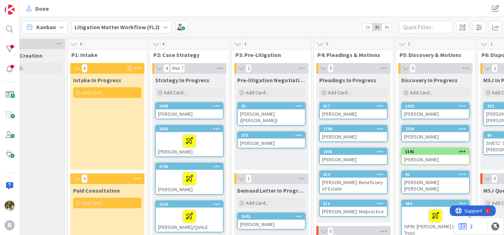
scroll to position [0, 31]
click at [203, 139] on div at bounding box center [189, 141] width 63 height 15
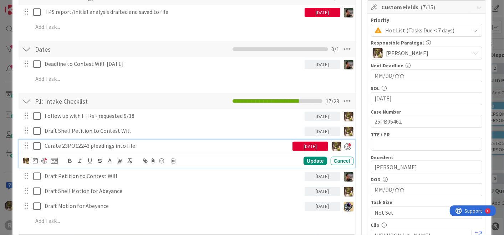
click at [57, 145] on p "Curate 23PO12243 pleadings into file" at bounding box center [167, 146] width 245 height 8
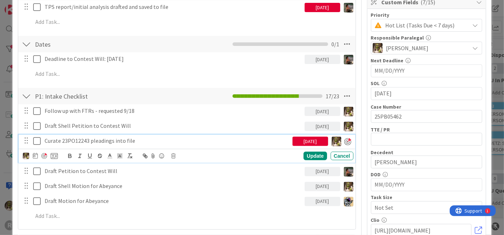
scroll to position [156, 0]
click at [36, 154] on icon at bounding box center [35, 156] width 5 height 6
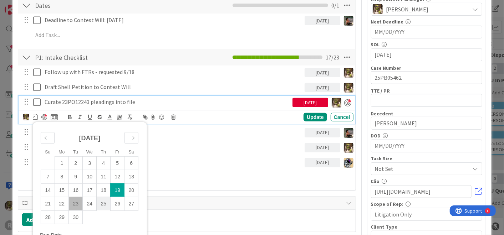
scroll to position [196, 0]
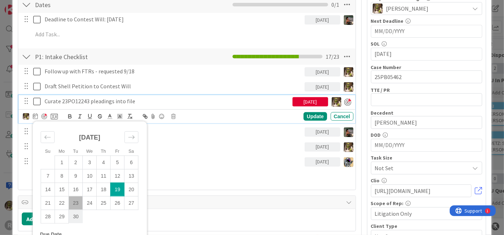
click at [75, 219] on td "30" at bounding box center [76, 217] width 14 height 14
type input "[DATE]"
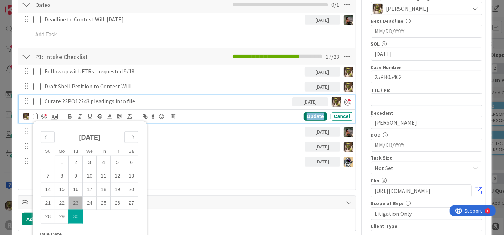
click at [309, 116] on div "Update" at bounding box center [315, 116] width 23 height 9
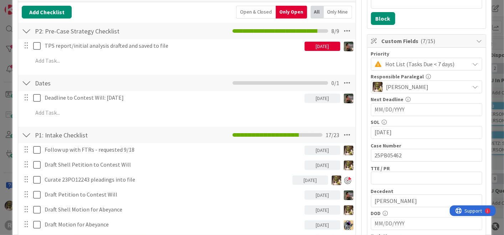
scroll to position [117, 0]
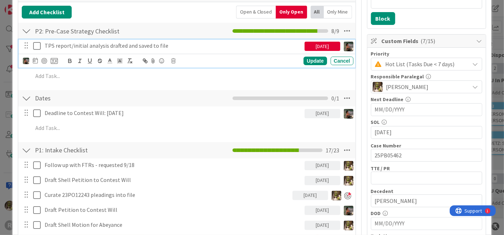
click at [152, 46] on p "TPS report/initial analysis drafted and saved to file" at bounding box center [173, 46] width 257 height 8
click at [36, 60] on icon at bounding box center [35, 61] width 5 height 6
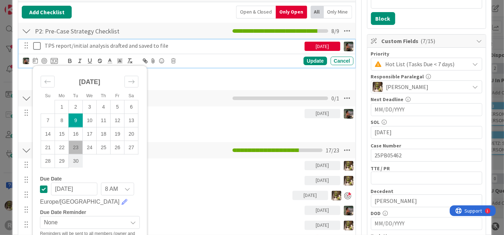
click at [81, 160] on td "30" at bounding box center [76, 161] width 14 height 14
type input "[DATE]"
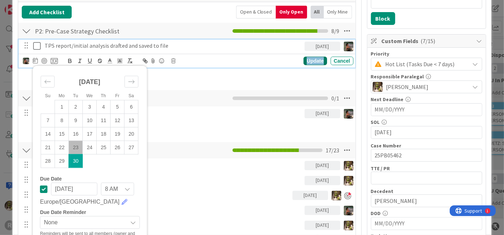
click at [305, 57] on div "Update" at bounding box center [315, 61] width 23 height 9
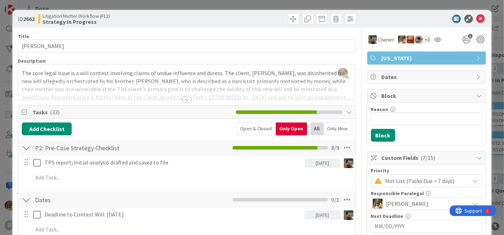
scroll to position [0, 0]
click at [477, 18] on icon at bounding box center [481, 19] width 9 height 9
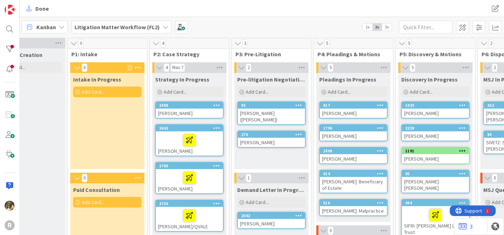
scroll to position [0, 31]
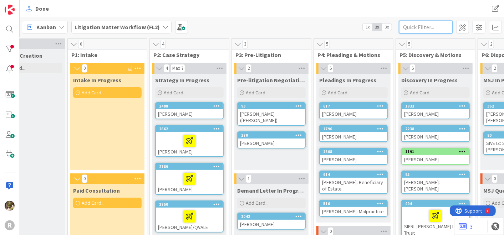
click at [423, 33] on input "text" at bounding box center [426, 27] width 54 height 13
click at [5, 26] on div at bounding box center [9, 29] width 14 height 14
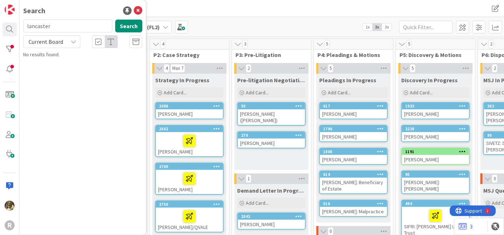
type input "lancaster"
click at [65, 60] on mark "[GEOGRAPHIC_DATA]" at bounding box center [73, 62] width 46 height 7
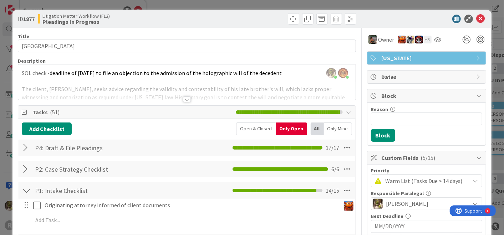
click at [187, 98] on div at bounding box center [187, 100] width 8 height 6
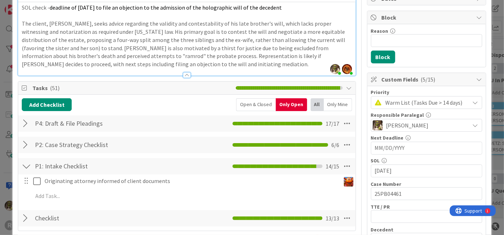
scroll to position [79, 0]
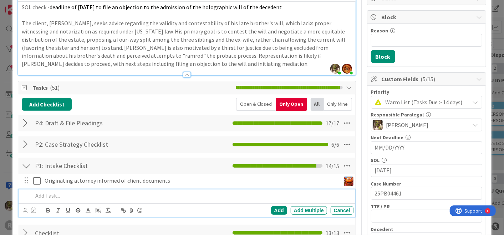
click at [56, 195] on p at bounding box center [192, 196] width 318 height 8
click at [59, 102] on button "Add Checklist" at bounding box center [47, 104] width 50 height 13
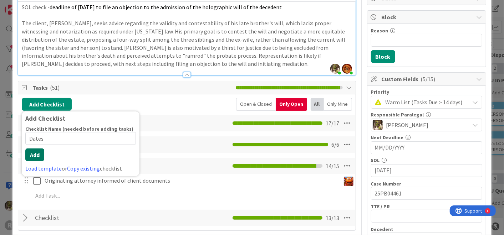
type input "Dates"
click at [39, 153] on button "Add" at bounding box center [34, 155] width 19 height 13
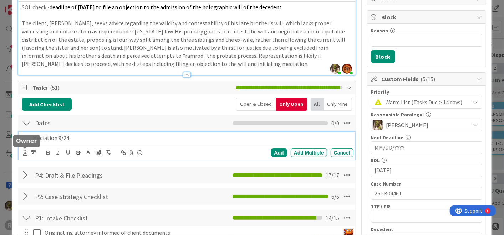
click at [25, 153] on icon at bounding box center [25, 153] width 5 height 5
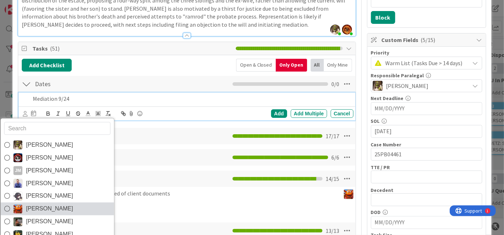
scroll to position [118, 0]
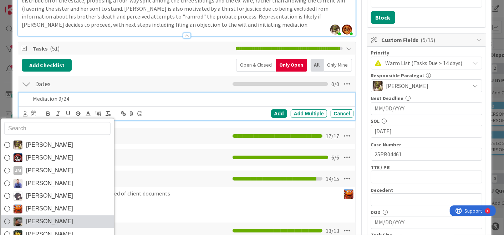
click at [35, 217] on span "[PERSON_NAME]" at bounding box center [49, 222] width 47 height 11
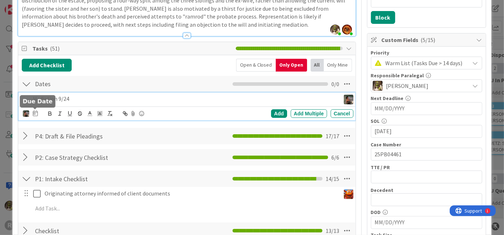
click at [36, 113] on icon at bounding box center [35, 114] width 5 height 6
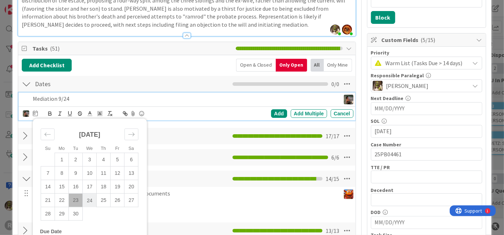
click at [91, 201] on td "24" at bounding box center [90, 201] width 14 height 14
type input "[DATE]"
click at [273, 114] on div "Add" at bounding box center [279, 114] width 16 height 9
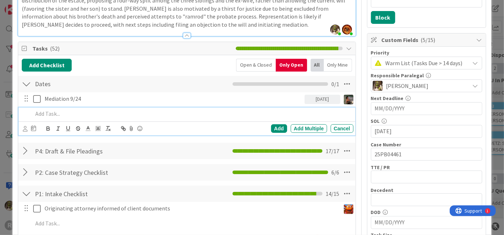
click at [69, 112] on p at bounding box center [192, 114] width 318 height 8
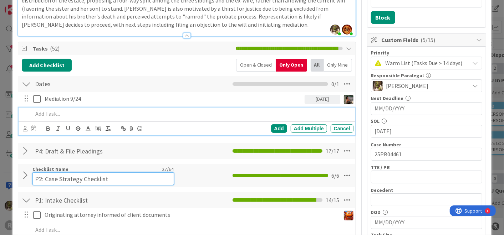
click at [82, 169] on div "Checklist Name 27 / 64 P2: Case Strategy Checklist" at bounding box center [102, 175] width 141 height 19
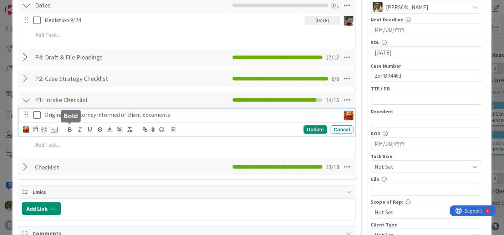
click at [69, 126] on div "Originating attorney informed of client documents Update Cancel" at bounding box center [187, 123] width 336 height 28
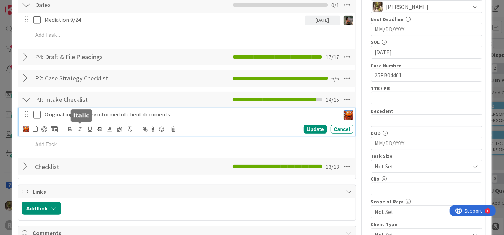
scroll to position [198, 0]
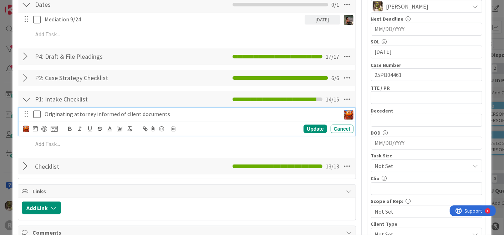
click at [29, 57] on div at bounding box center [26, 56] width 9 height 13
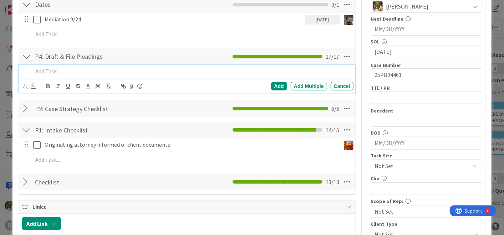
click at [45, 71] on p at bounding box center [192, 71] width 318 height 8
click at [26, 86] on icon at bounding box center [25, 86] width 5 height 5
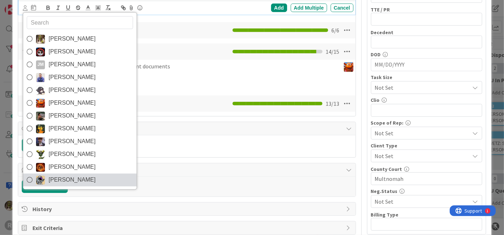
click at [51, 177] on span "[PERSON_NAME]" at bounding box center [72, 180] width 47 height 11
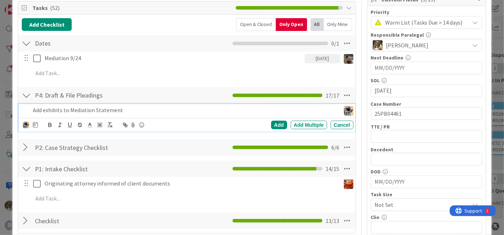
click at [31, 125] on div "[PERSON_NAME] [PERSON_NAME] [PERSON_NAME] [PERSON_NAME] [PERSON_NAME] [PERSON_N…" at bounding box center [30, 125] width 15 height 9
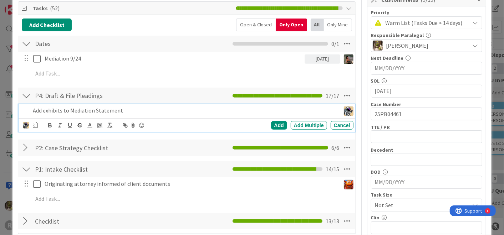
scroll to position [158, 0]
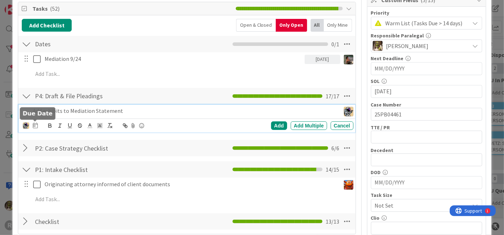
click at [36, 125] on icon at bounding box center [35, 126] width 5 height 6
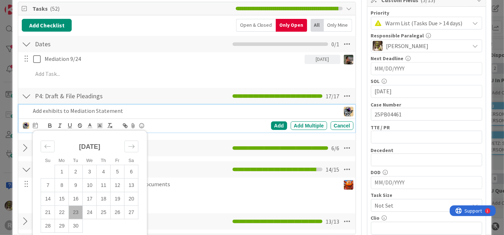
click at [76, 209] on td "23" at bounding box center [76, 213] width 14 height 14
click at [271, 122] on div "Add" at bounding box center [279, 126] width 16 height 9
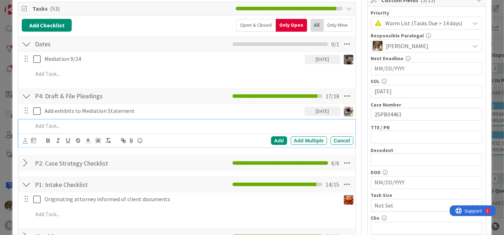
click at [73, 122] on p at bounding box center [192, 126] width 318 height 8
click at [26, 139] on icon at bounding box center [25, 140] width 5 height 5
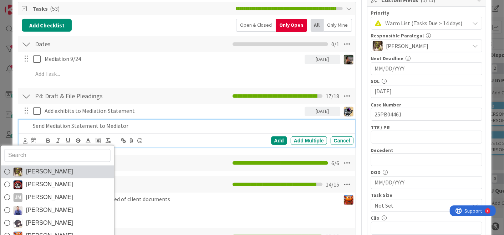
click at [49, 173] on span "[PERSON_NAME]" at bounding box center [49, 172] width 47 height 11
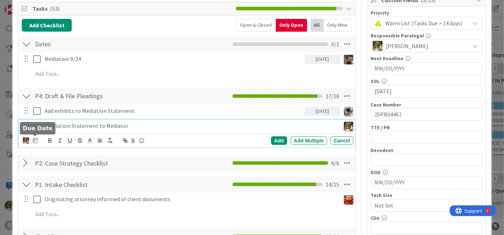
click at [36, 141] on icon at bounding box center [35, 141] width 5 height 6
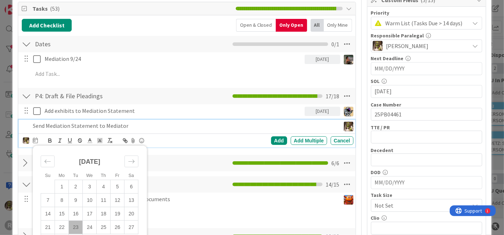
click at [76, 227] on td "23" at bounding box center [76, 228] width 14 height 14
click at [271, 139] on div "Add" at bounding box center [279, 141] width 16 height 9
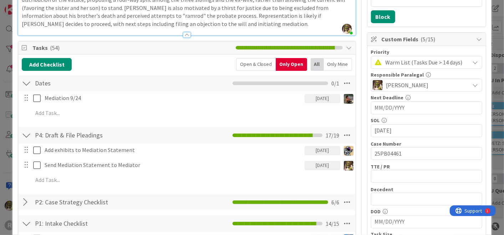
scroll to position [118, 0]
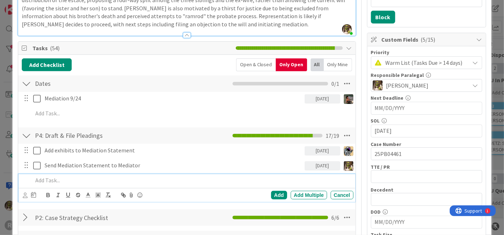
click at [118, 183] on div at bounding box center [191, 180] width 323 height 12
click at [23, 196] on icon at bounding box center [25, 195] width 5 height 5
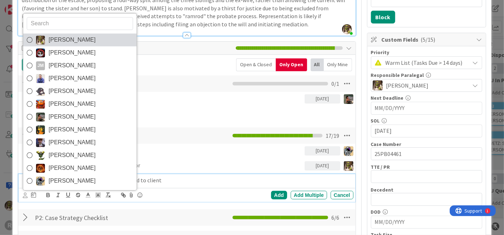
click at [102, 39] on link "[PERSON_NAME]" at bounding box center [79, 40] width 113 height 13
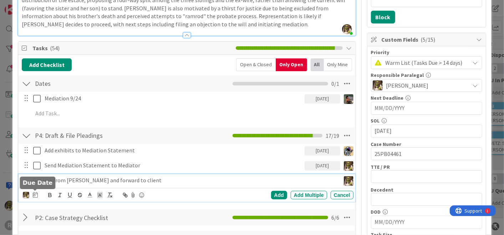
click at [35, 193] on icon at bounding box center [35, 195] width 5 height 6
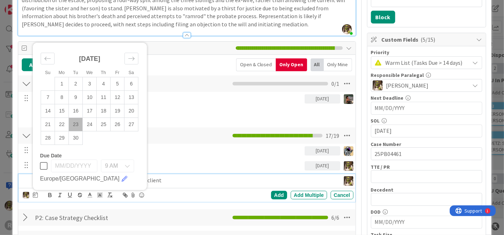
click at [78, 123] on td "23" at bounding box center [76, 125] width 14 height 14
type input "[DATE]"
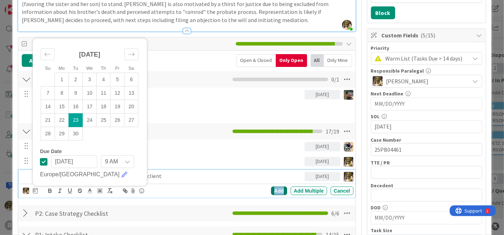
click at [272, 188] on div "Add" at bounding box center [279, 191] width 16 height 9
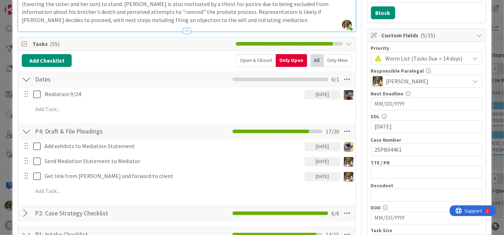
click at [473, 56] on icon at bounding box center [476, 59] width 6 height 6
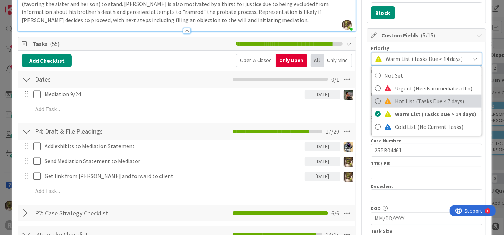
click at [375, 97] on icon at bounding box center [378, 101] width 6 height 11
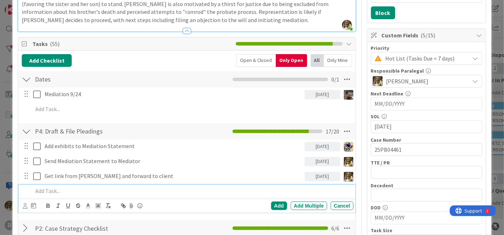
drag, startPoint x: 130, startPoint y: 191, endPoint x: 152, endPoint y: 187, distance: 23.1
click at [132, 190] on p at bounding box center [192, 191] width 318 height 8
click at [333, 207] on div "Cancel" at bounding box center [342, 206] width 23 height 9
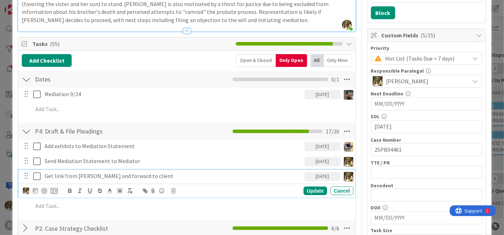
click at [167, 177] on p "Get link from [PERSON_NAME] and forward to client" at bounding box center [173, 176] width 257 height 8
click at [46, 192] on div at bounding box center [44, 191] width 6 height 6
click at [316, 192] on div "Update" at bounding box center [315, 191] width 23 height 9
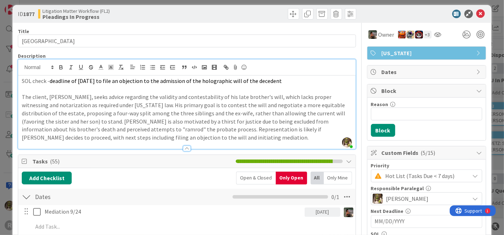
scroll to position [0, 0]
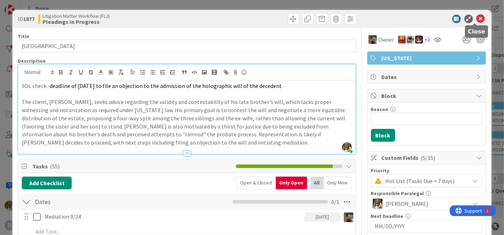
click at [477, 19] on icon at bounding box center [481, 19] width 9 height 9
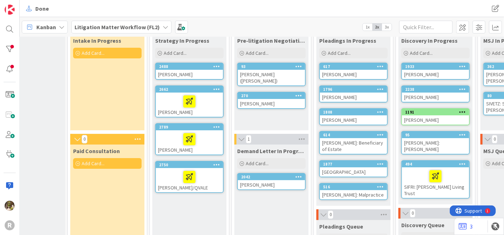
scroll to position [40, 31]
click at [212, 141] on div at bounding box center [189, 139] width 63 height 15
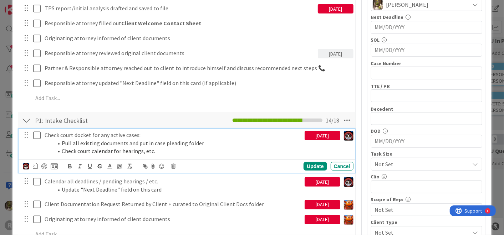
click at [92, 129] on div "Check court docket for any active cases: Pull all existing documents and put in…" at bounding box center [187, 186] width 330 height 115
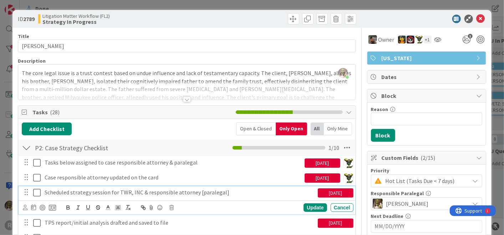
click at [120, 189] on p "Scheduled strategy session for TWR, INC & responsible attorney [paralegal]" at bounding box center [180, 193] width 270 height 8
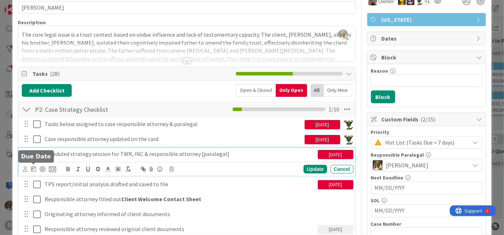
scroll to position [39, 0]
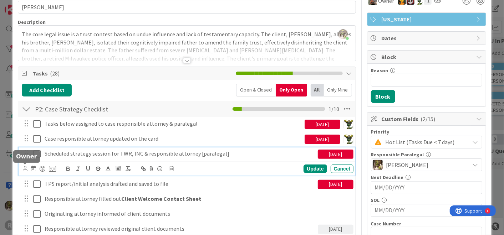
click at [27, 168] on icon at bounding box center [25, 168] width 5 height 5
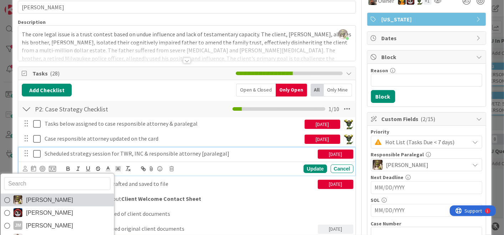
click at [64, 198] on link "[PERSON_NAME]" at bounding box center [57, 200] width 113 height 13
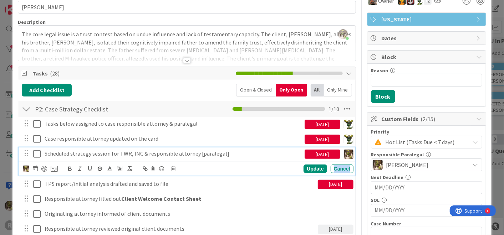
click at [337, 166] on div "Cancel" at bounding box center [342, 169] width 23 height 9
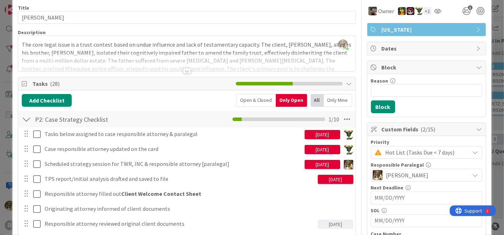
scroll to position [0, 0]
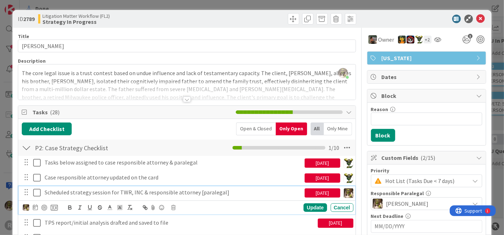
click at [77, 193] on p "Scheduled strategy session for TWR, INC & responsible attorney [paralegal]" at bounding box center [173, 193] width 257 height 8
click at [37, 207] on icon at bounding box center [35, 208] width 5 height 6
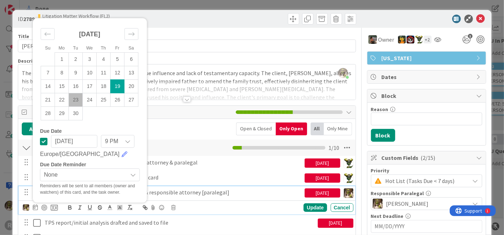
click at [75, 97] on td "23" at bounding box center [76, 100] width 14 height 14
type input "[DATE]"
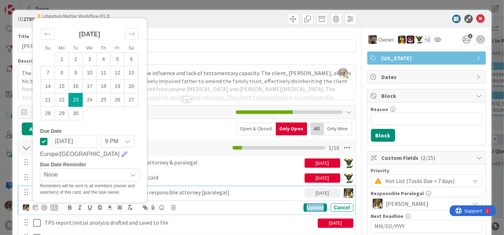
drag, startPoint x: 305, startPoint y: 204, endPoint x: 272, endPoint y: 203, distance: 32.9
click at [304, 205] on div "Update" at bounding box center [315, 208] width 23 height 9
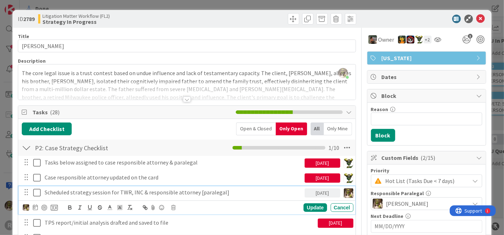
click at [71, 192] on p "Scheduled strategy session for TWR, INC & responsible attorney [paralegal]" at bounding box center [173, 193] width 257 height 8
click at [46, 207] on div at bounding box center [44, 208] width 6 height 6
click at [308, 208] on div "Update" at bounding box center [315, 208] width 23 height 9
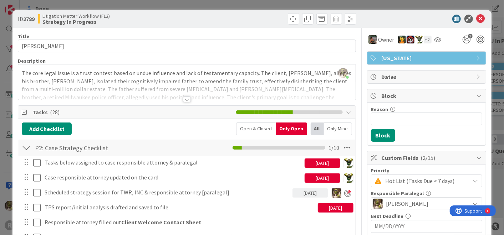
click at [186, 101] on div at bounding box center [187, 100] width 8 height 6
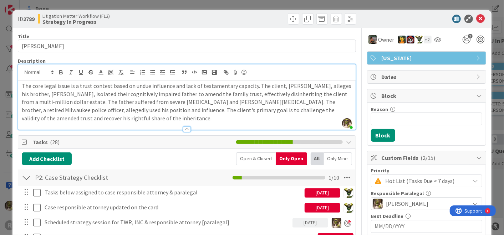
click at [248, 156] on div "Open & Closed" at bounding box center [256, 159] width 40 height 13
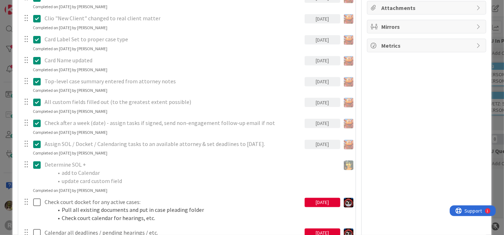
scroll to position [515, 0]
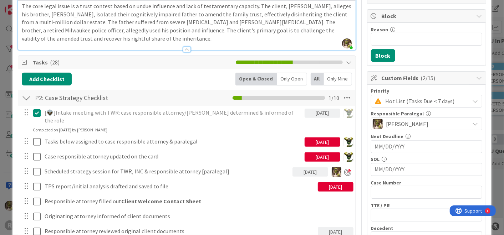
click at [287, 76] on div "Only Open" at bounding box center [292, 79] width 30 height 13
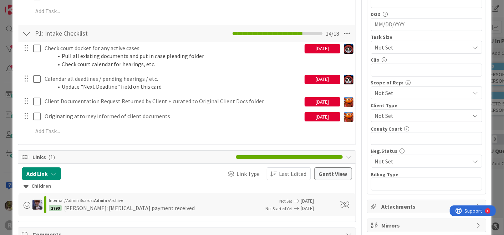
scroll to position [317, 0]
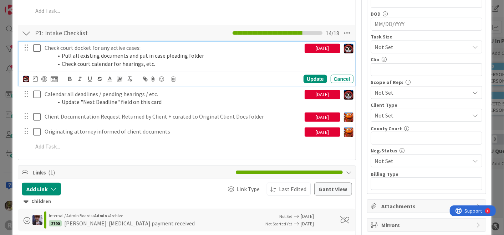
click at [65, 45] on p "Check court docket for any active cases:" at bounding box center [173, 48] width 257 height 8
click at [34, 76] on icon at bounding box center [35, 79] width 5 height 6
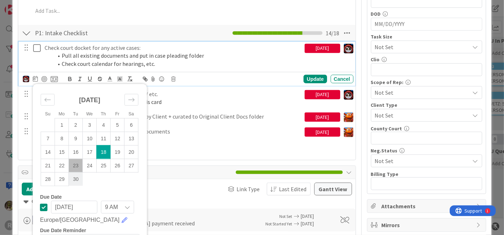
click at [74, 181] on td "30" at bounding box center [76, 180] width 14 height 14
type input "[DATE]"
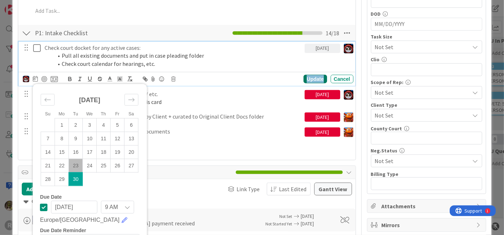
click at [307, 78] on div "Update" at bounding box center [315, 79] width 23 height 9
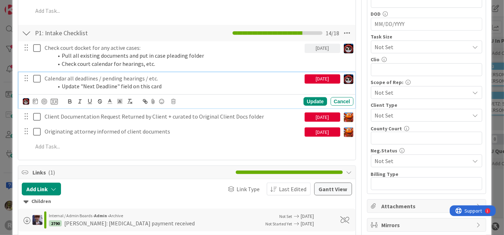
click at [91, 84] on li "Update "Next Deadline" field on this card" at bounding box center [177, 86] width 249 height 8
click at [34, 101] on icon at bounding box center [35, 101] width 5 height 6
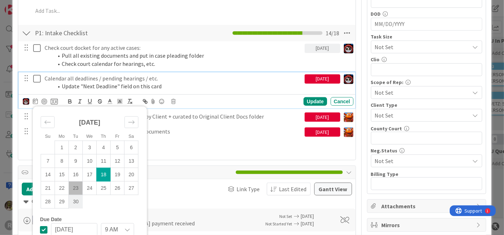
click at [77, 202] on td "30" at bounding box center [76, 203] width 14 height 14
type input "[DATE]"
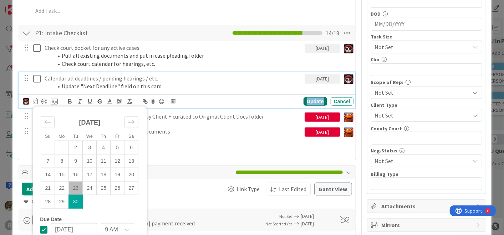
click at [305, 99] on div "Update" at bounding box center [315, 101] width 23 height 9
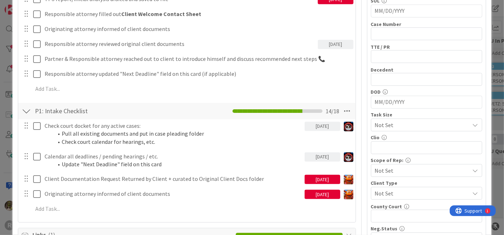
scroll to position [238, 0]
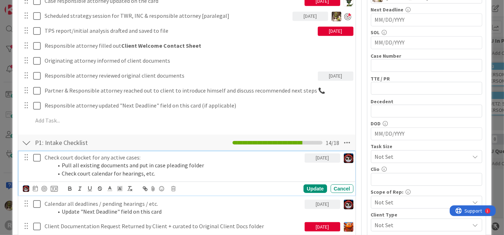
click at [93, 162] on li "Pull all existing documents and put in case pleading folder" at bounding box center [177, 166] width 249 height 8
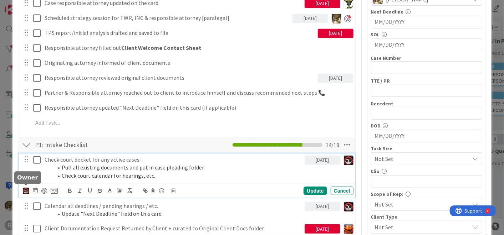
click at [24, 189] on img at bounding box center [26, 191] width 6 height 6
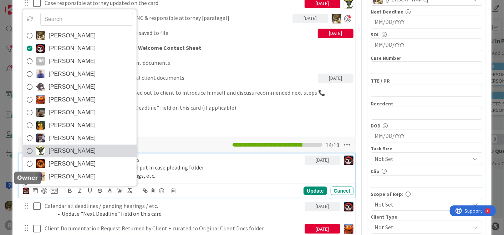
scroll to position [205, 0]
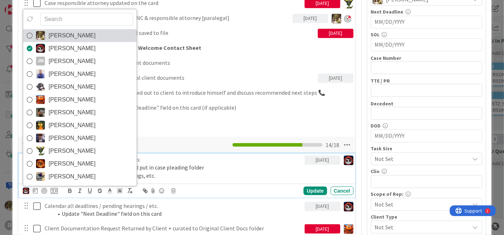
click at [30, 36] on icon at bounding box center [30, 35] width 6 height 11
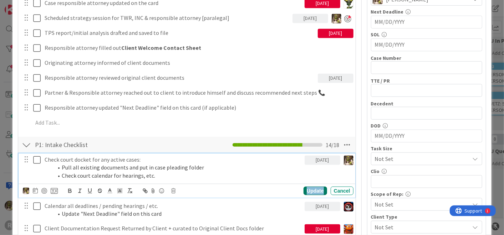
click at [308, 189] on div "Update" at bounding box center [315, 191] width 23 height 9
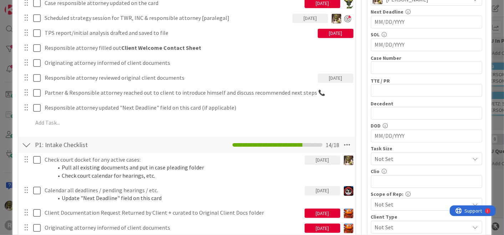
click at [25, 192] on div at bounding box center [25, 190] width 9 height 11
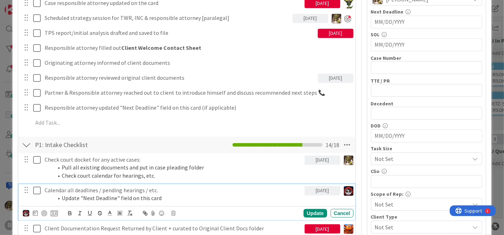
click at [72, 188] on p "Calendar all deadlines / pending hearings / etc." at bounding box center [173, 191] width 257 height 8
click at [24, 213] on img at bounding box center [26, 213] width 6 height 6
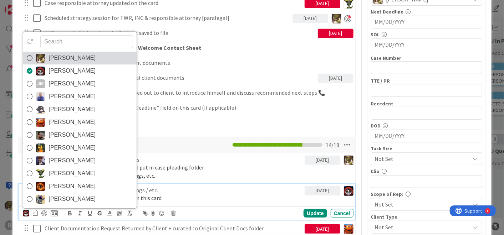
click at [26, 57] on link "[PERSON_NAME]" at bounding box center [79, 58] width 113 height 13
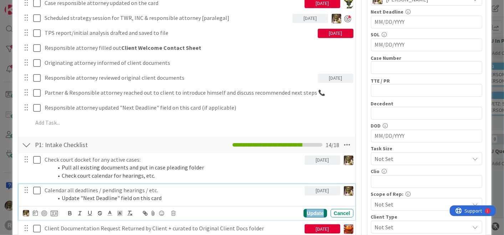
click at [304, 214] on div "Update" at bounding box center [315, 213] width 23 height 9
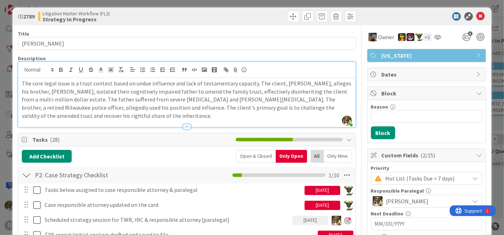
scroll to position [0, 0]
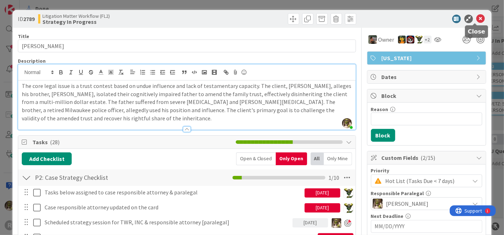
click at [477, 15] on icon at bounding box center [481, 19] width 9 height 9
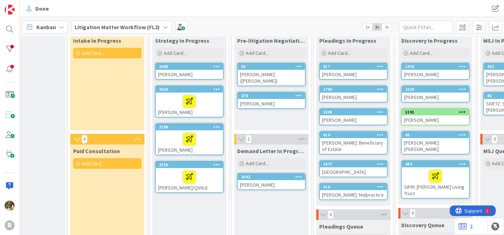
click at [213, 179] on div at bounding box center [189, 177] width 63 height 15
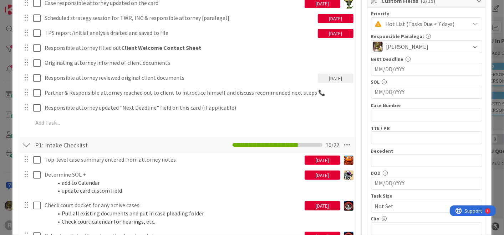
scroll to position [158, 0]
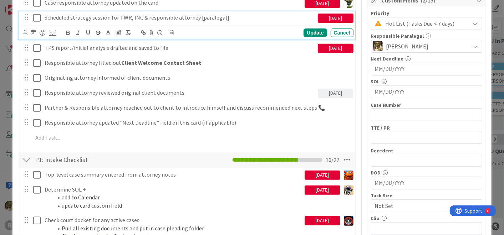
click at [70, 19] on p "Scheduled strategy session for TWR, INC & responsible attorney [paralegal]" at bounding box center [180, 18] width 270 height 8
click at [26, 33] on icon at bounding box center [25, 32] width 5 height 5
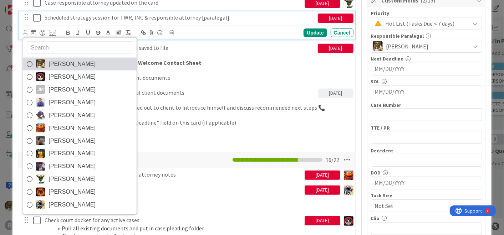
click at [46, 60] on link "[PERSON_NAME]" at bounding box center [79, 63] width 113 height 13
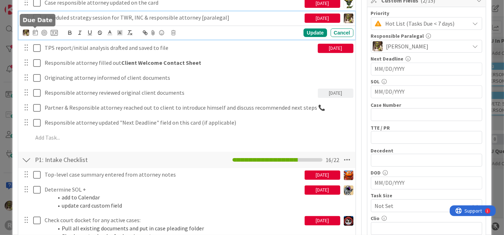
click at [34, 31] on icon at bounding box center [35, 33] width 5 height 6
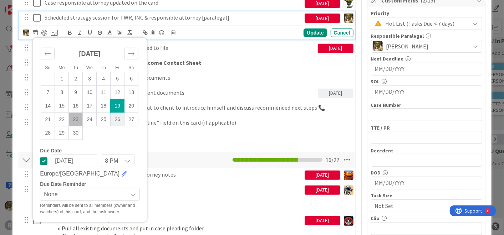
click at [117, 116] on td "26" at bounding box center [118, 120] width 14 height 14
type input "[DATE]"
click at [307, 33] on div "Update" at bounding box center [315, 33] width 23 height 9
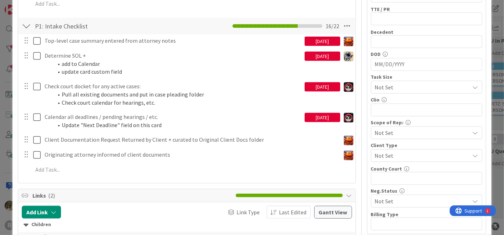
scroll to position [277, 0]
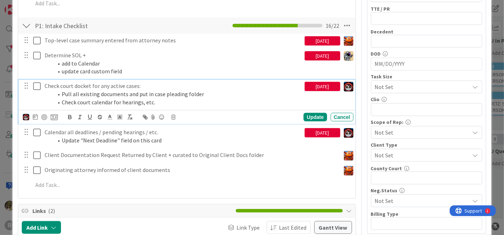
click at [90, 87] on p "Check court docket for any active cases:" at bounding box center [173, 86] width 257 height 8
click at [27, 116] on img at bounding box center [26, 117] width 6 height 6
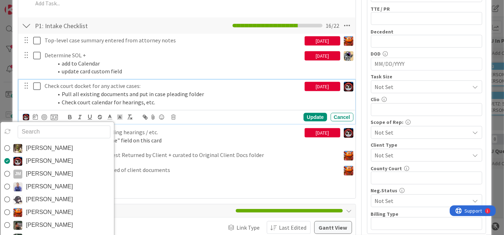
click at [31, 152] on span "[PERSON_NAME]" at bounding box center [49, 148] width 47 height 11
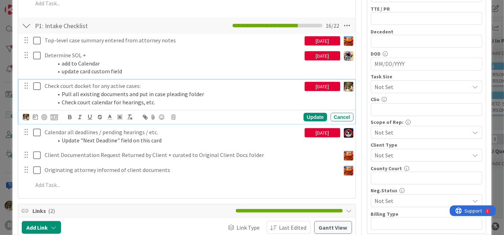
click at [311, 112] on div "[PERSON_NAME] [PERSON_NAME] [PERSON_NAME] [PERSON_NAME] [PERSON_NAME] [PERSON_N…" at bounding box center [188, 117] width 330 height 10
click at [309, 115] on div "Update" at bounding box center [315, 117] width 23 height 9
drag, startPoint x: 98, startPoint y: 96, endPoint x: 91, endPoint y: 101, distance: 8.4
click at [98, 96] on li "Pull all existing documents and put in case pleading folder" at bounding box center [177, 94] width 249 height 8
click at [38, 116] on div "[PERSON_NAME] [PERSON_NAME] [PERSON_NAME] [PERSON_NAME] [PERSON_NAME] [PERSON_N…" at bounding box center [40, 117] width 35 height 9
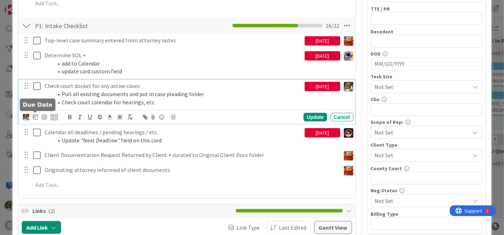
click at [36, 116] on icon at bounding box center [35, 117] width 5 height 6
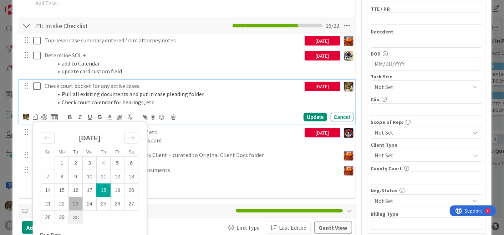
click at [77, 216] on td "30" at bounding box center [76, 218] width 14 height 14
type input "[DATE]"
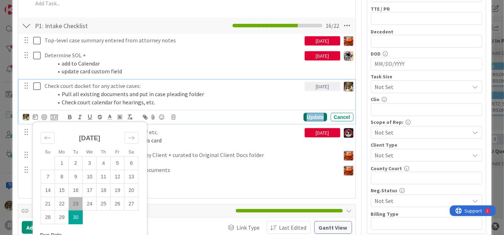
click at [313, 116] on div "Update" at bounding box center [315, 117] width 23 height 9
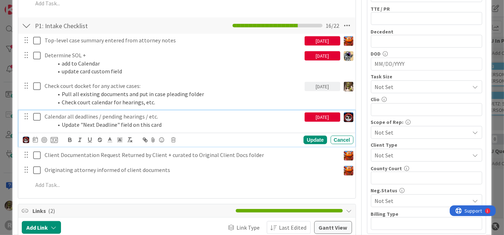
click at [131, 119] on p "Calendar all deadlines / pending hearings / etc." at bounding box center [173, 117] width 257 height 8
click at [25, 138] on img at bounding box center [26, 140] width 6 height 6
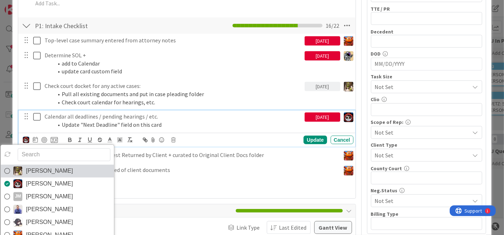
click at [17, 167] on img at bounding box center [18, 171] width 9 height 9
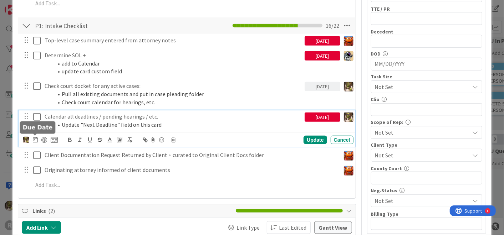
click at [33, 137] on icon at bounding box center [35, 140] width 5 height 6
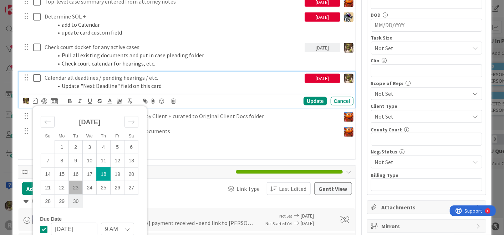
click at [77, 199] on td "30" at bounding box center [76, 202] width 14 height 14
type input "[DATE]"
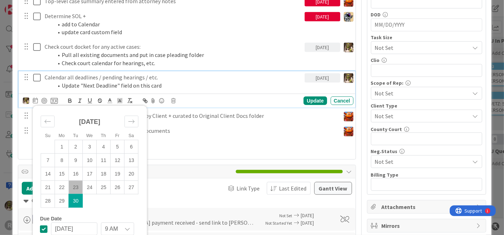
scroll to position [316, 0]
click at [312, 96] on div "Update" at bounding box center [315, 100] width 23 height 9
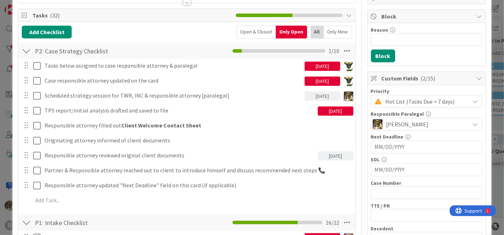
scroll to position [79, 0]
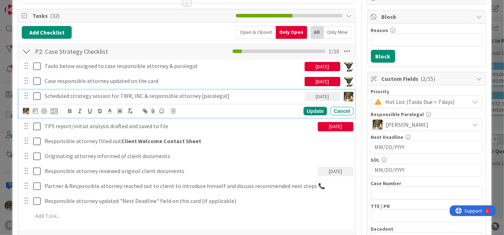
click at [171, 97] on p "Scheduled strategy session for TWR, INC & responsible attorney [paralegal]" at bounding box center [173, 96] width 257 height 8
click at [45, 111] on div at bounding box center [44, 111] width 6 height 6
click at [307, 109] on div "Update" at bounding box center [315, 111] width 23 height 9
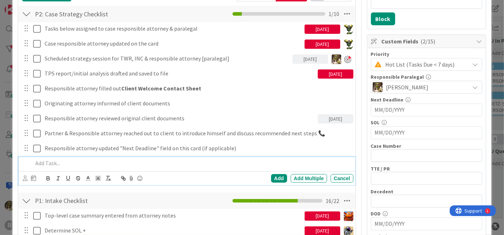
click at [59, 161] on p at bounding box center [192, 163] width 318 height 8
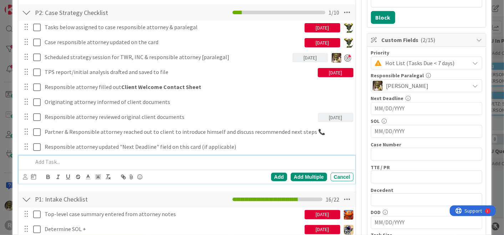
scroll to position [118, 0]
click at [31, 161] on div "Reach out to client and re-schedule meeting" at bounding box center [191, 162] width 323 height 12
click at [106, 159] on p "TWR to reach out to client and re-schedule meeting" at bounding box center [192, 162] width 318 height 8
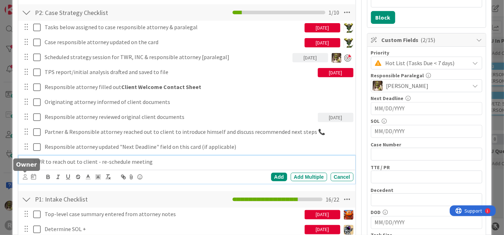
click at [27, 178] on icon at bounding box center [25, 176] width 5 height 5
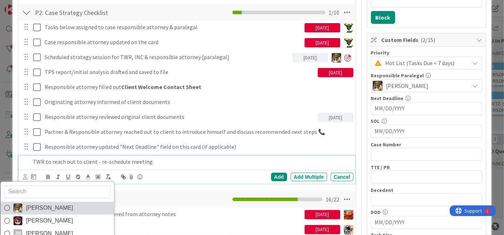
drag, startPoint x: 39, startPoint y: 204, endPoint x: 39, endPoint y: 200, distance: 4.7
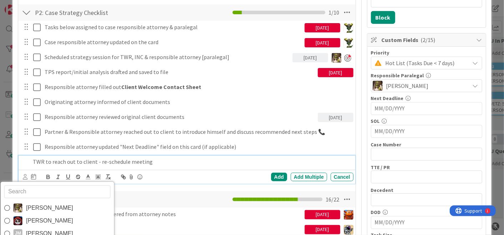
click at [39, 204] on span "[PERSON_NAME]" at bounding box center [49, 208] width 47 height 11
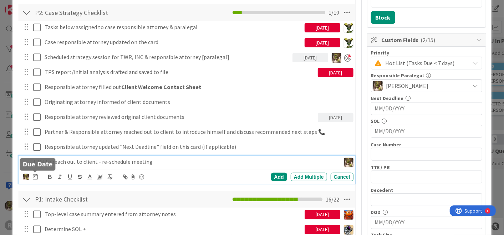
click at [36, 176] on icon at bounding box center [35, 177] width 5 height 6
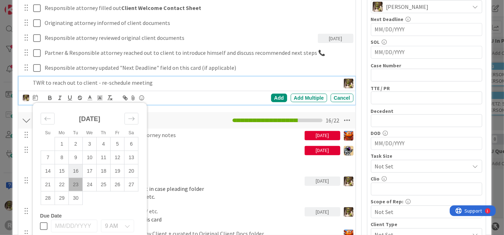
scroll to position [198, 0]
click at [77, 181] on td "23" at bounding box center [76, 185] width 14 height 14
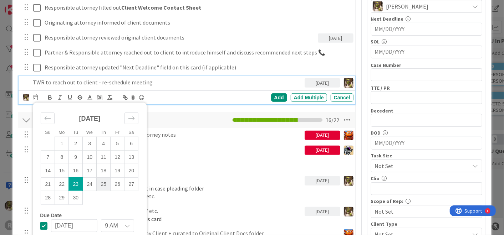
click at [98, 180] on td "25" at bounding box center [104, 185] width 14 height 14
click at [279, 97] on div "Add" at bounding box center [279, 97] width 16 height 9
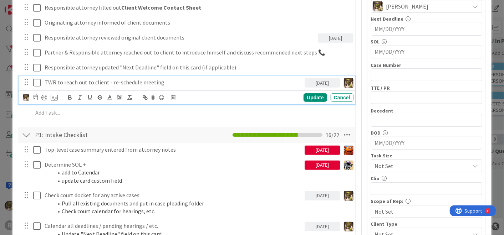
drag, startPoint x: 125, startPoint y: 82, endPoint x: 92, endPoint y: 91, distance: 34.9
click at [126, 82] on p "TWR to reach out to client - re-schedule meeting" at bounding box center [173, 82] width 257 height 8
click at [46, 96] on div at bounding box center [44, 98] width 6 height 6
drag, startPoint x: 312, startPoint y: 97, endPoint x: 320, endPoint y: 101, distance: 9.3
click at [311, 97] on div "Update" at bounding box center [315, 97] width 23 height 9
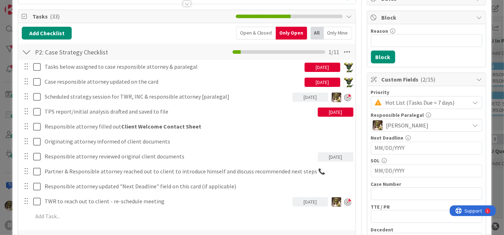
scroll to position [79, 0]
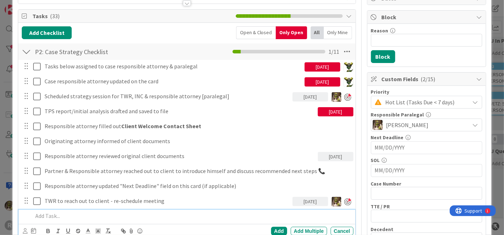
click at [91, 219] on div at bounding box center [191, 216] width 323 height 12
click at [24, 232] on icon at bounding box center [25, 231] width 5 height 5
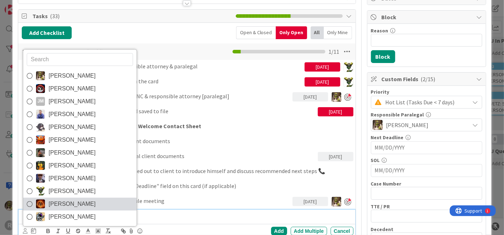
click at [68, 205] on span "[PERSON_NAME]" at bounding box center [72, 204] width 47 height 11
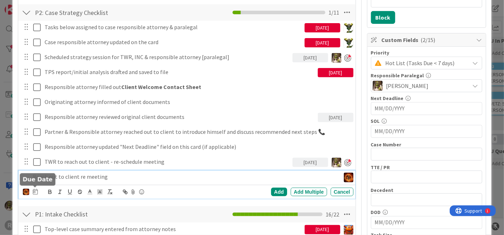
scroll to position [118, 0]
click at [35, 193] on icon at bounding box center [35, 192] width 5 height 6
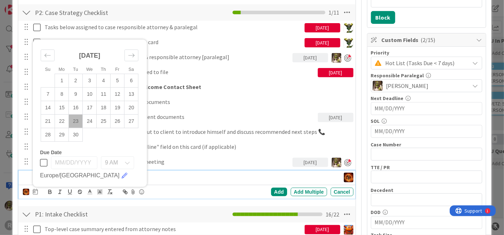
click at [78, 121] on td "23" at bounding box center [76, 122] width 14 height 14
type input "[DATE]"
click at [278, 190] on div "Add" at bounding box center [279, 192] width 16 height 9
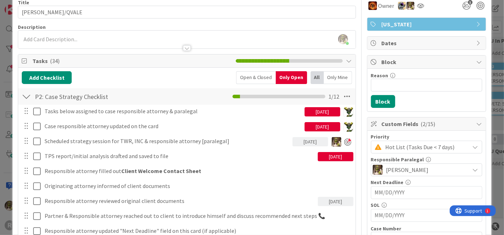
scroll to position [0, 0]
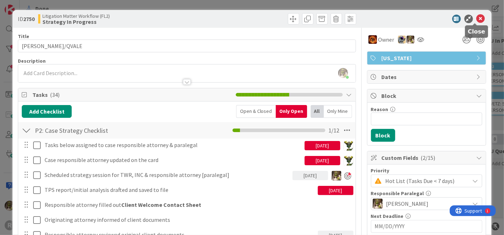
click at [478, 22] on icon at bounding box center [481, 19] width 9 height 9
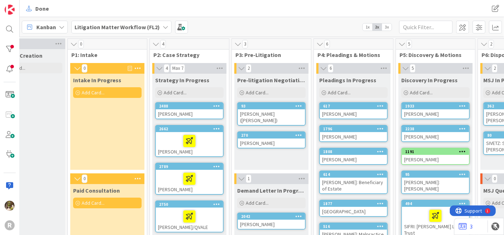
click at [47, 24] on span "Kanban" at bounding box center [46, 27] width 20 height 9
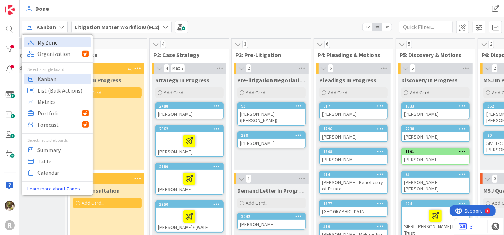
click at [53, 40] on span "My Zone" at bounding box center [62, 42] width 51 height 11
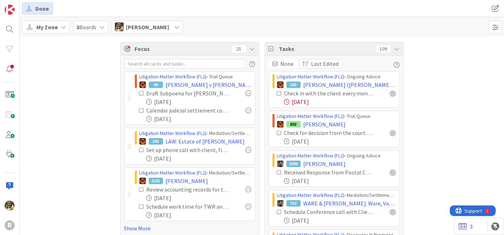
click at [68, 20] on div "My Zone 3 Boards [PERSON_NAME]" at bounding box center [262, 27] width 484 height 20
click at [61, 25] on icon at bounding box center [64, 27] width 6 height 6
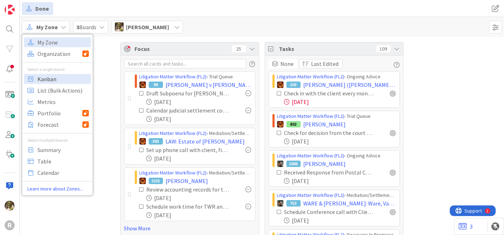
click at [56, 76] on span "Kanban" at bounding box center [62, 78] width 51 height 11
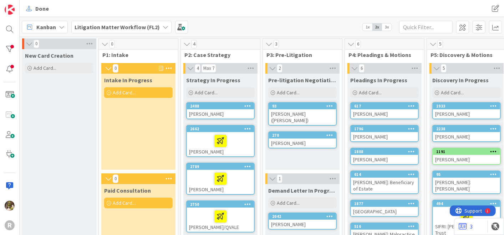
click at [50, 27] on span "Kanban" at bounding box center [46, 27] width 20 height 9
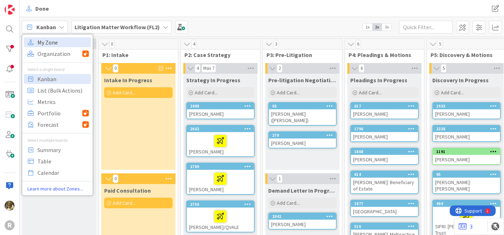
click at [65, 39] on span "My Zone" at bounding box center [62, 42] width 51 height 11
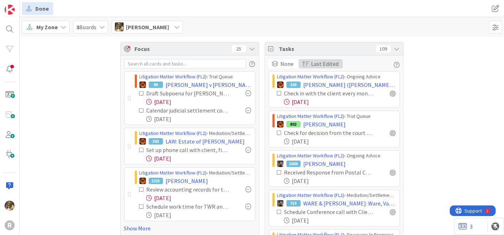
click at [333, 64] on span "Last Edited" at bounding box center [324, 64] width 27 height 9
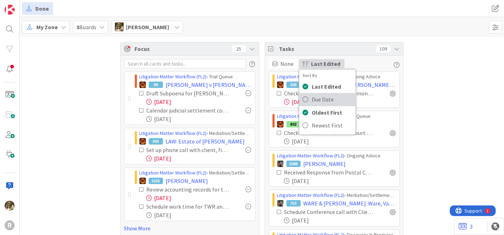
click at [303, 97] on icon at bounding box center [306, 100] width 6 height 6
